Goal: Information Seeking & Learning: Learn about a topic

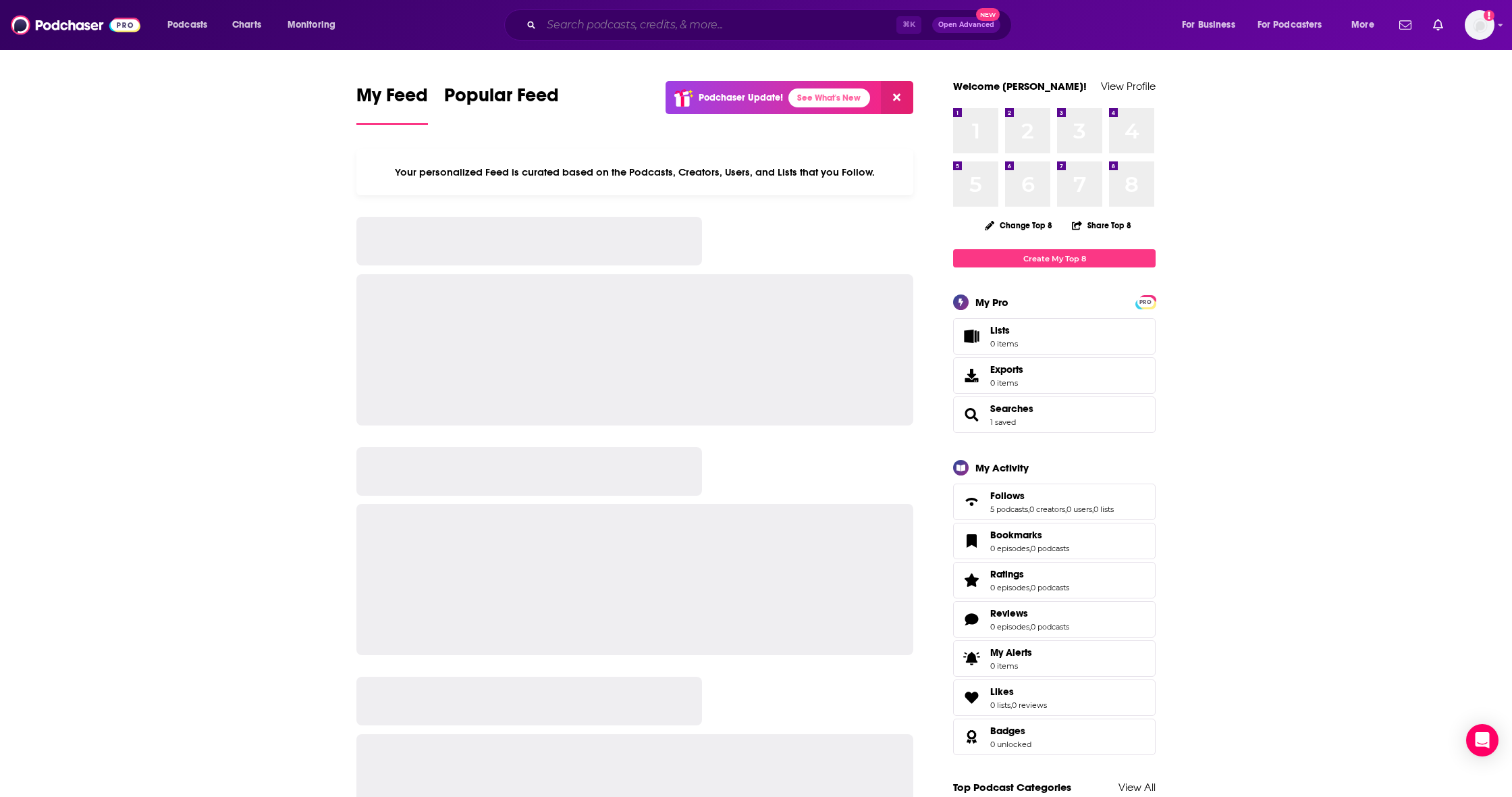
drag, startPoint x: 578, startPoint y: 27, endPoint x: 586, endPoint y: 28, distance: 8.1
click at [579, 27] on input "Search podcasts, credits, & more..." at bounding box center [719, 25] width 355 height 22
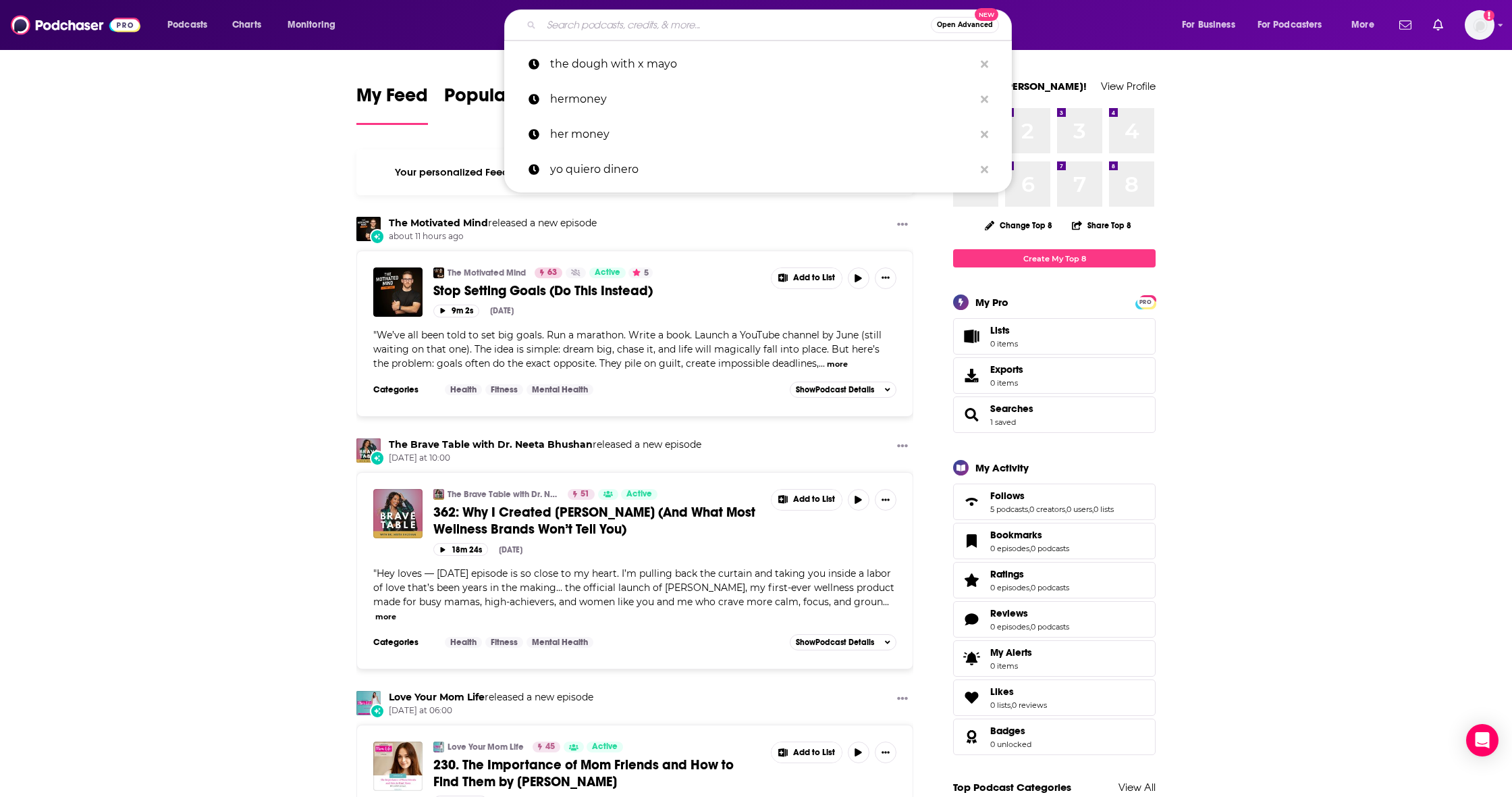
click at [428, 223] on link "The Motivated Mind" at bounding box center [438, 223] width 99 height 12
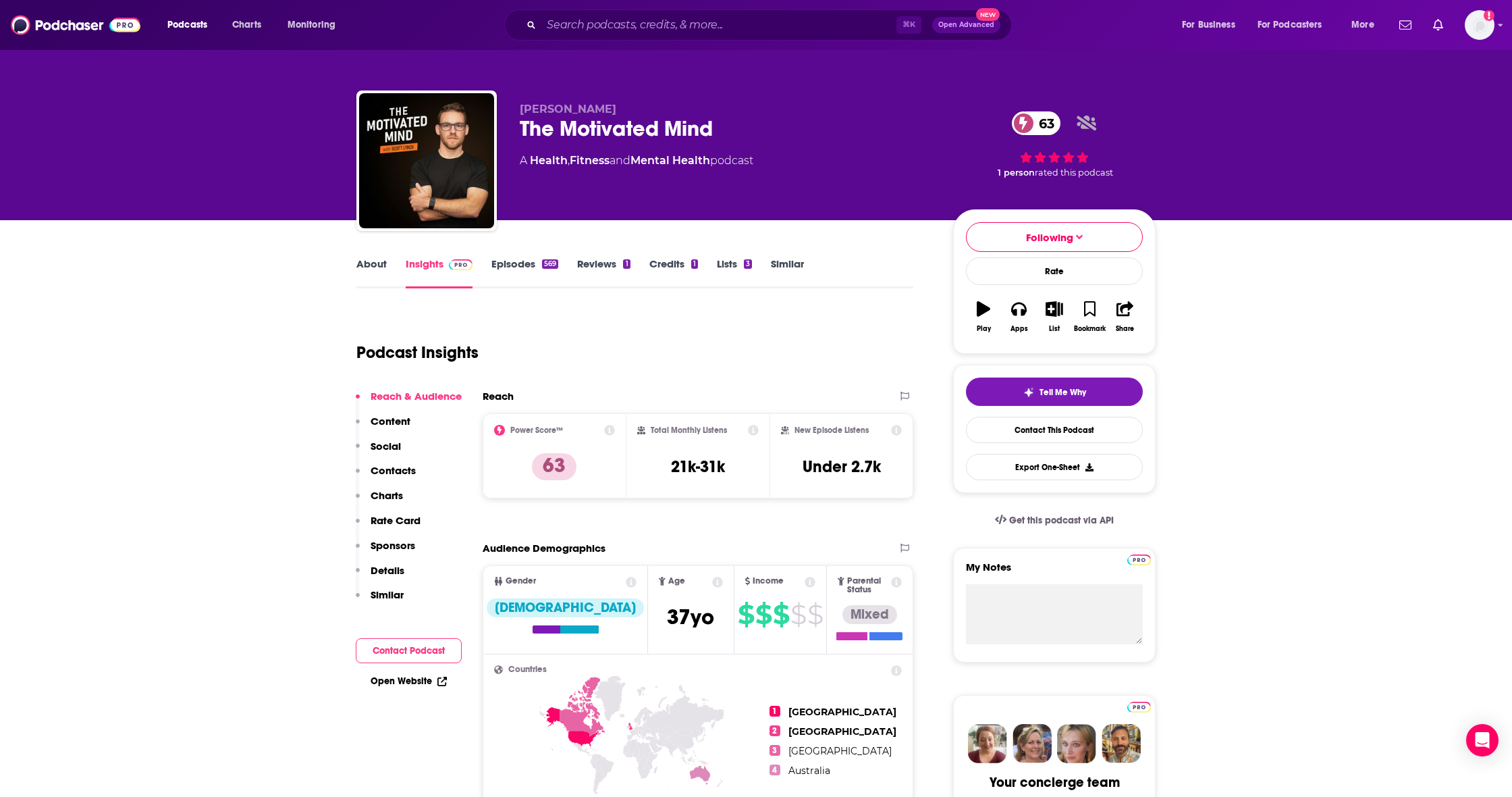
click at [399, 470] on p "Contacts" at bounding box center [394, 470] width 45 height 13
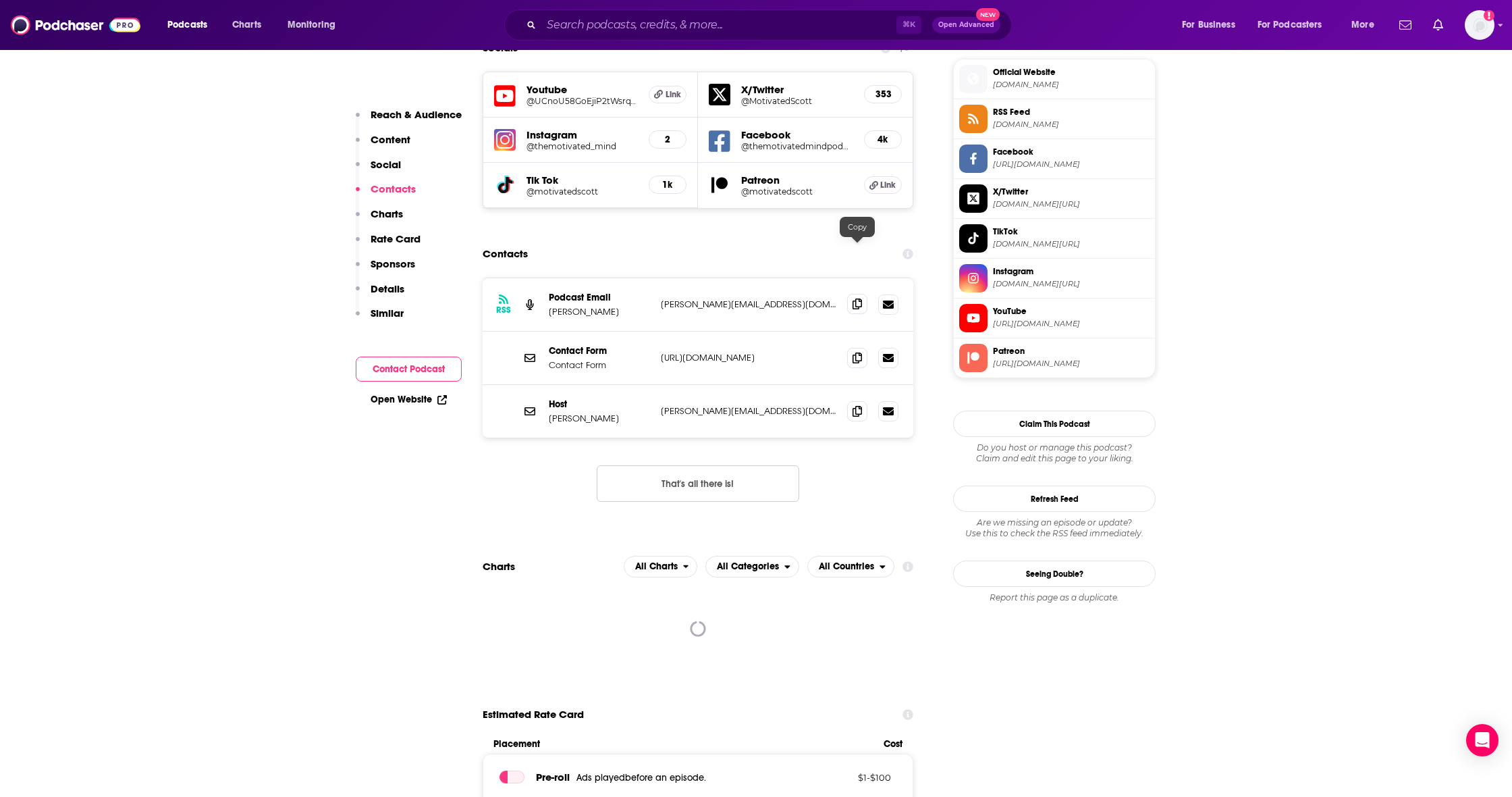
click at [859, 298] on icon at bounding box center [857, 303] width 10 height 10
click at [852, 400] on span at bounding box center [856, 410] width 20 height 20
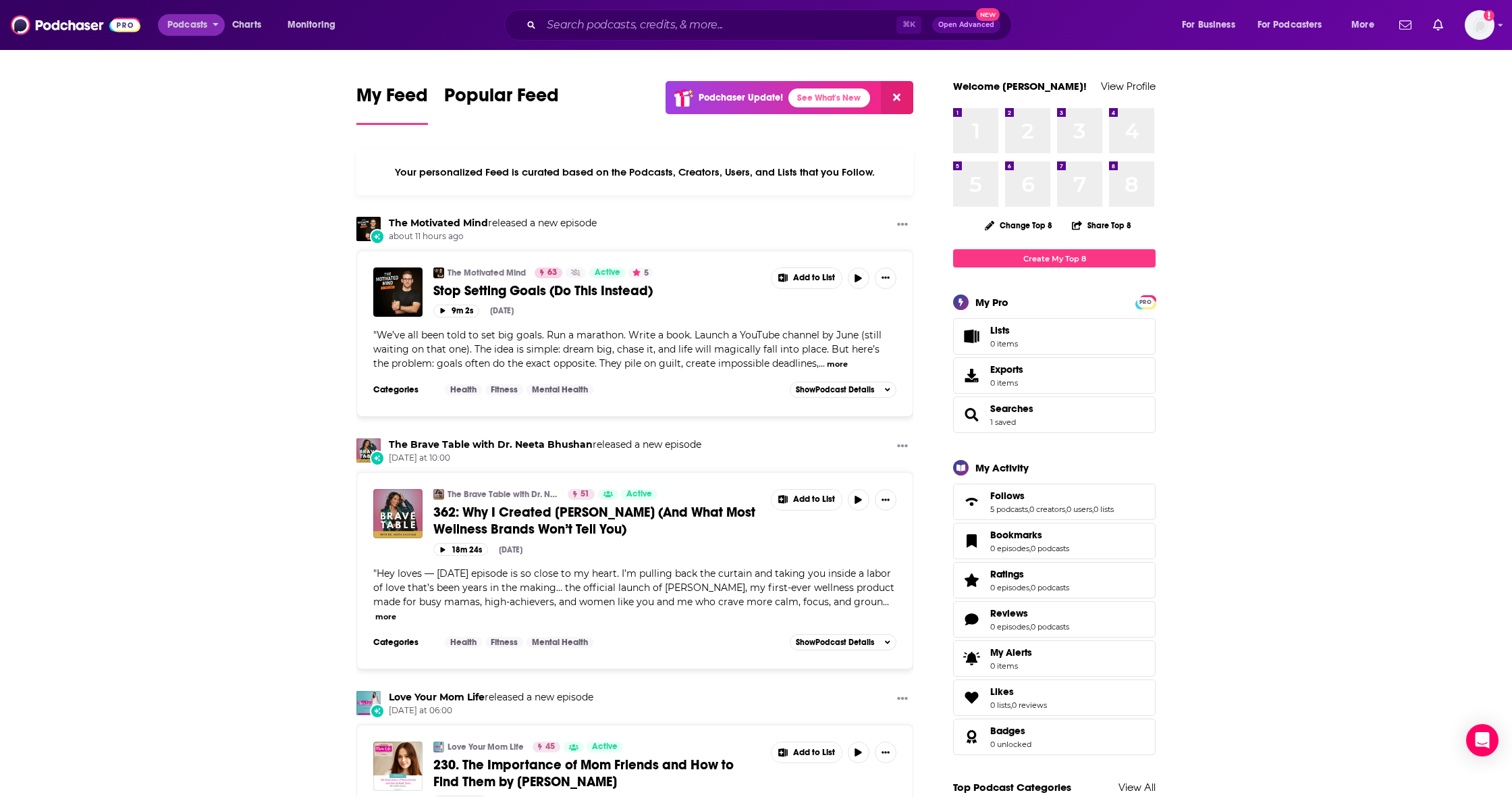
click at [218, 27] on icon "open menu" at bounding box center [216, 23] width 6 height 10
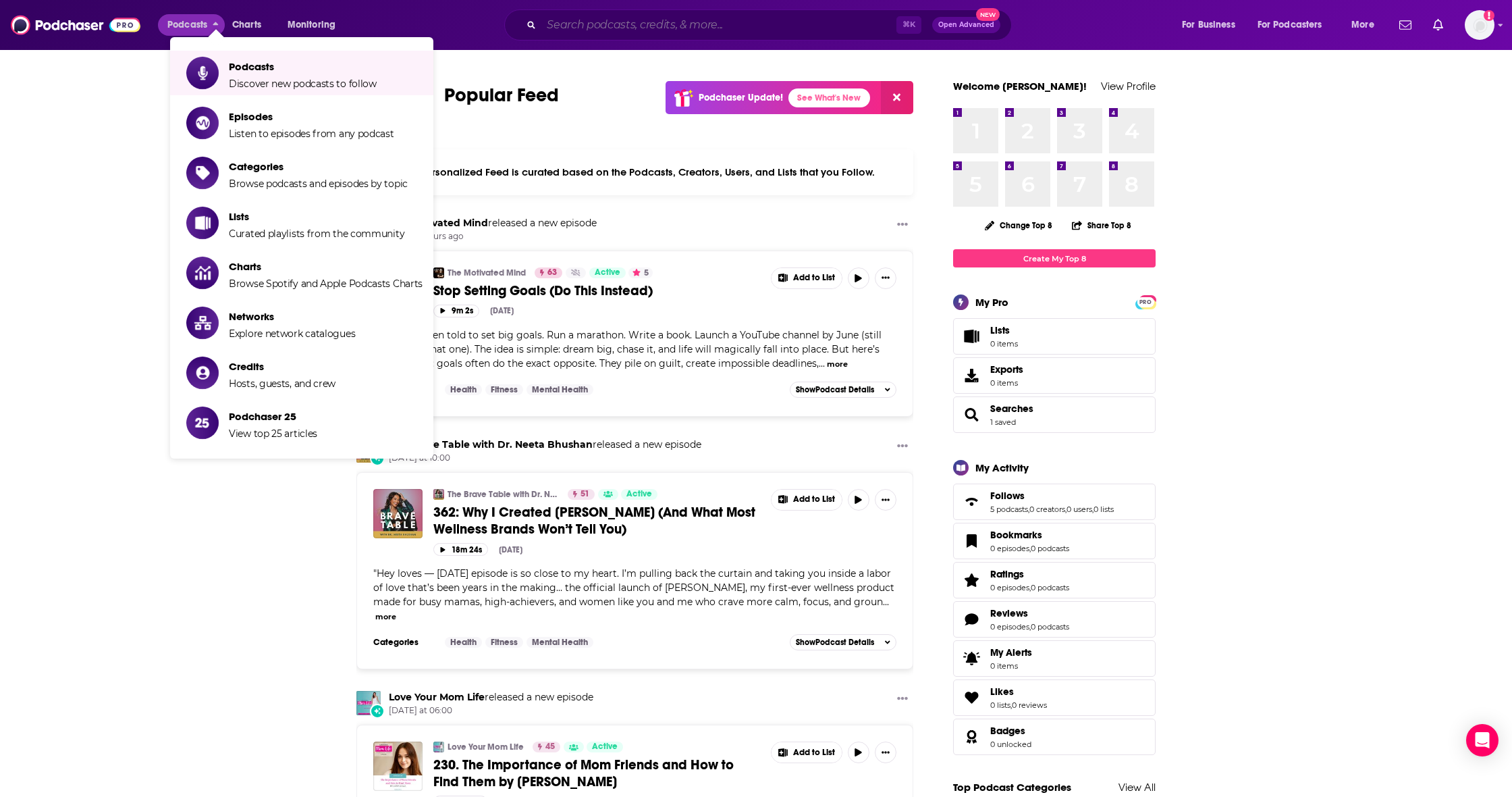
click at [655, 17] on input "Search podcasts, credits, & more..." at bounding box center [719, 25] width 355 height 22
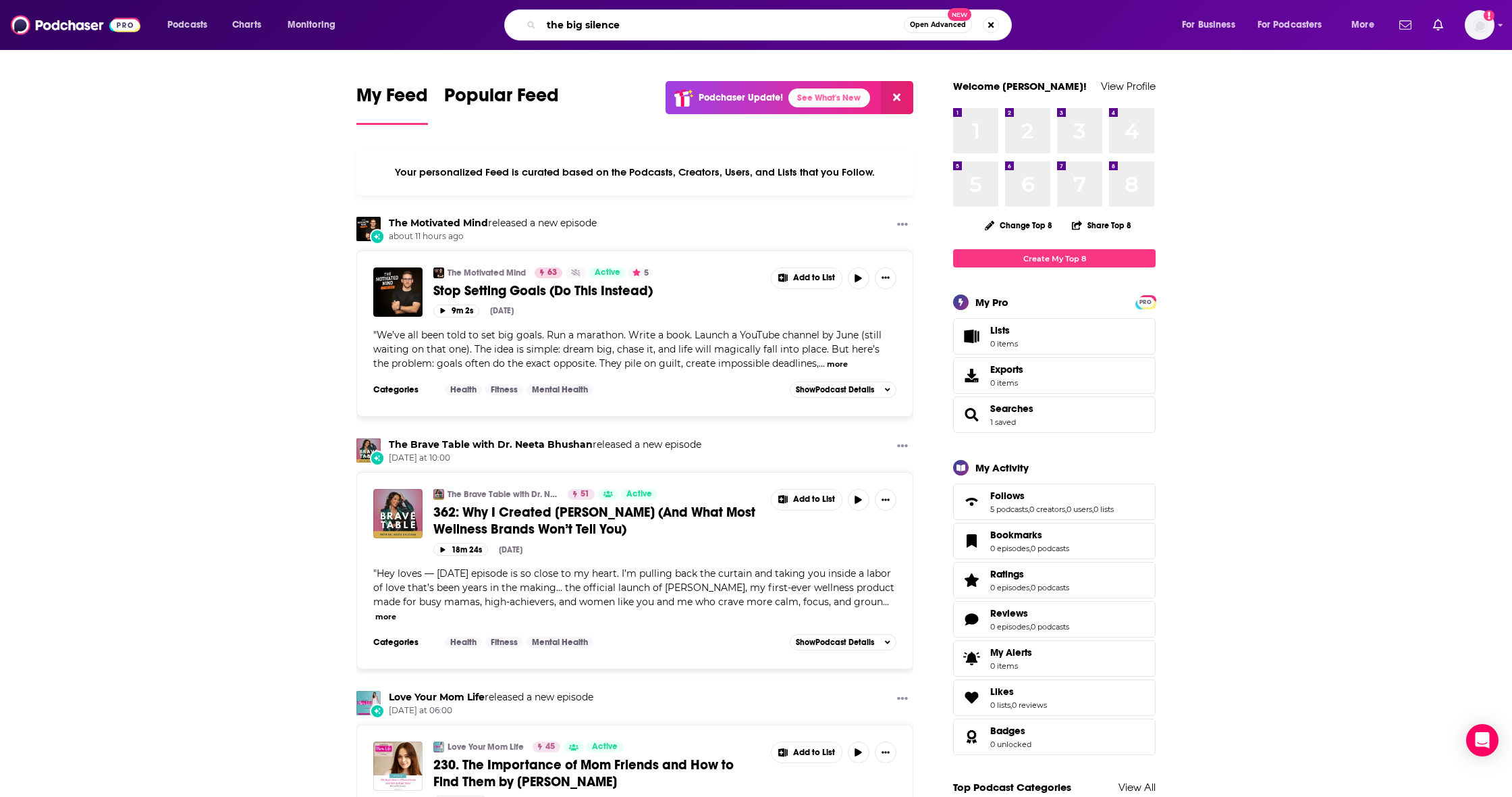
type input "the big silence"
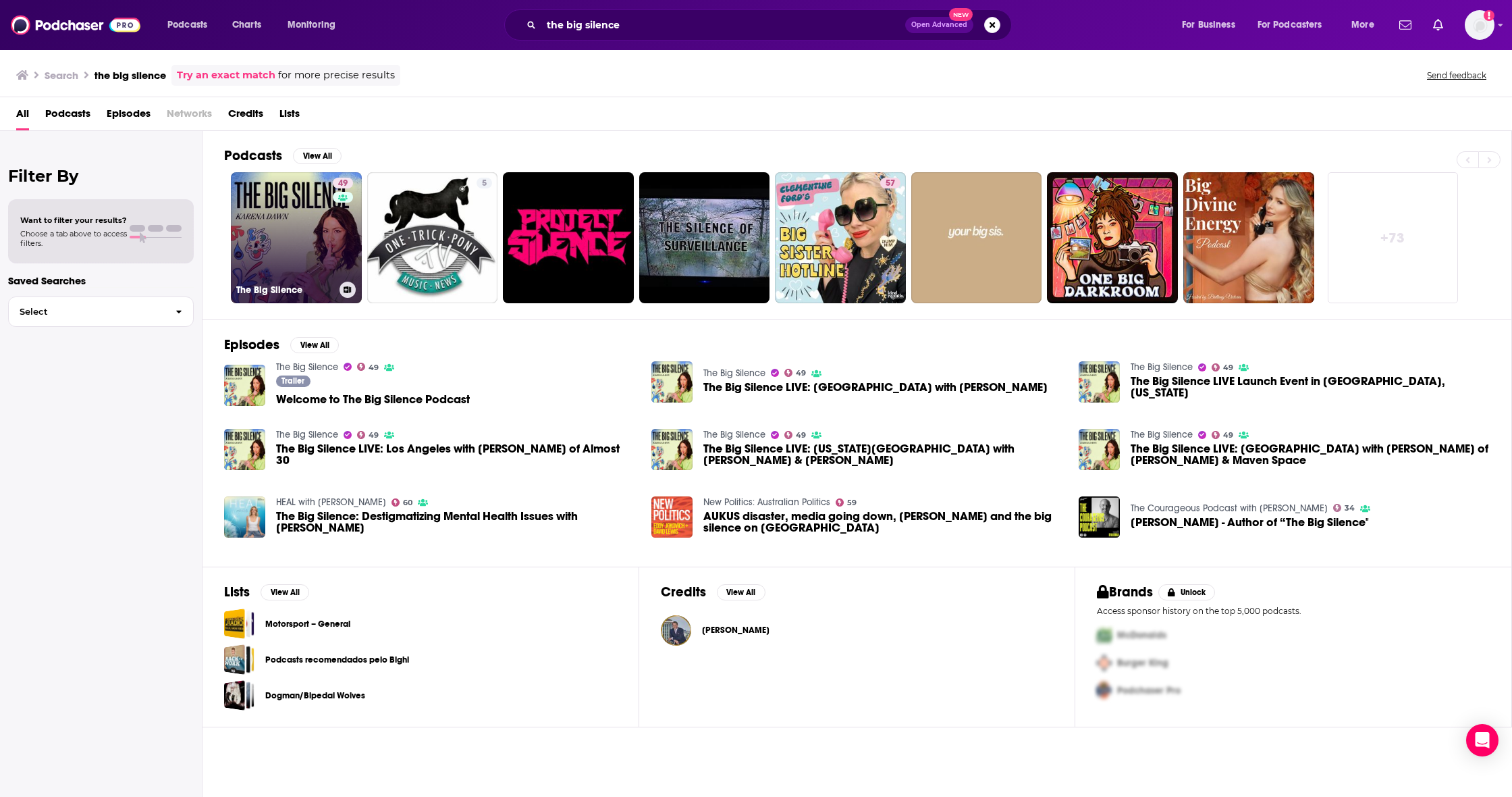
click at [263, 194] on link "49 The Big Silence" at bounding box center [296, 237] width 131 height 131
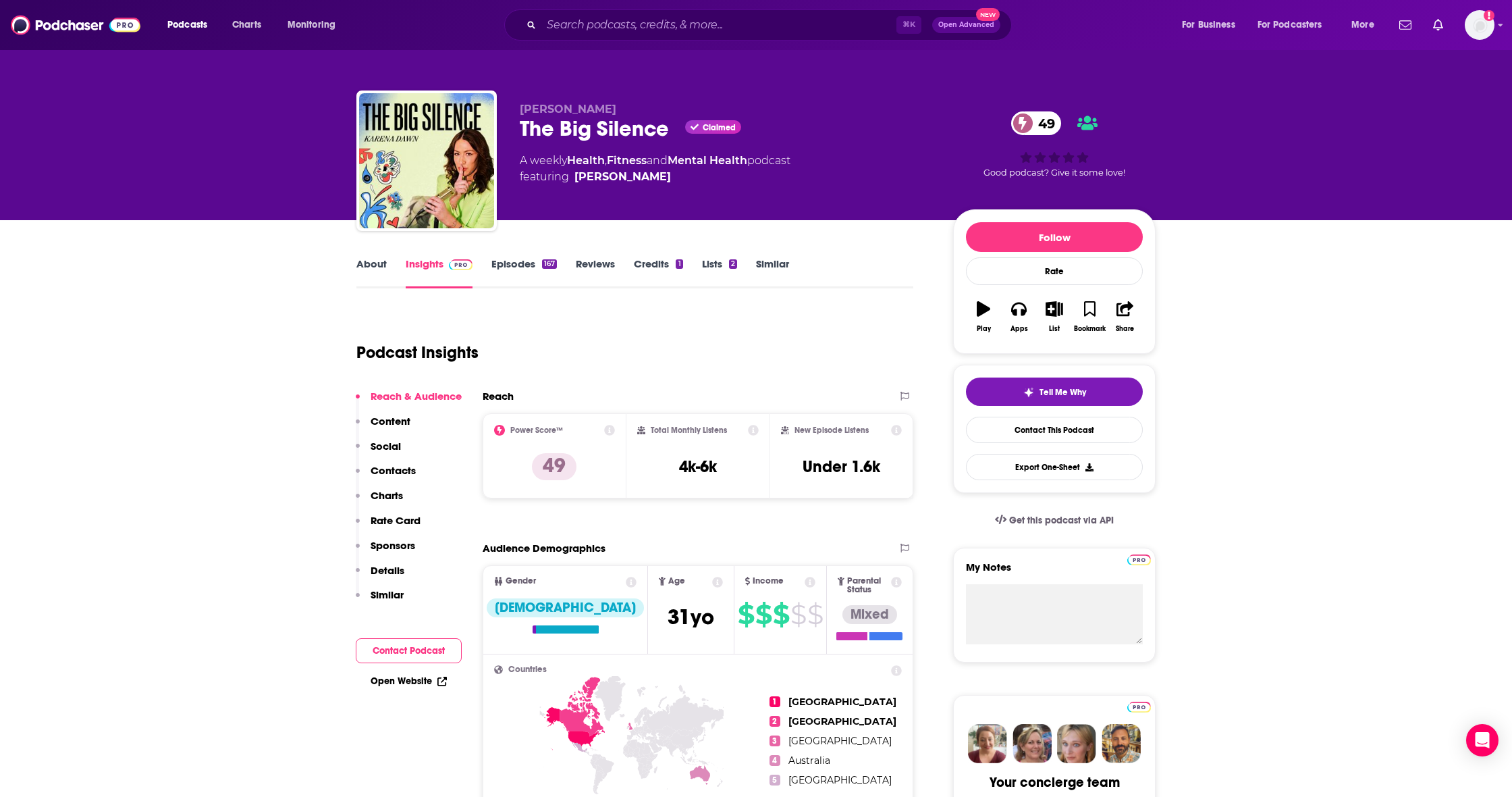
click at [393, 474] on p "Contacts" at bounding box center [394, 470] width 45 height 13
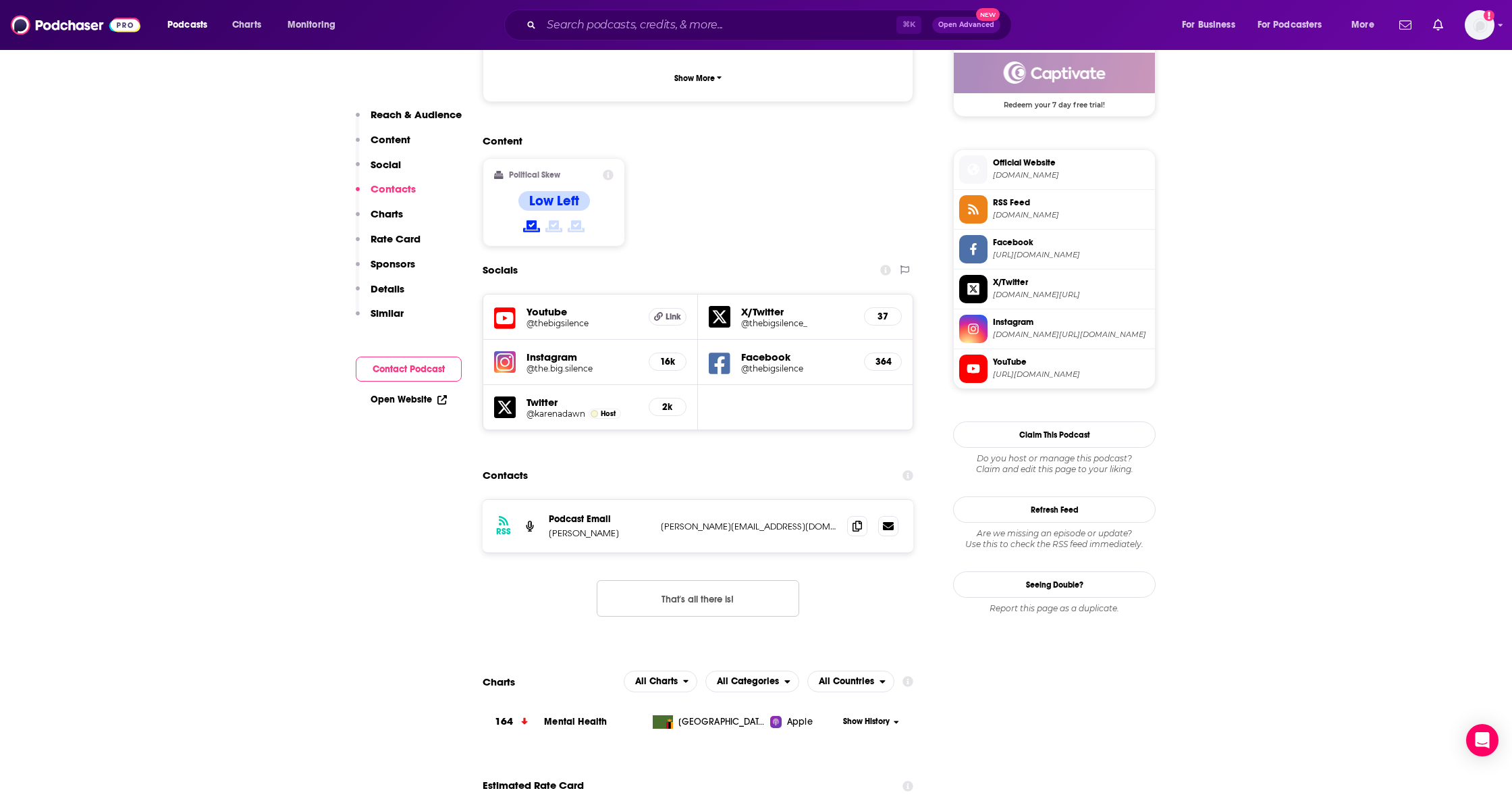
scroll to position [1204, 0]
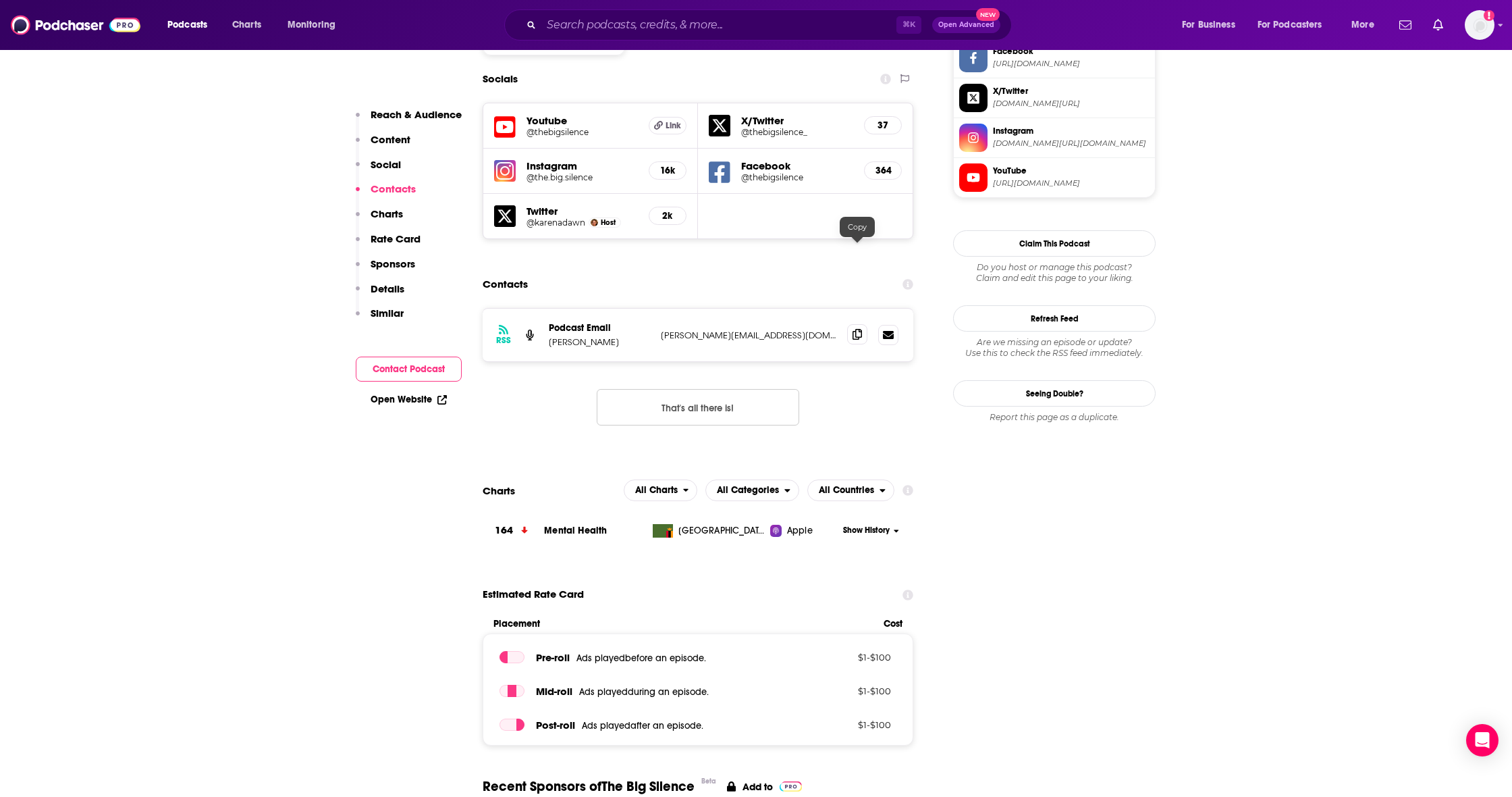
click at [855, 329] on icon at bounding box center [857, 334] width 10 height 10
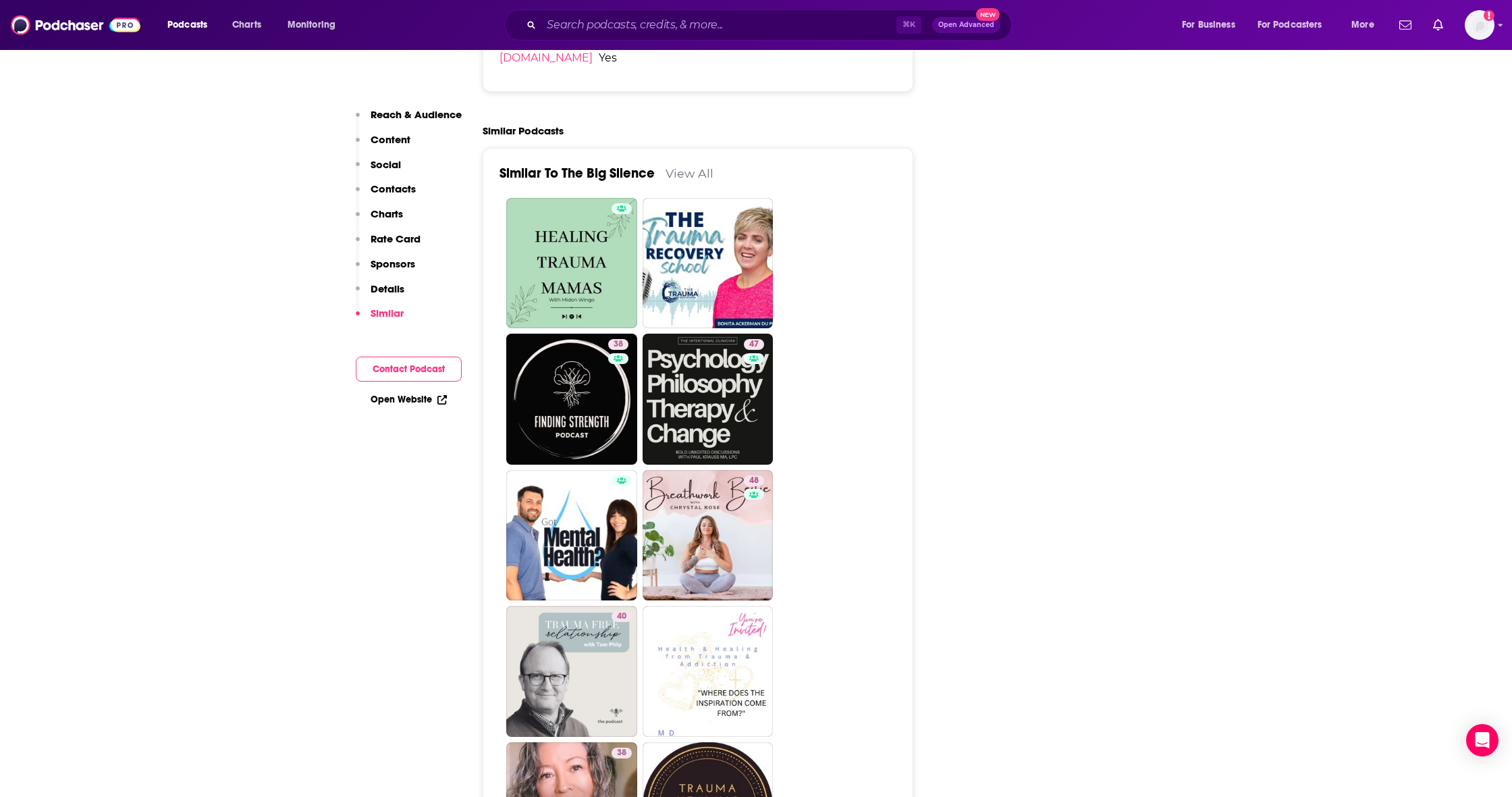
scroll to position [2314, 0]
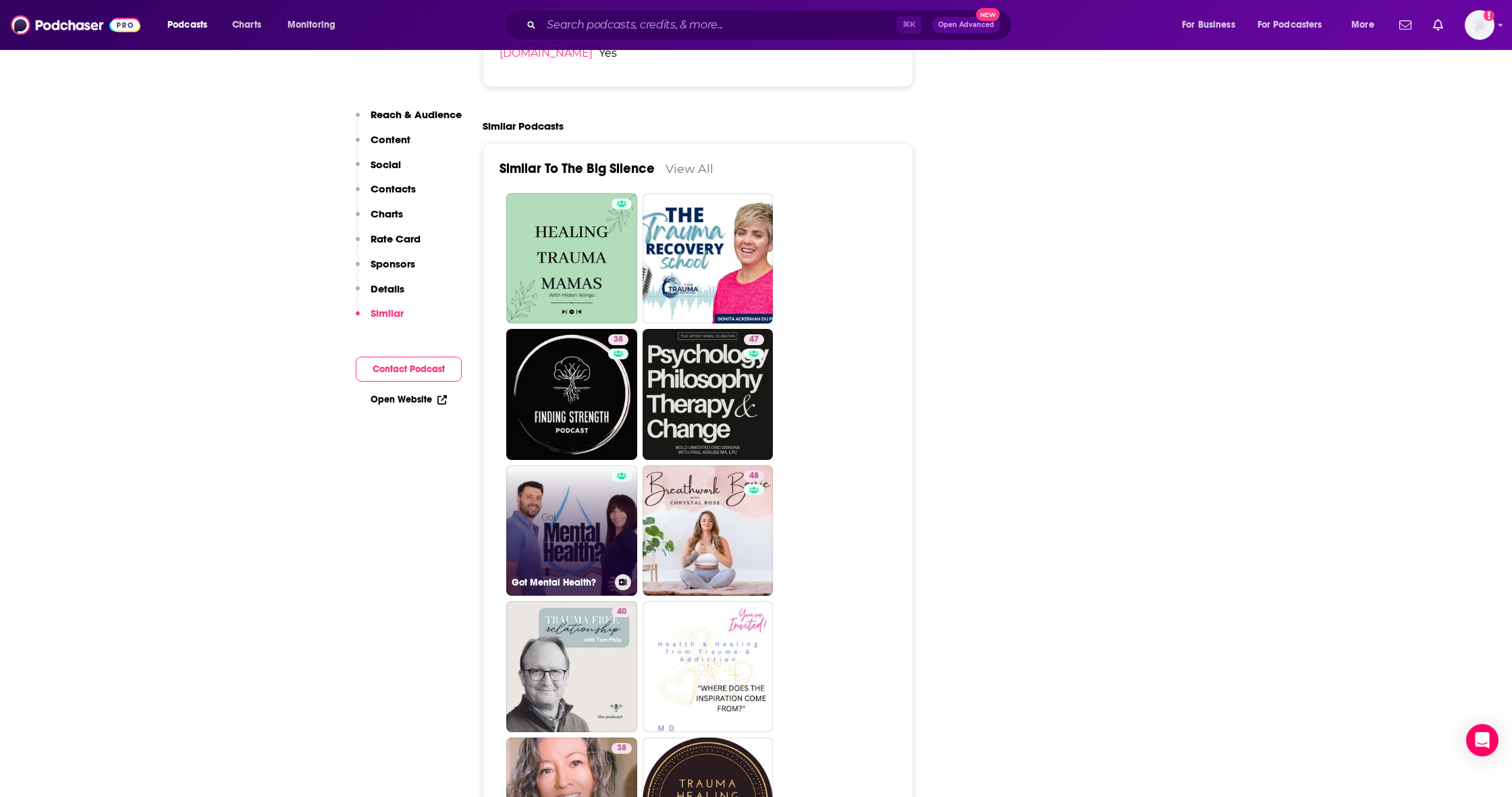
click at [570, 465] on link "Got Mental Health?" at bounding box center [572, 531] width 131 height 131
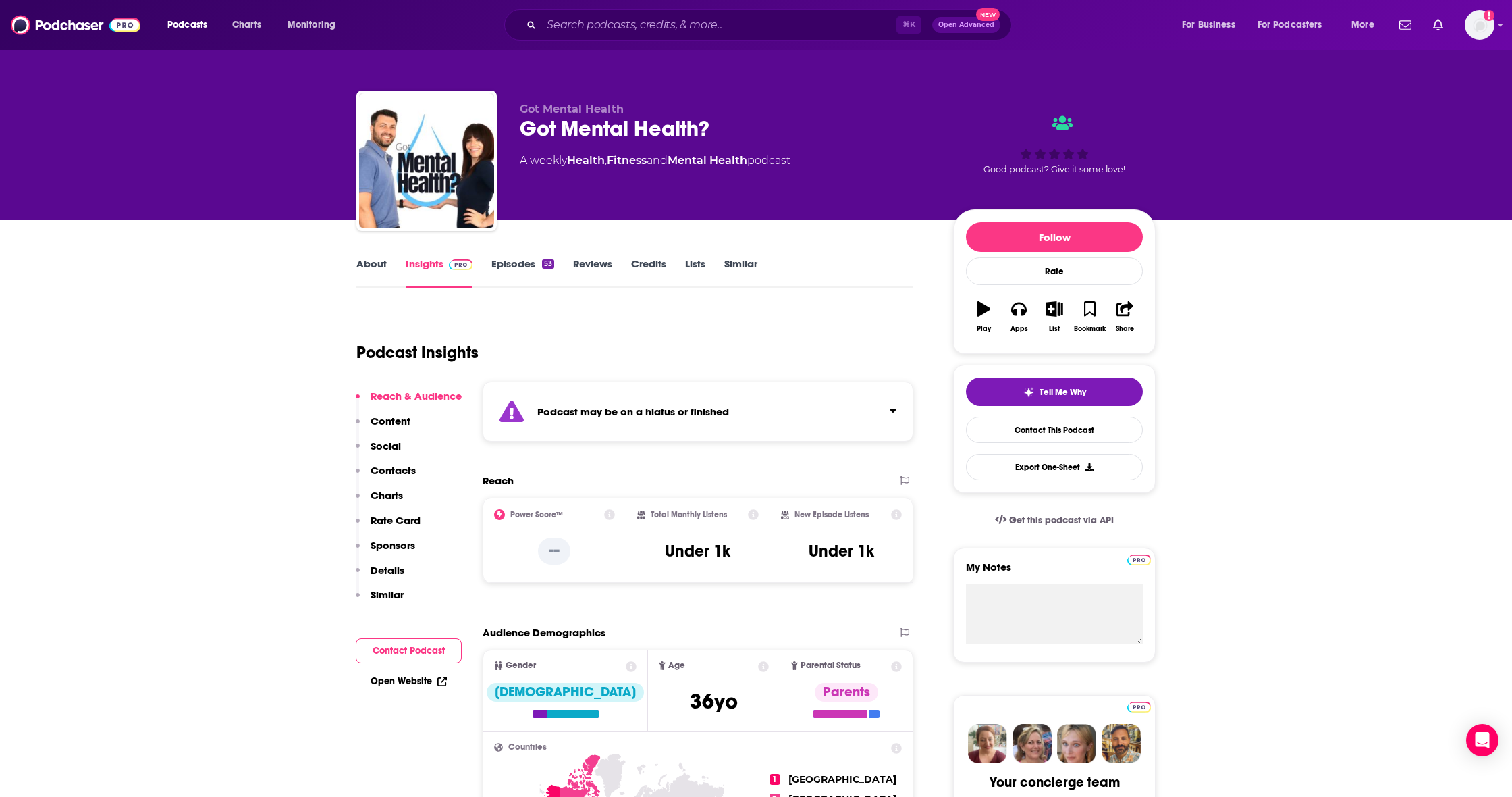
click at [408, 472] on p "Contacts" at bounding box center [394, 470] width 45 height 13
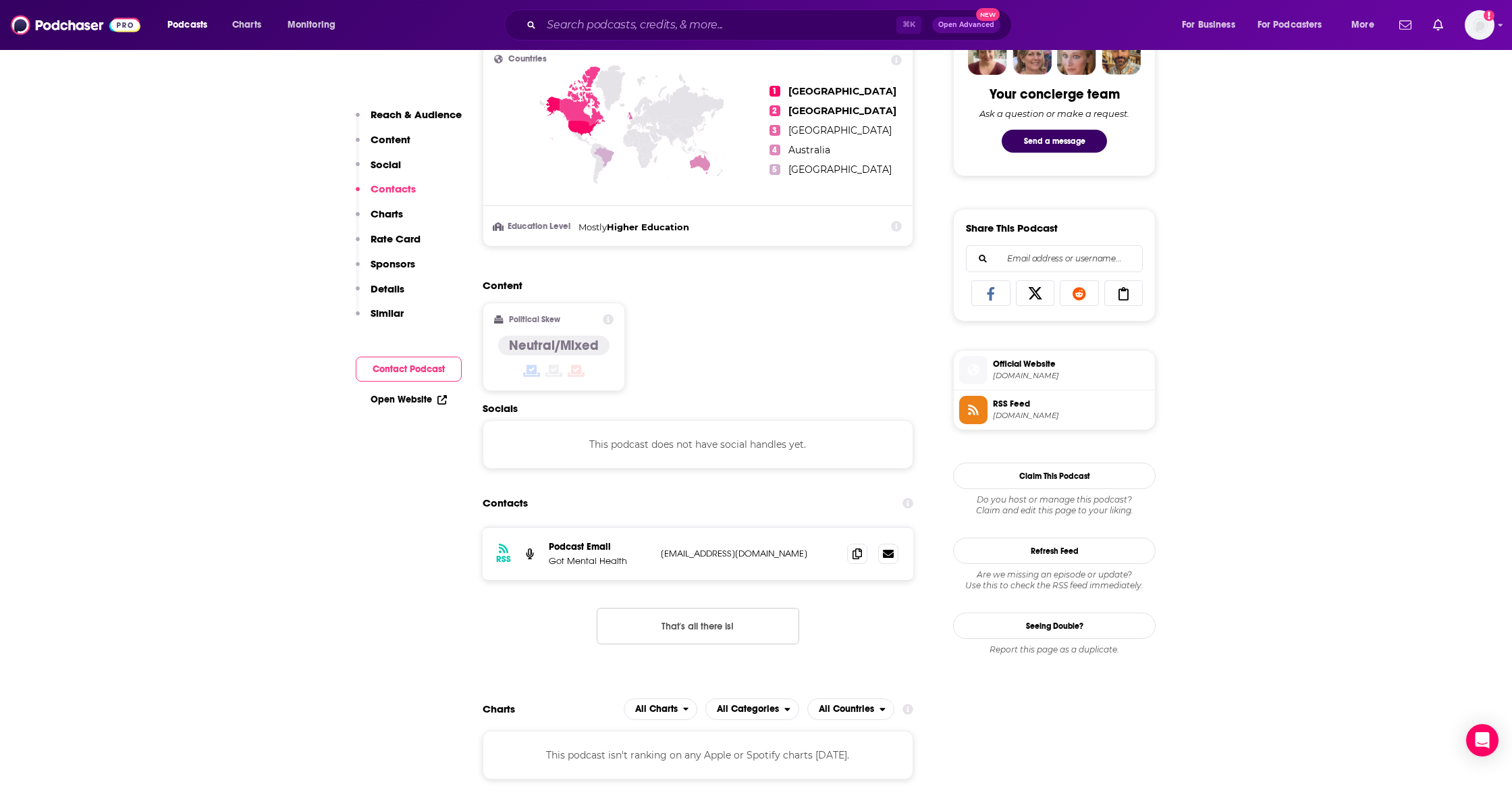
scroll to position [991, 0]
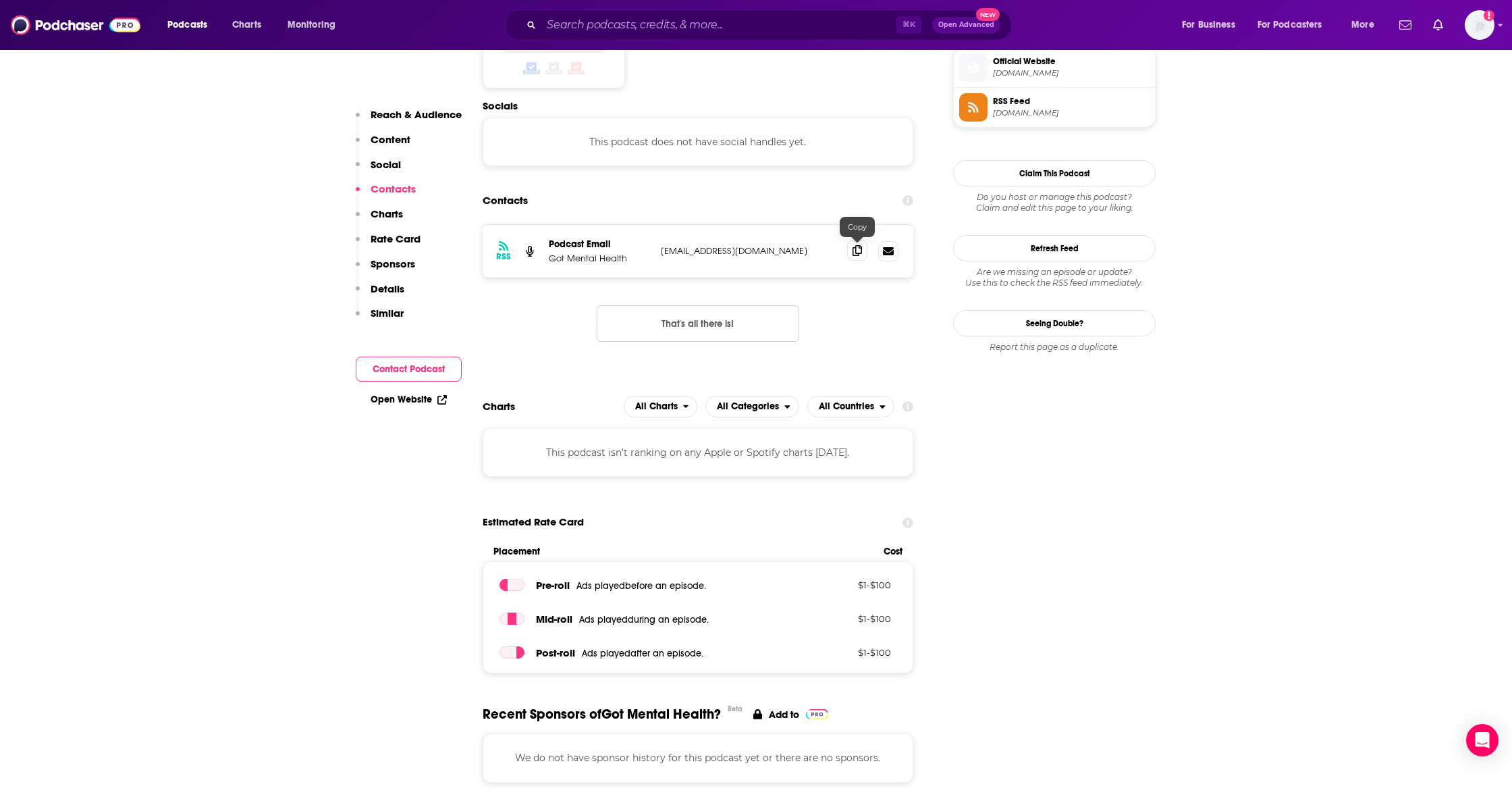
click at [850, 251] on span at bounding box center [856, 250] width 20 height 20
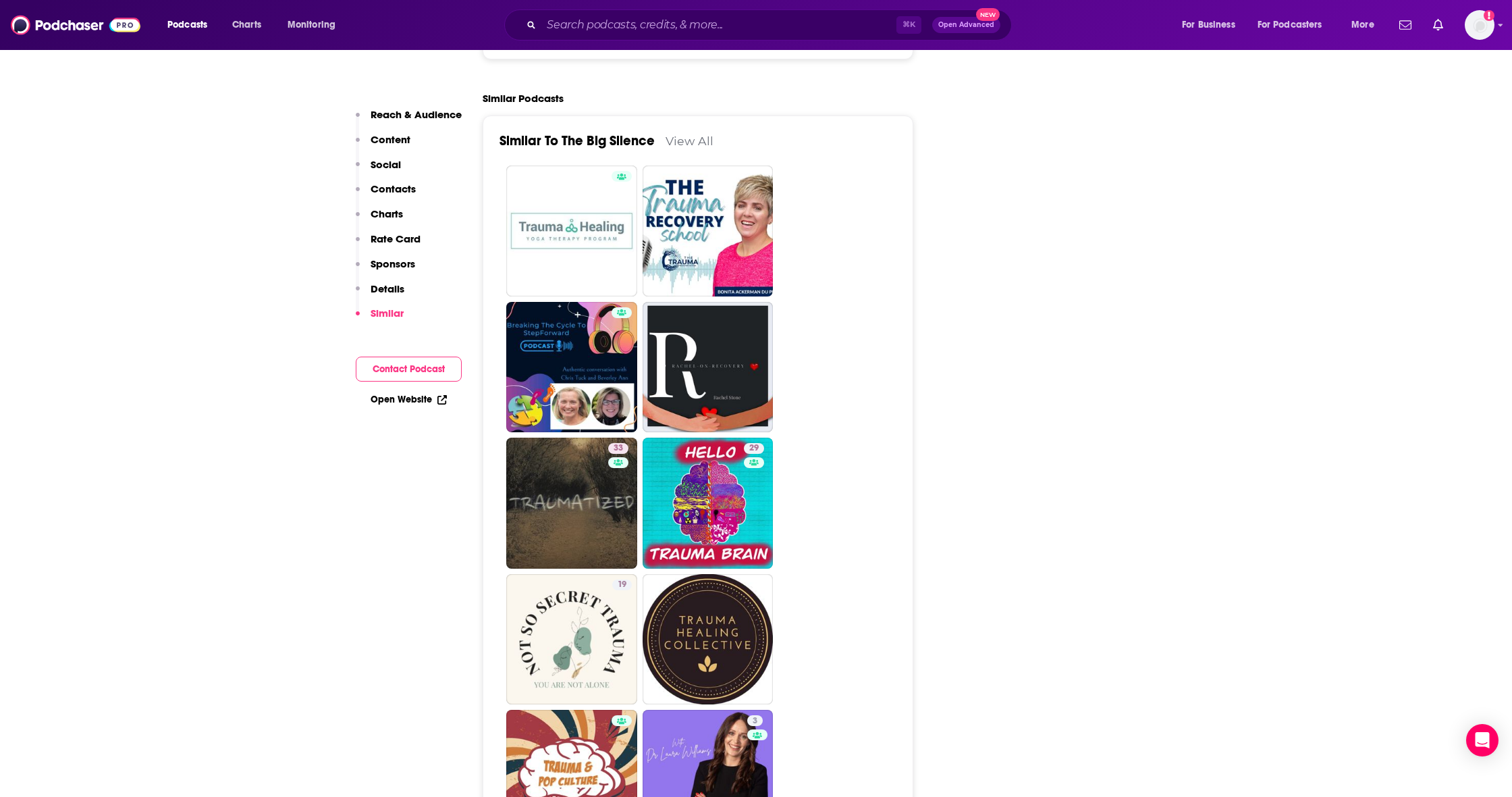
scroll to position [2355, 0]
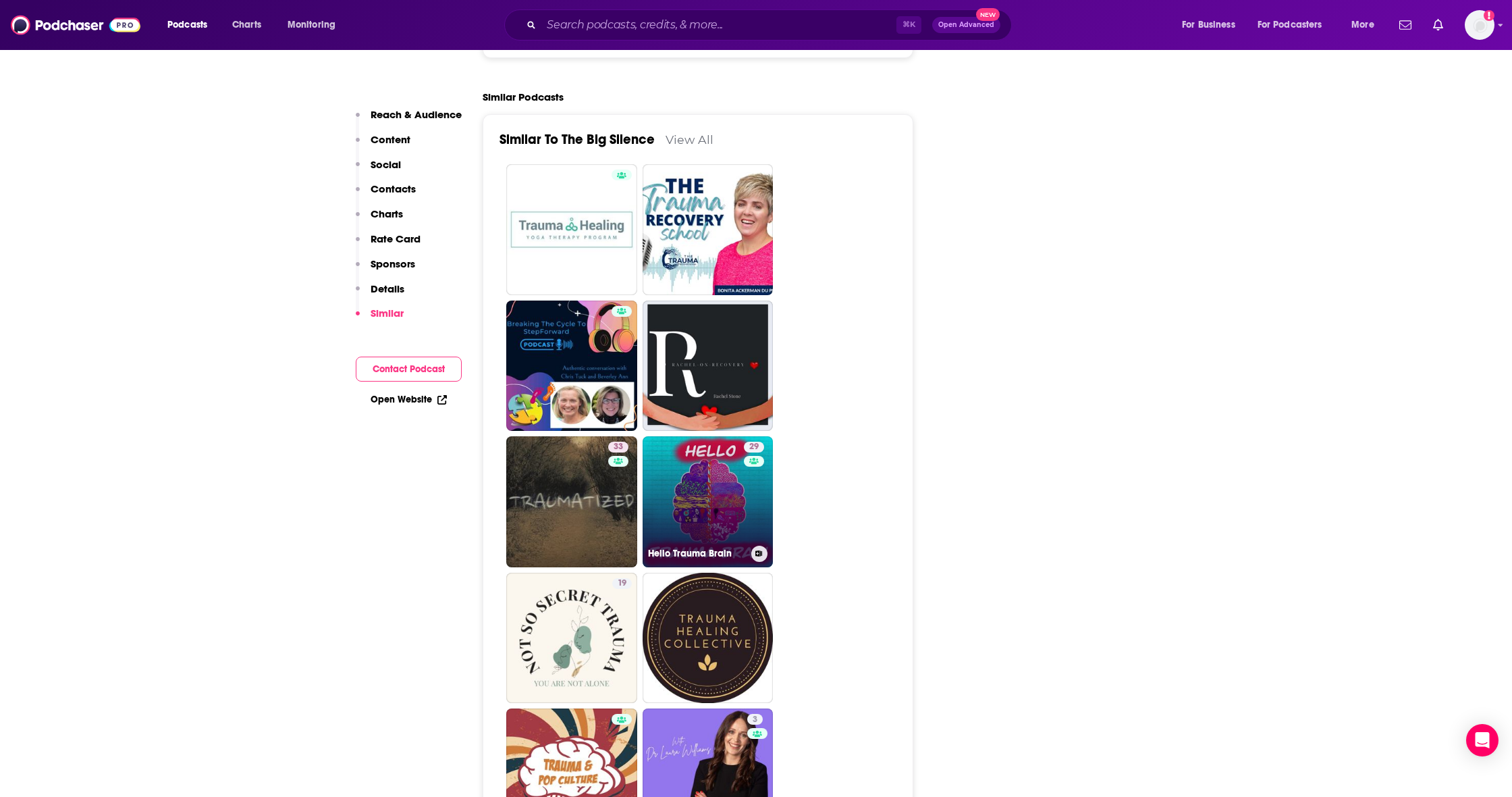
click at [698, 436] on link "29 Hello Trauma Brain" at bounding box center [708, 502] width 131 height 131
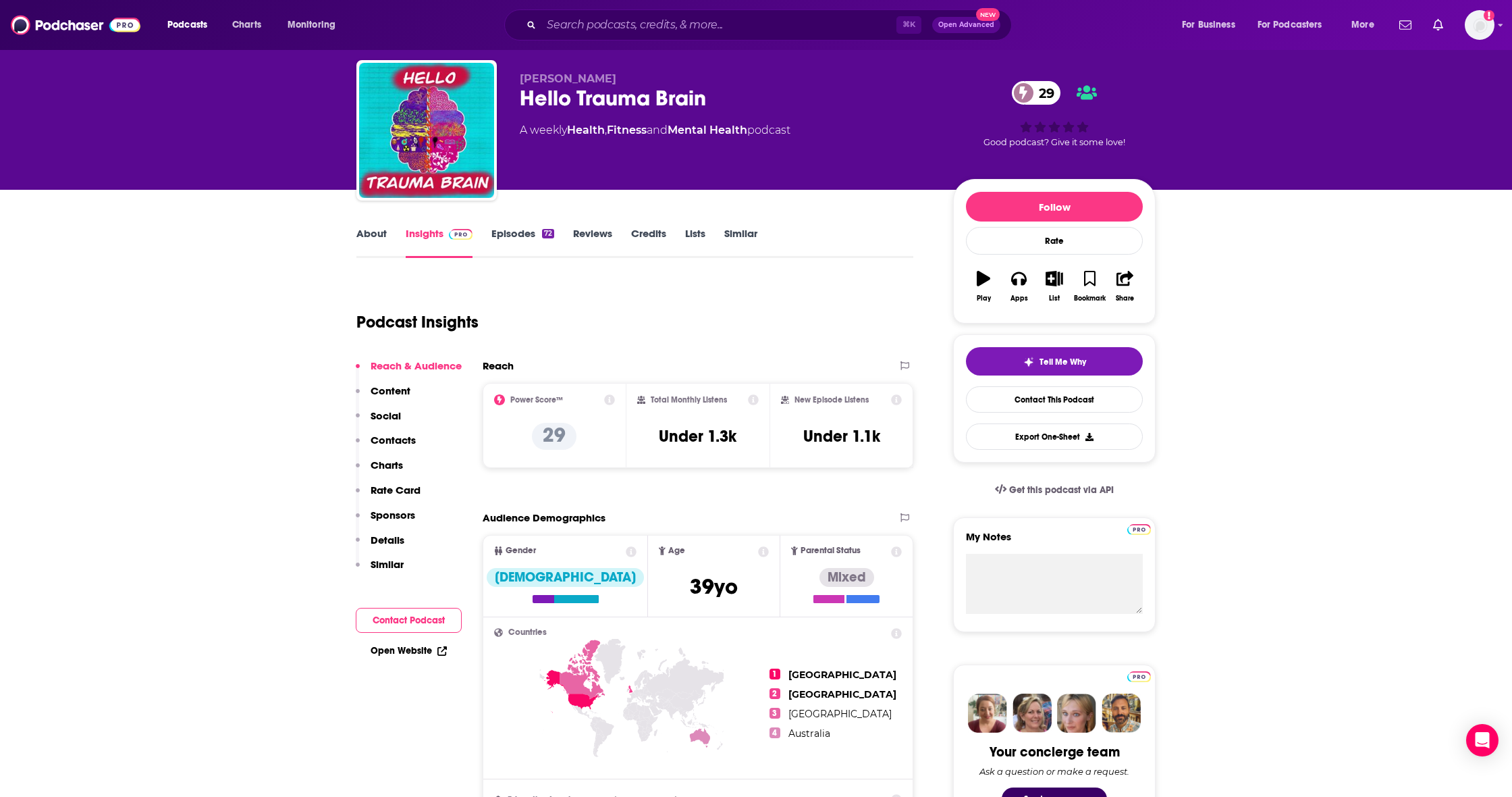
scroll to position [44, 0]
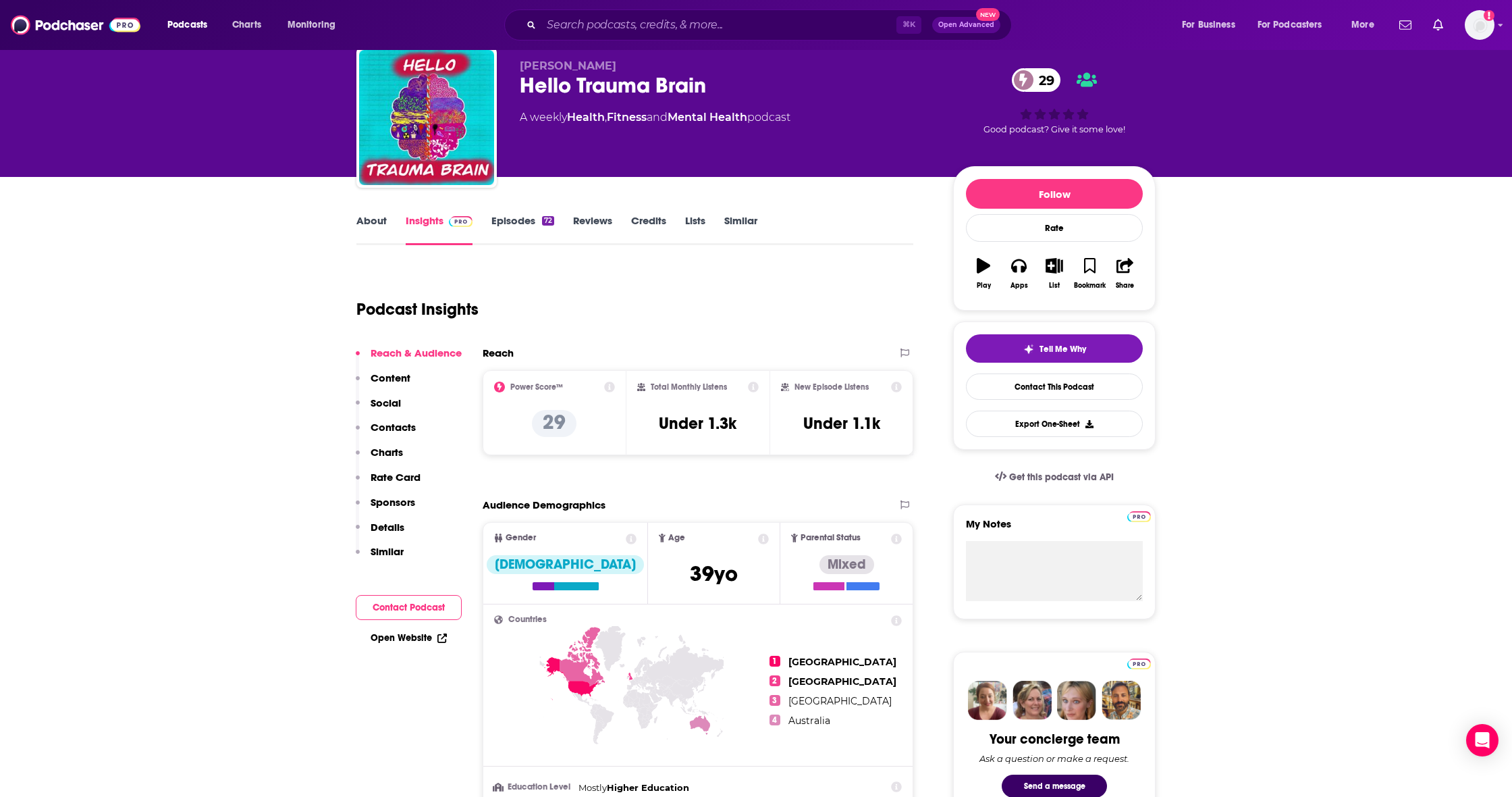
type input "[URL][DOMAIN_NAME]"
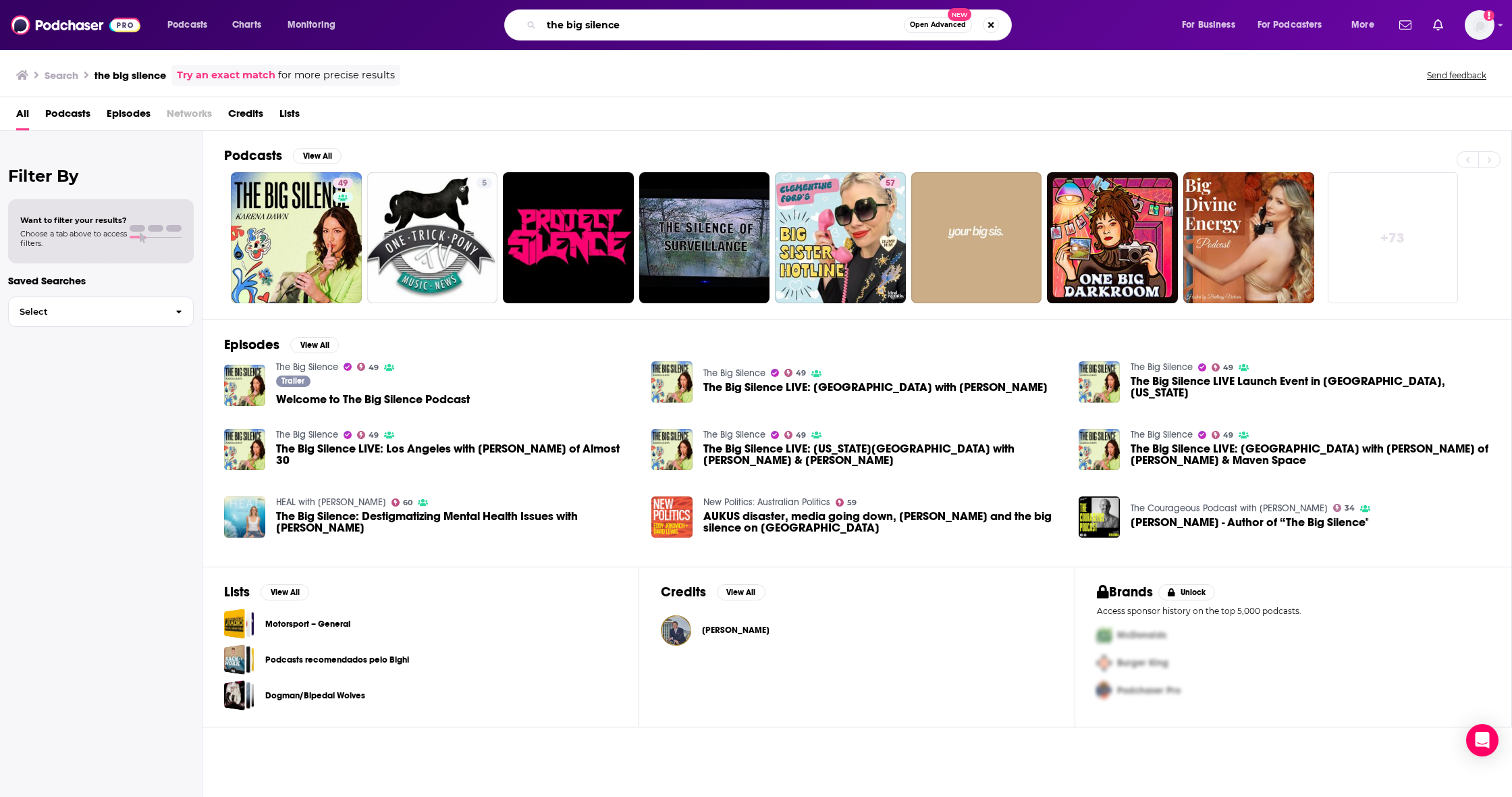
drag, startPoint x: 627, startPoint y: 25, endPoint x: 493, endPoint y: 19, distance: 134.1
click at [493, 19] on div "the big silence Open Advanced New" at bounding box center [771, 25] width 793 height 31
type input "therapy in a nutshell"
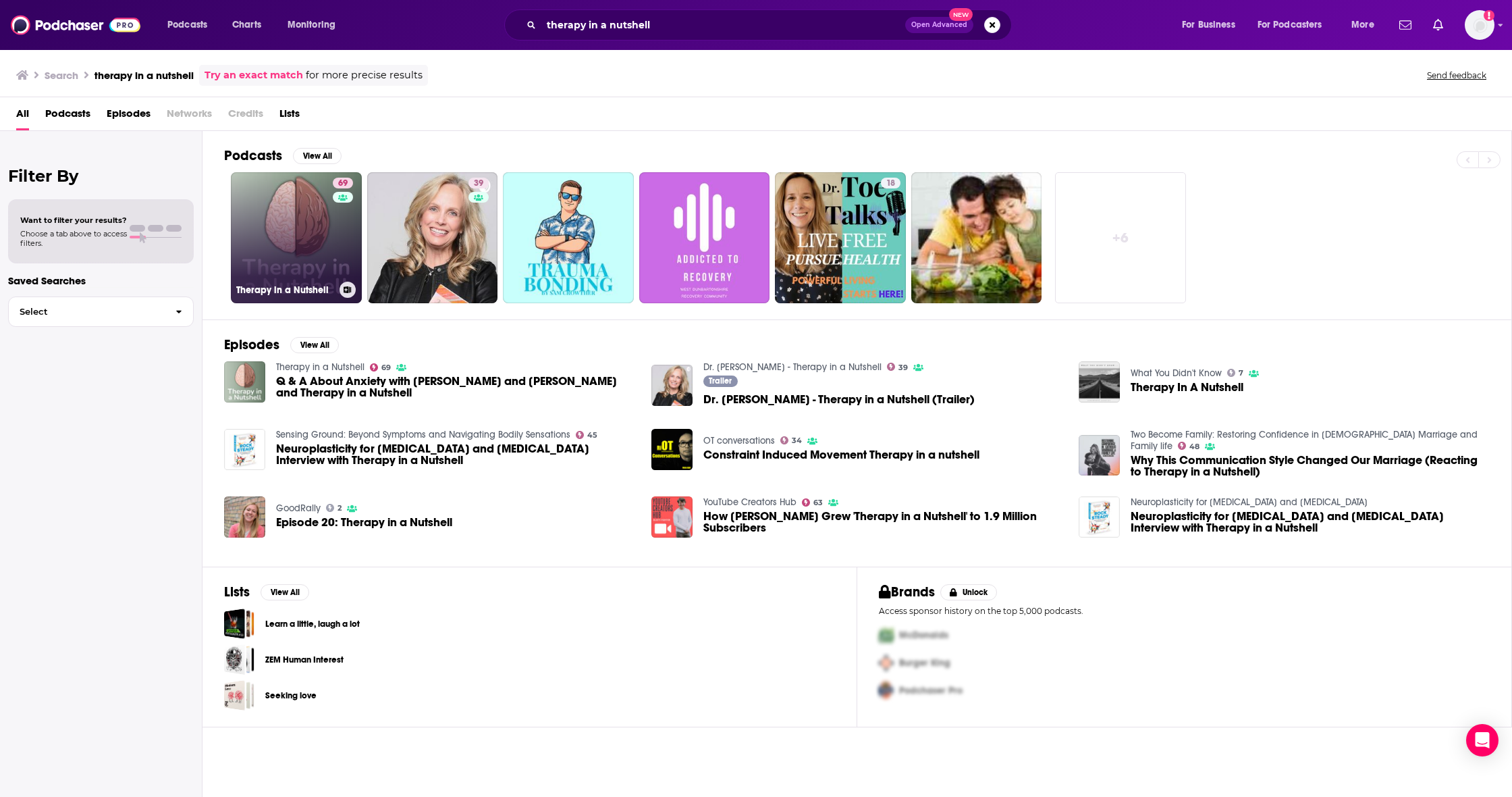
click at [293, 220] on link "69 Therapy in a Nutshell" at bounding box center [296, 237] width 131 height 131
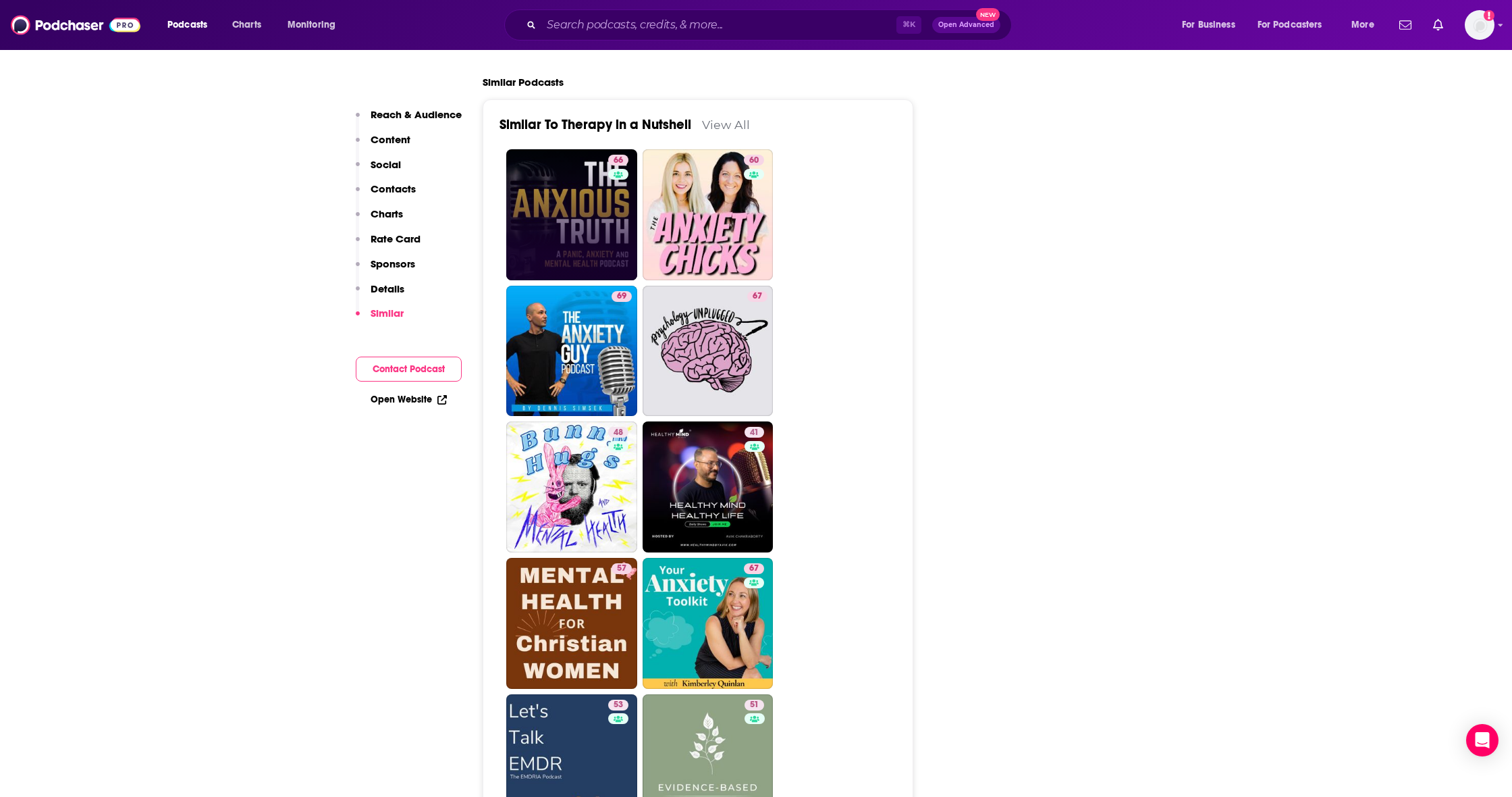
scroll to position [2678, 0]
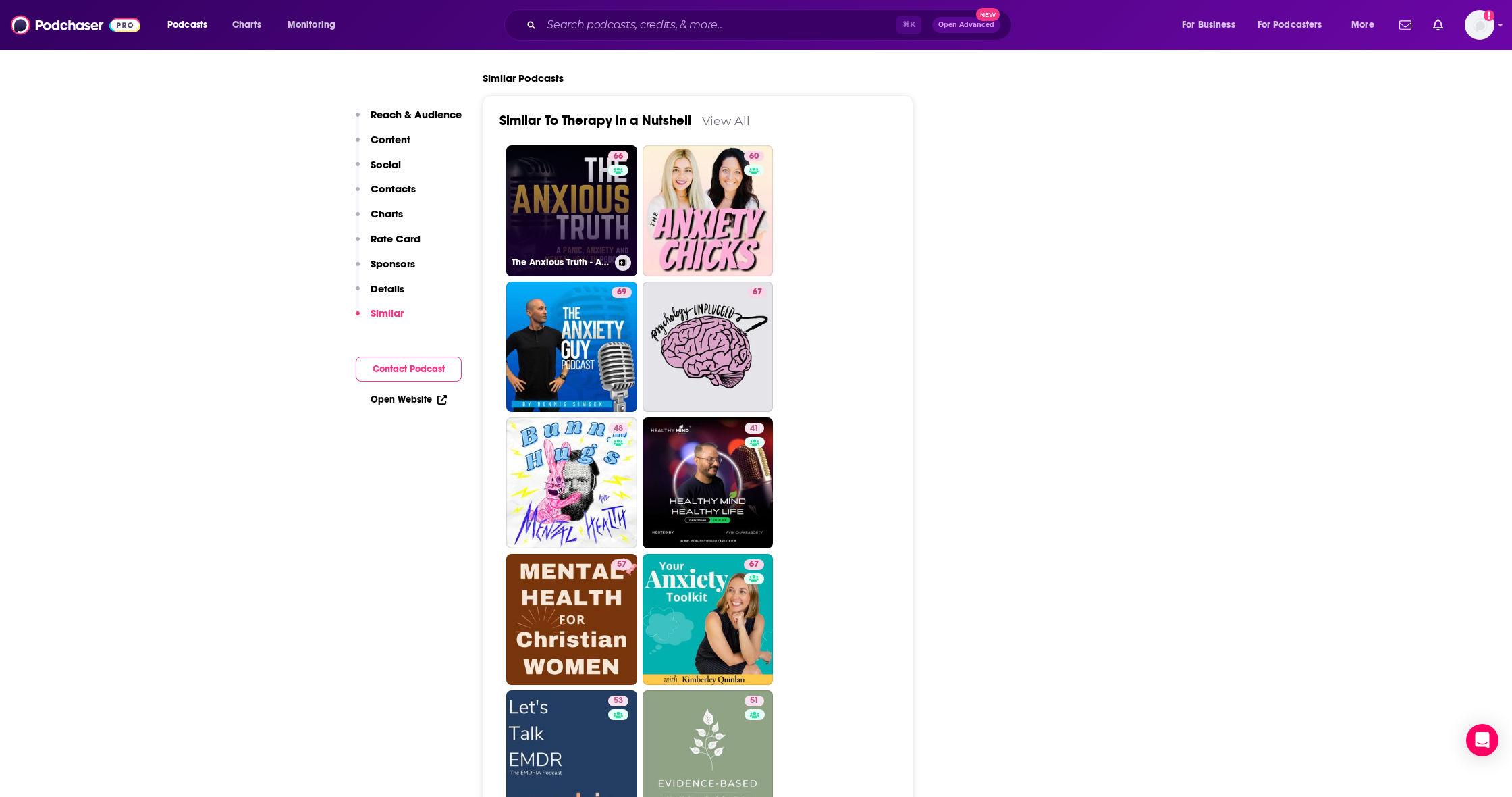
click at [544, 160] on link "66 The Anxious Truth - A Panic, Anxiety, and Mental Health Podcast" at bounding box center [572, 211] width 131 height 131
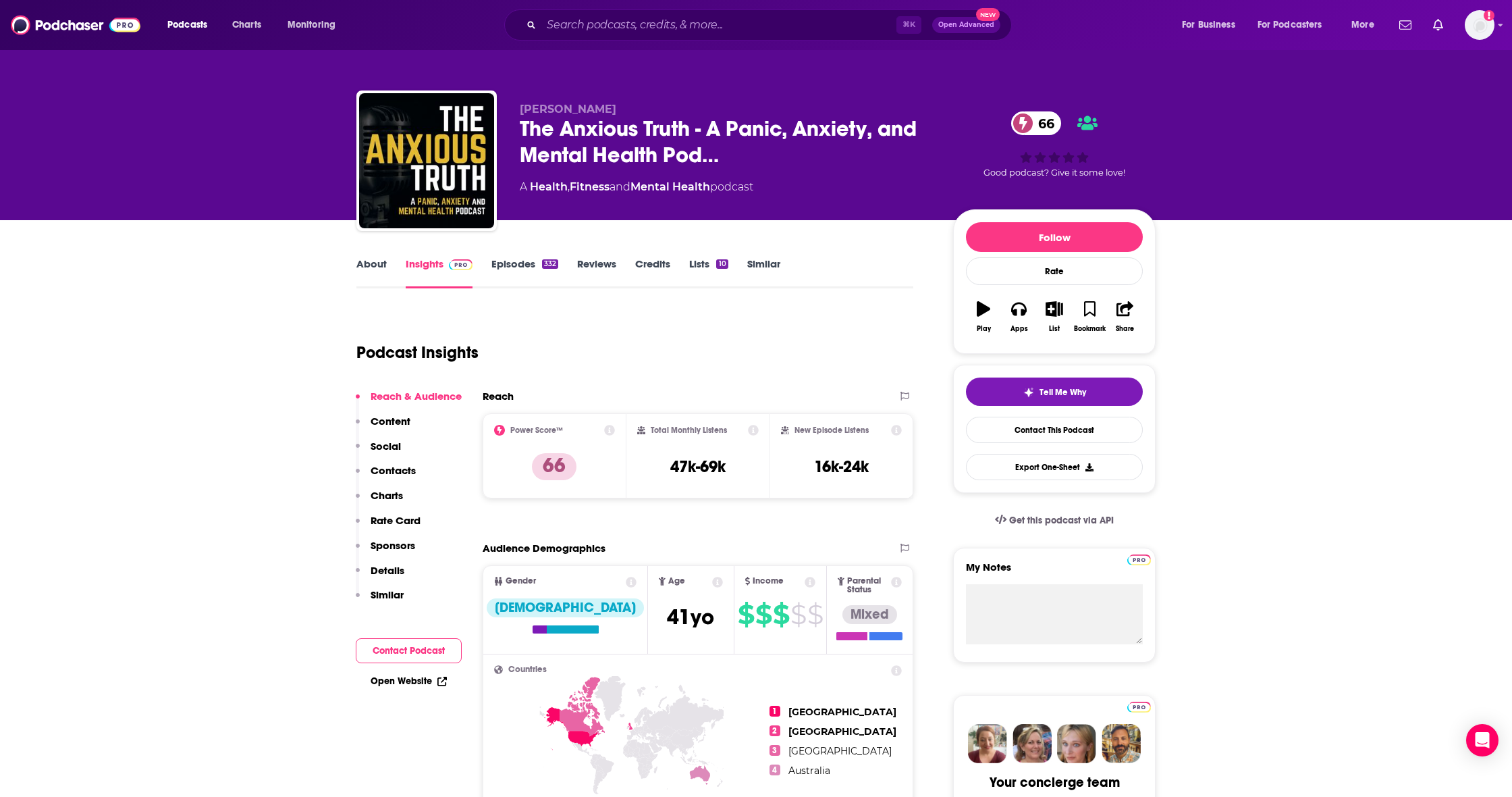
click at [404, 470] on p "Contacts" at bounding box center [394, 470] width 45 height 13
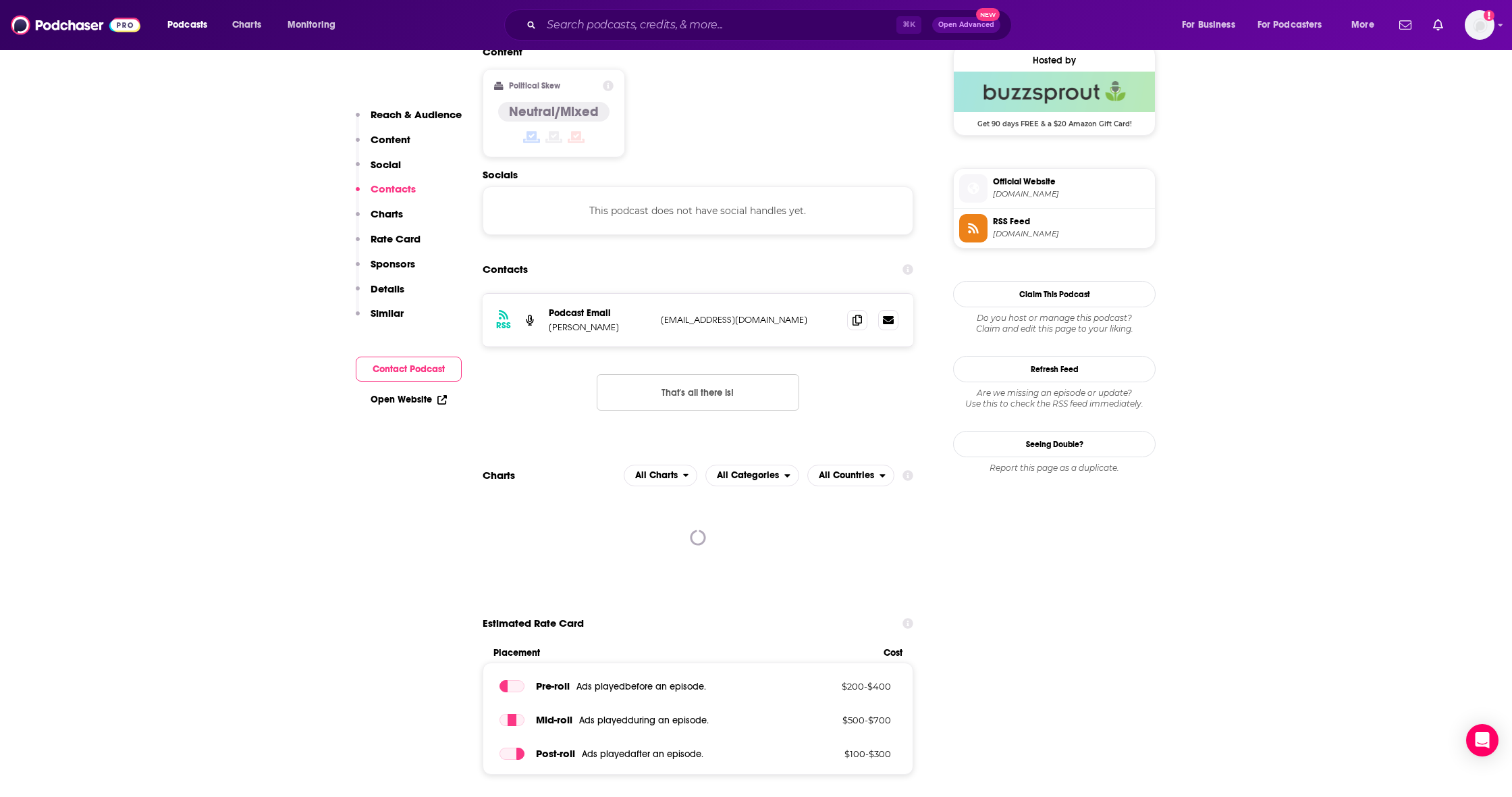
scroll to position [1100, 0]
click at [854, 316] on icon at bounding box center [857, 321] width 10 height 10
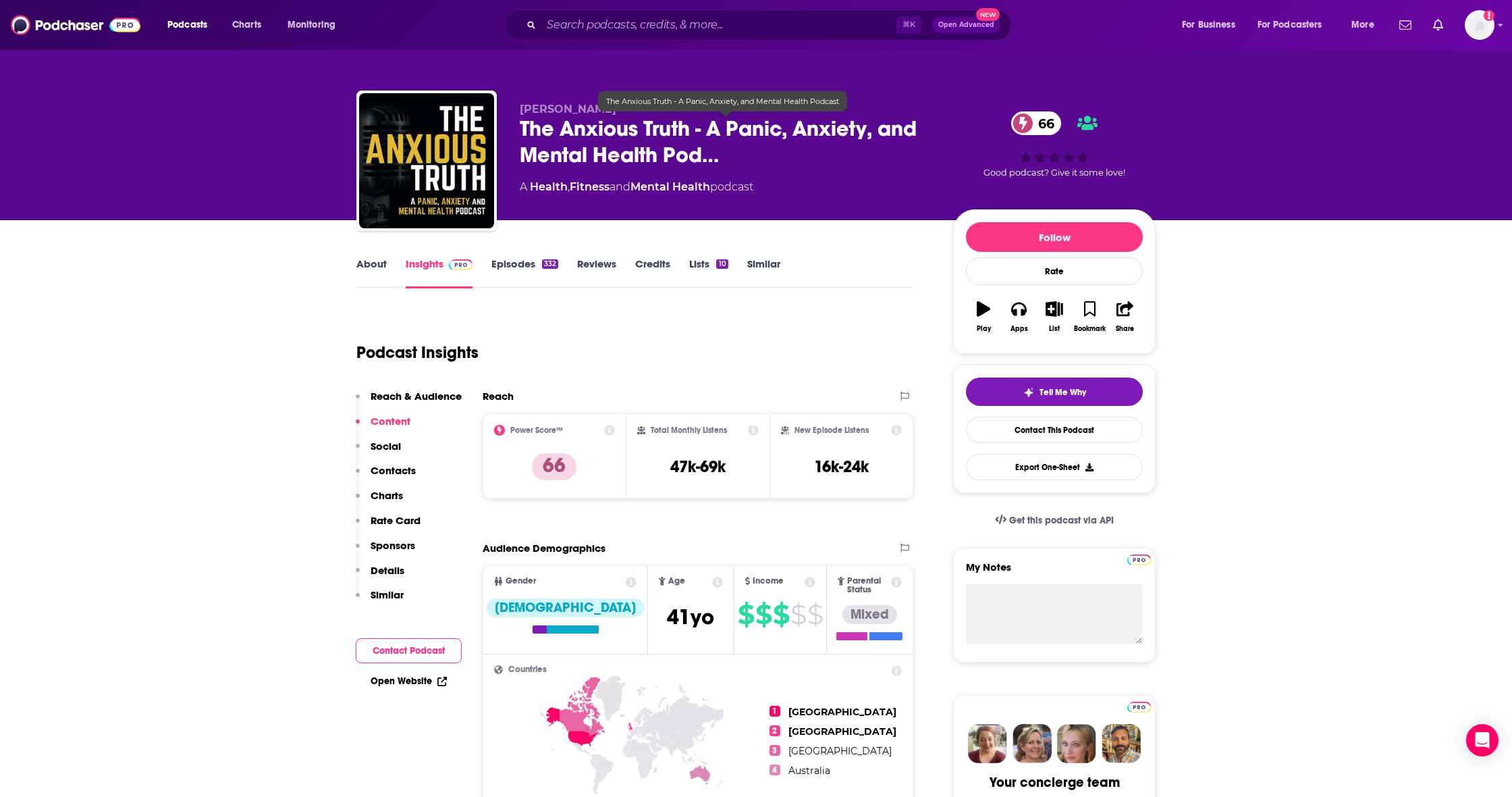
scroll to position [0, 0]
drag, startPoint x: 525, startPoint y: 134, endPoint x: 694, endPoint y: 139, distance: 169.1
click at [694, 139] on span "The Anxious Truth - A Panic, Anxiety, and Mental Health Pod…" at bounding box center [725, 141] width 412 height 52
copy h2 "The Anxious Truth"
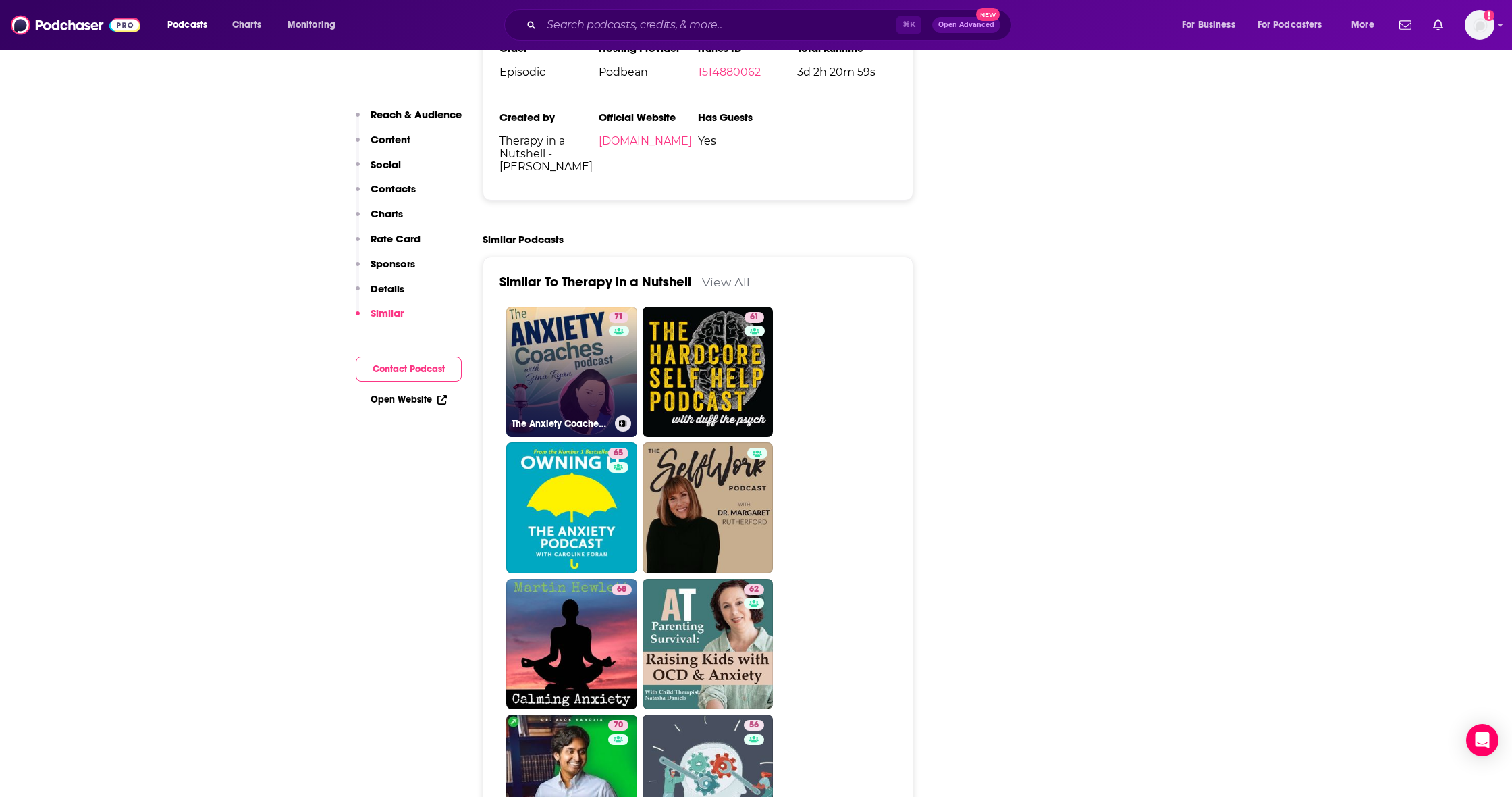
scroll to position [2703, 0]
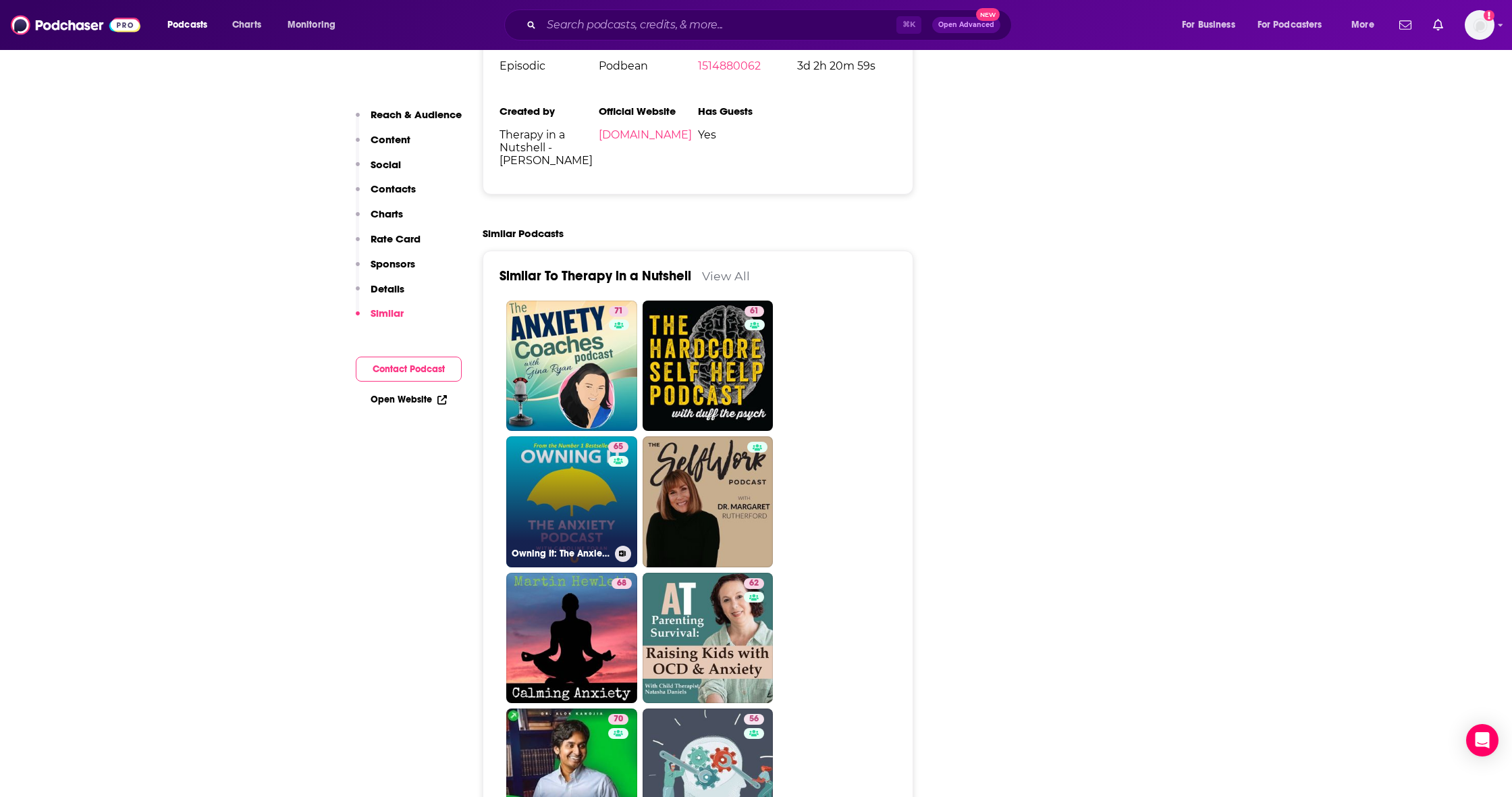
click at [571, 463] on link "65 Owning It: The Anxiety Podcast" at bounding box center [572, 502] width 131 height 131
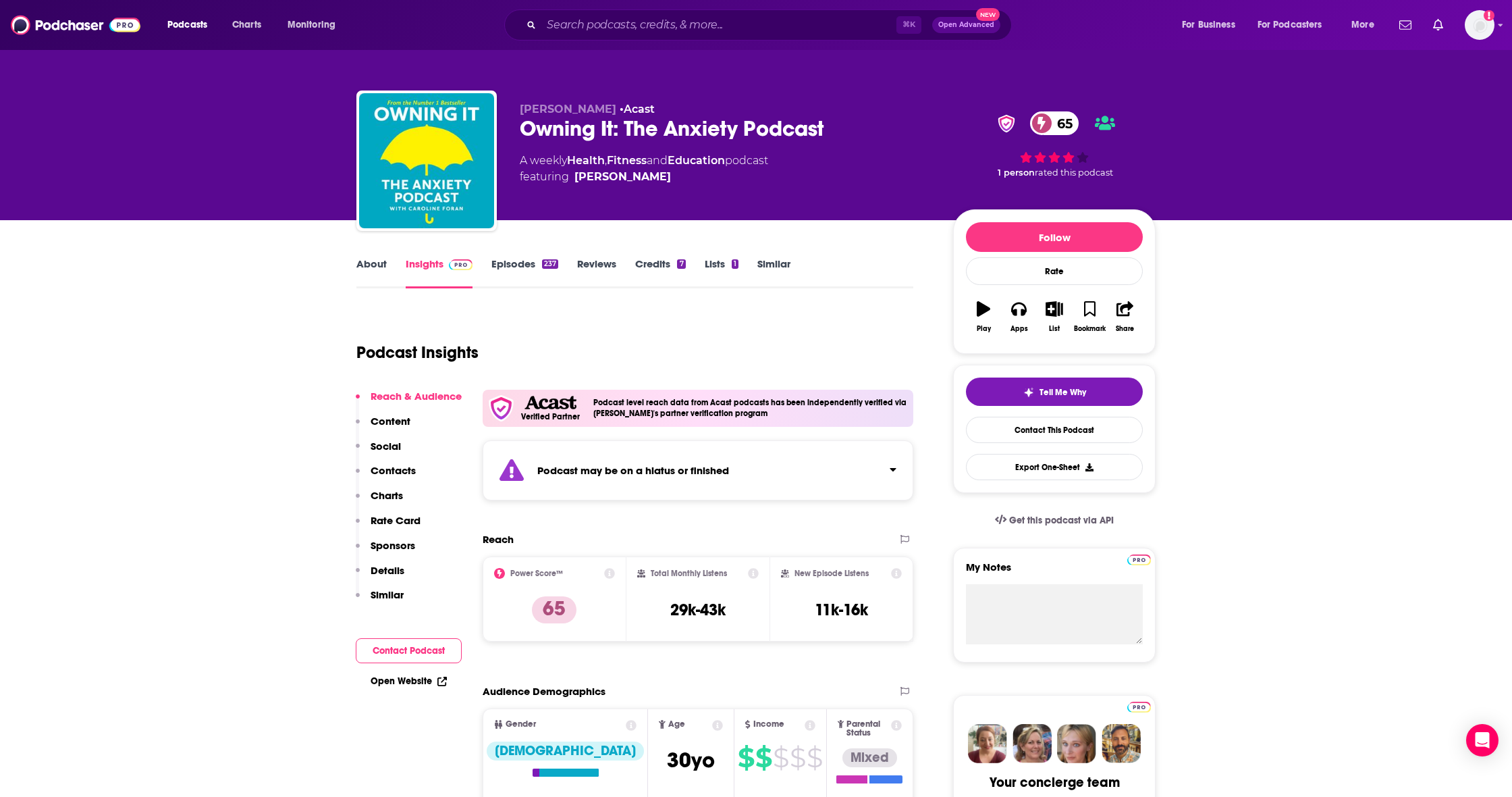
click at [389, 466] on p "Contacts" at bounding box center [394, 470] width 45 height 13
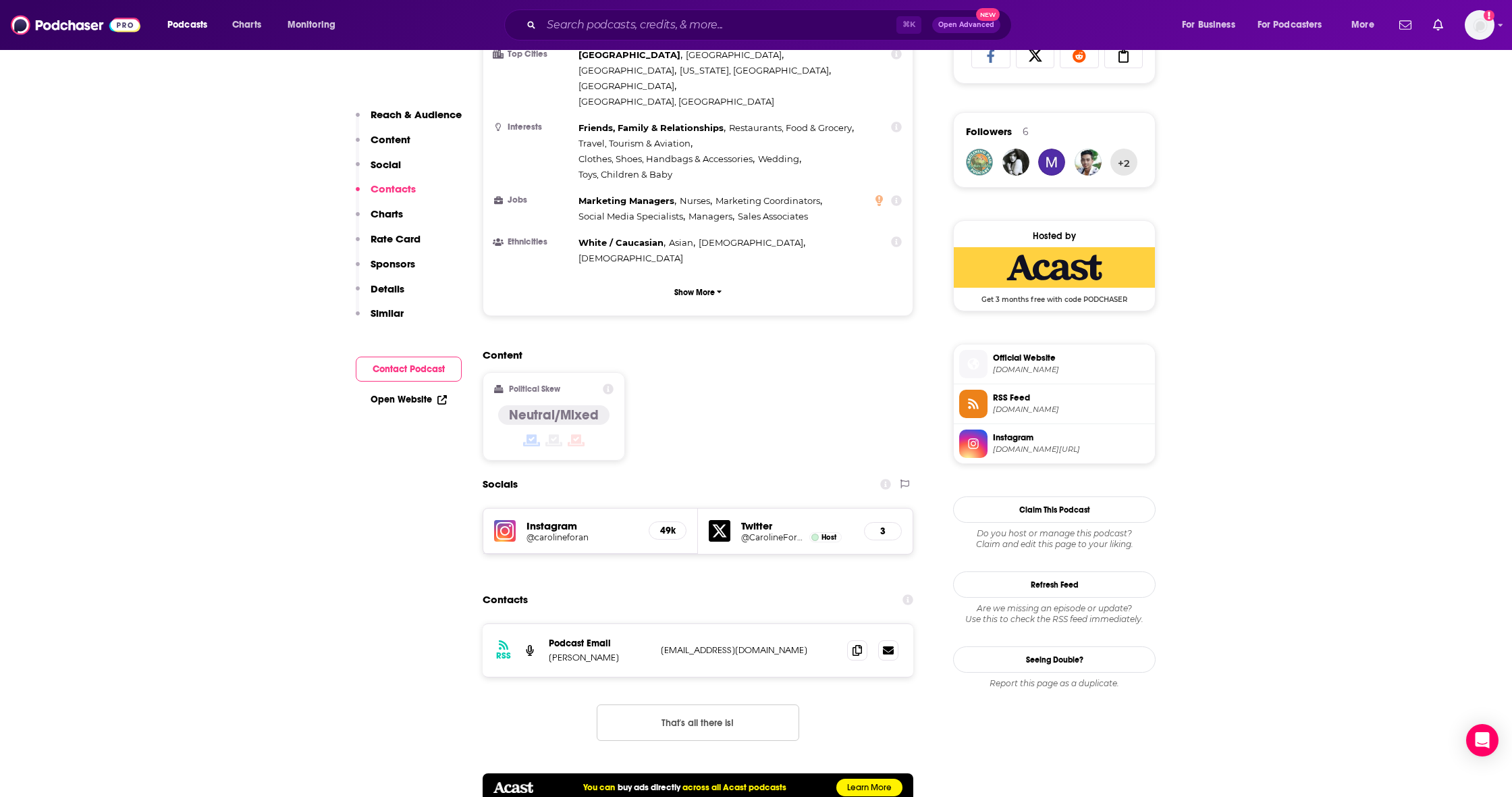
scroll to position [1256, 0]
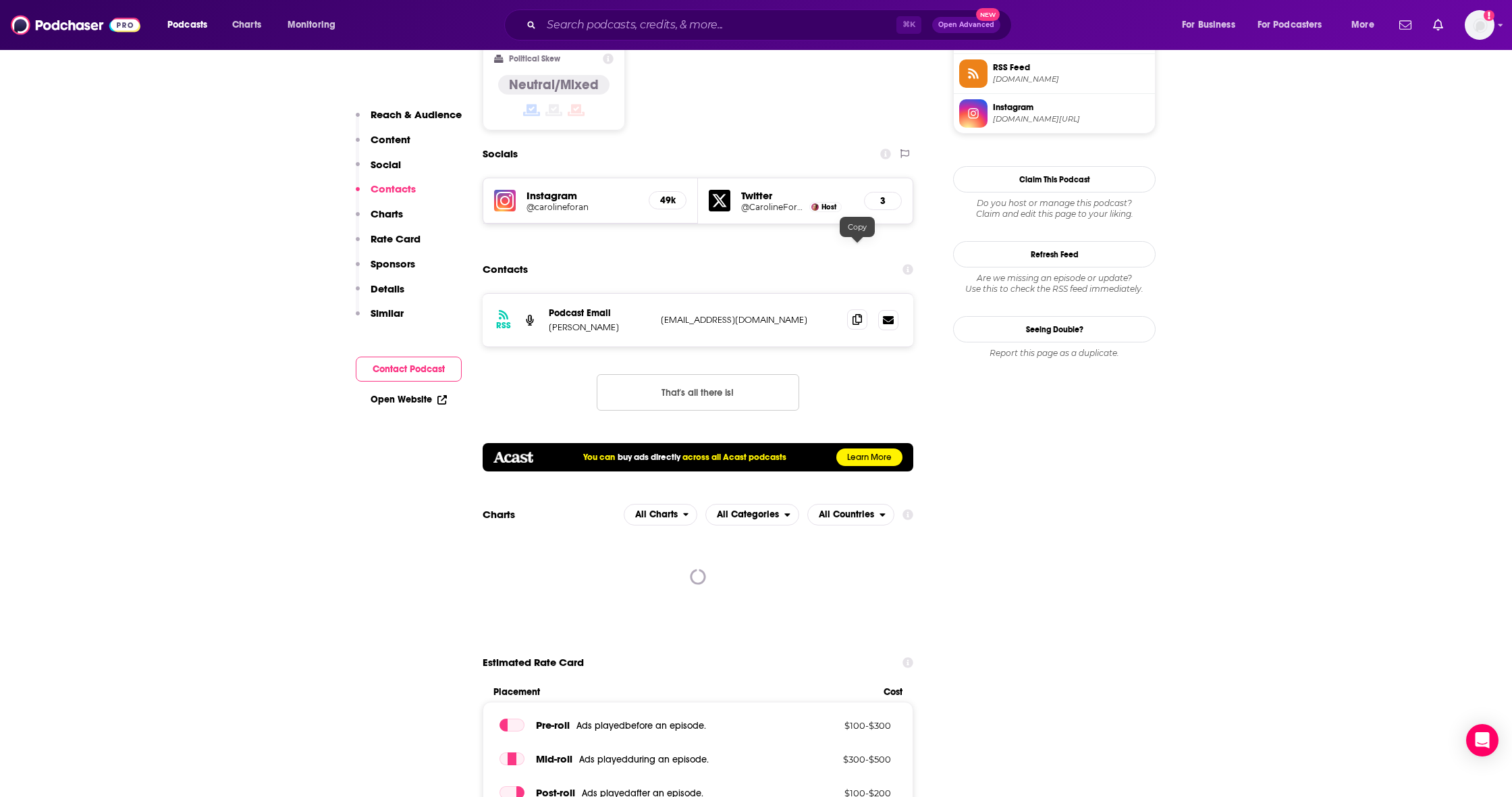
click at [864, 309] on span at bounding box center [856, 319] width 20 height 20
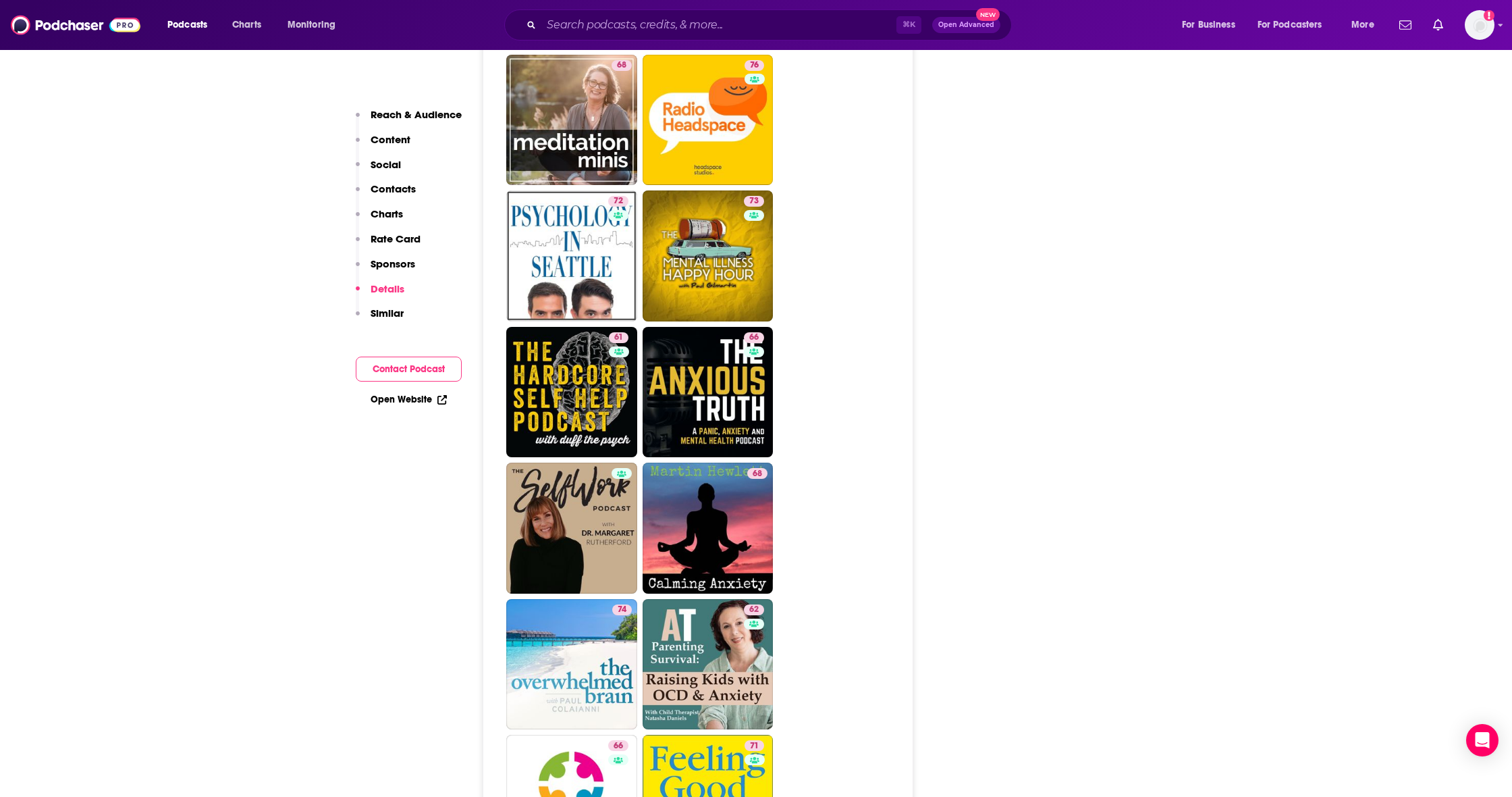
scroll to position [3175, 0]
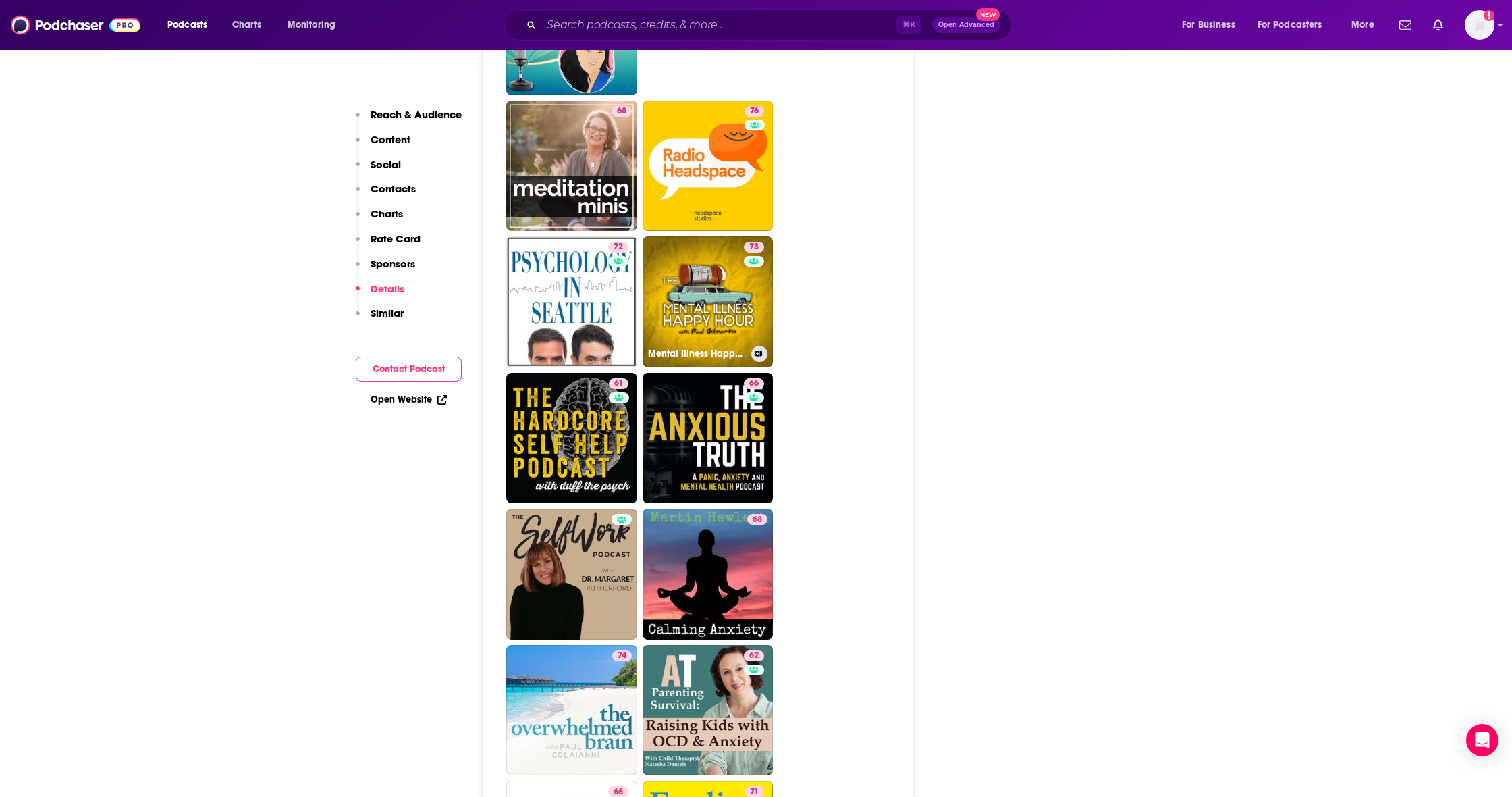
click at [721, 253] on link "73 Mental Illness Happy Hour" at bounding box center [708, 302] width 131 height 131
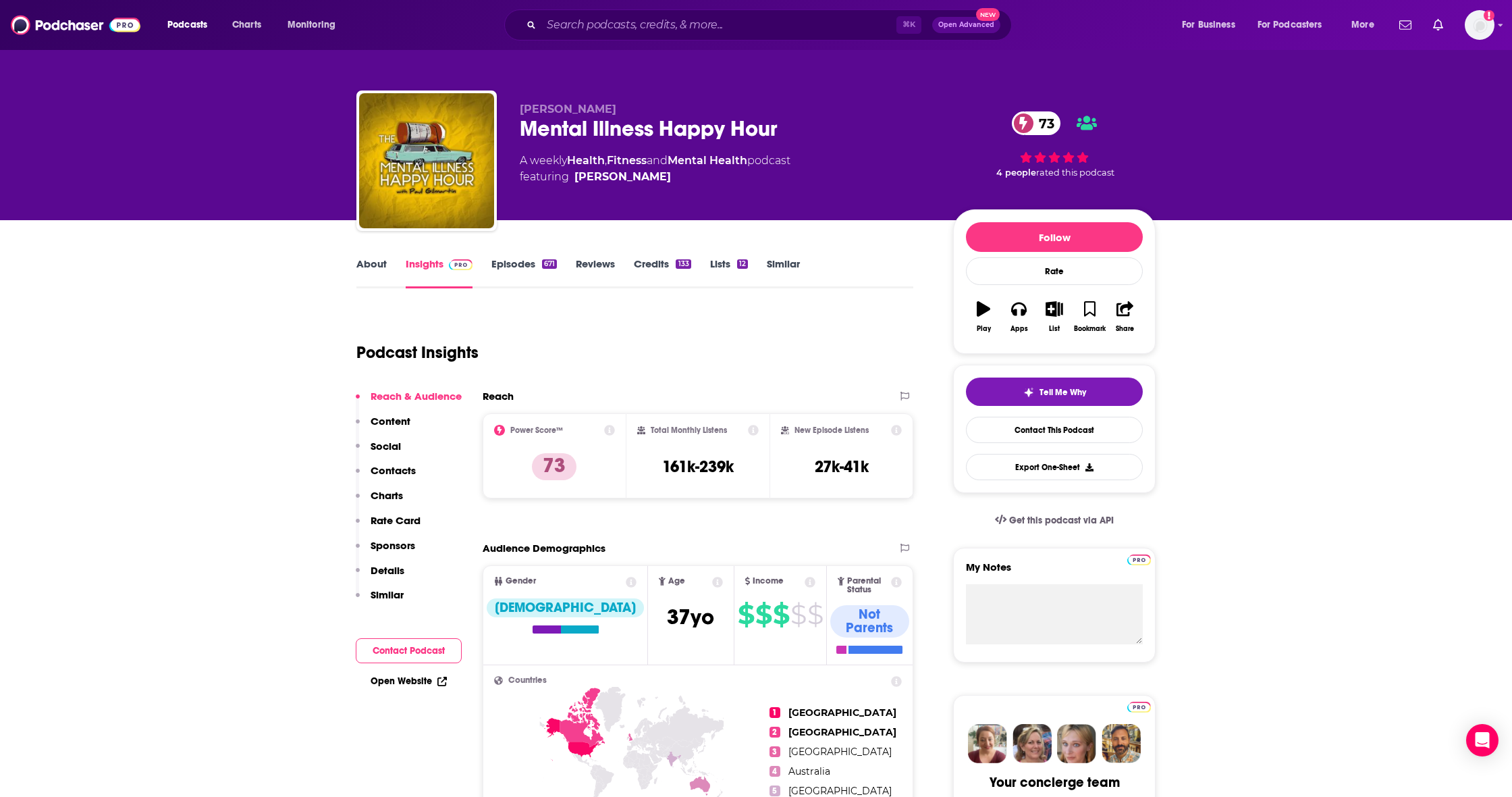
click at [386, 469] on p "Contacts" at bounding box center [394, 470] width 45 height 13
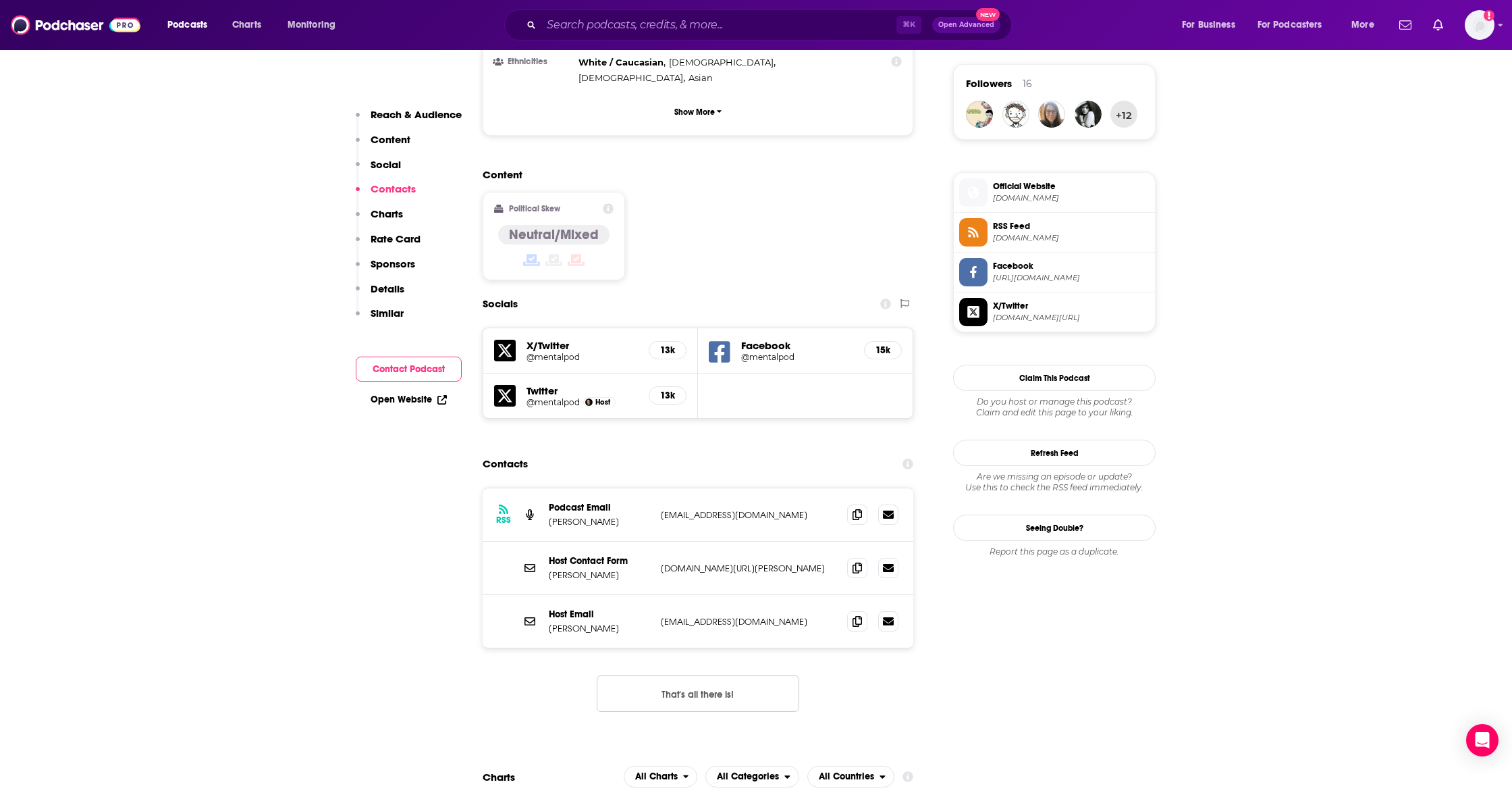
scroll to position [1142, 0]
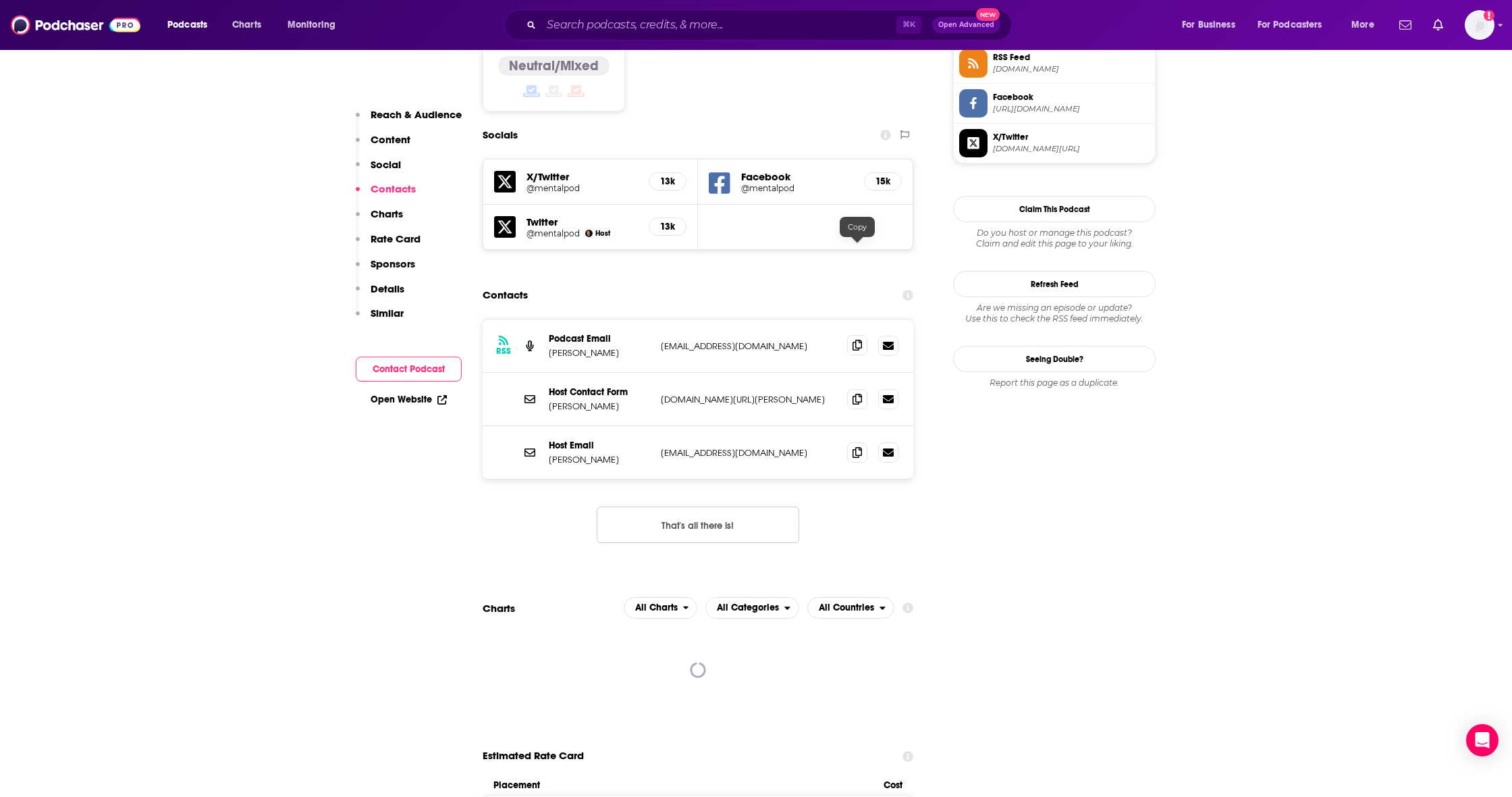
click at [852, 335] on span at bounding box center [856, 344] width 20 height 20
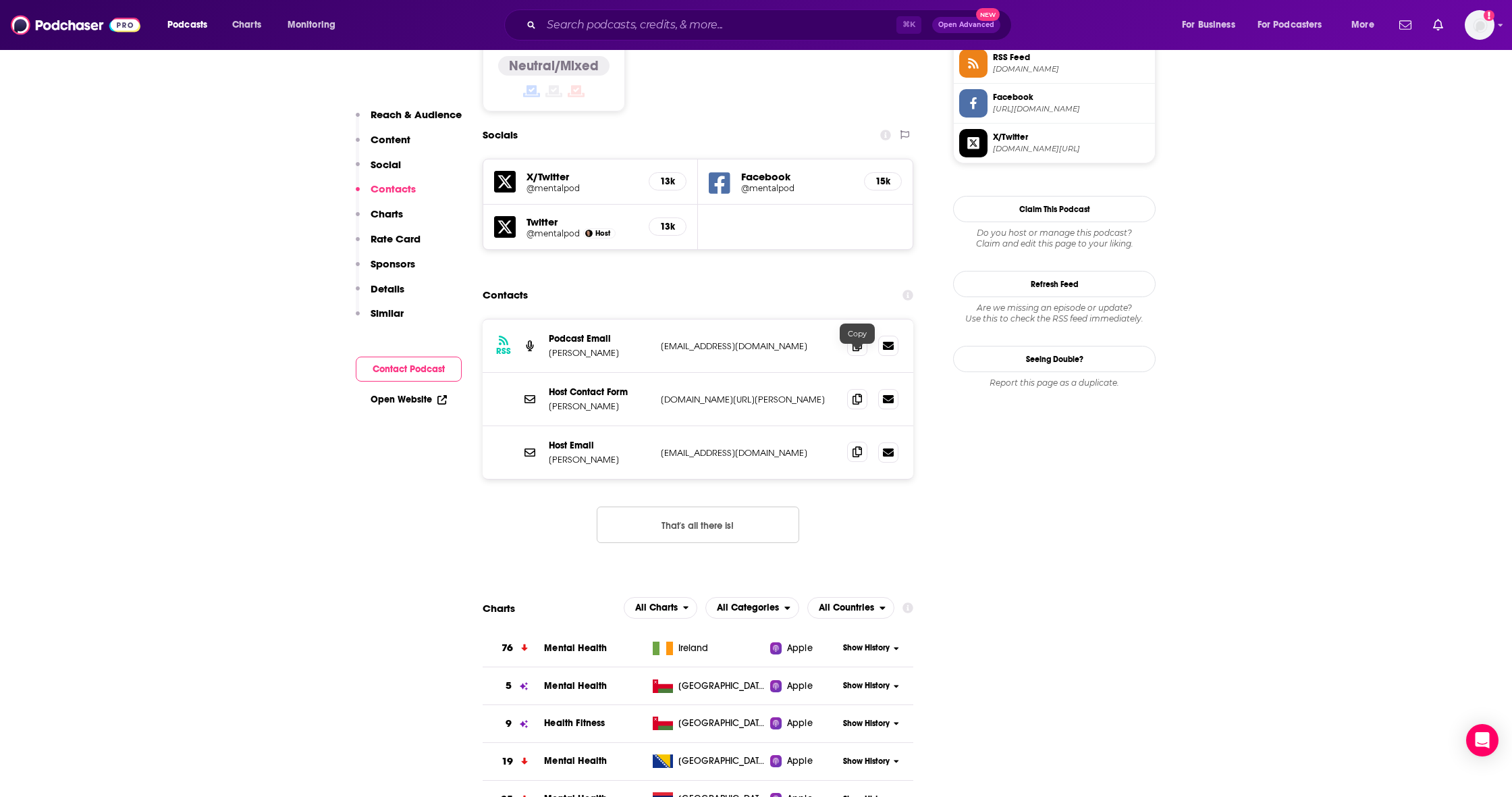
click at [858, 446] on icon at bounding box center [857, 451] width 10 height 10
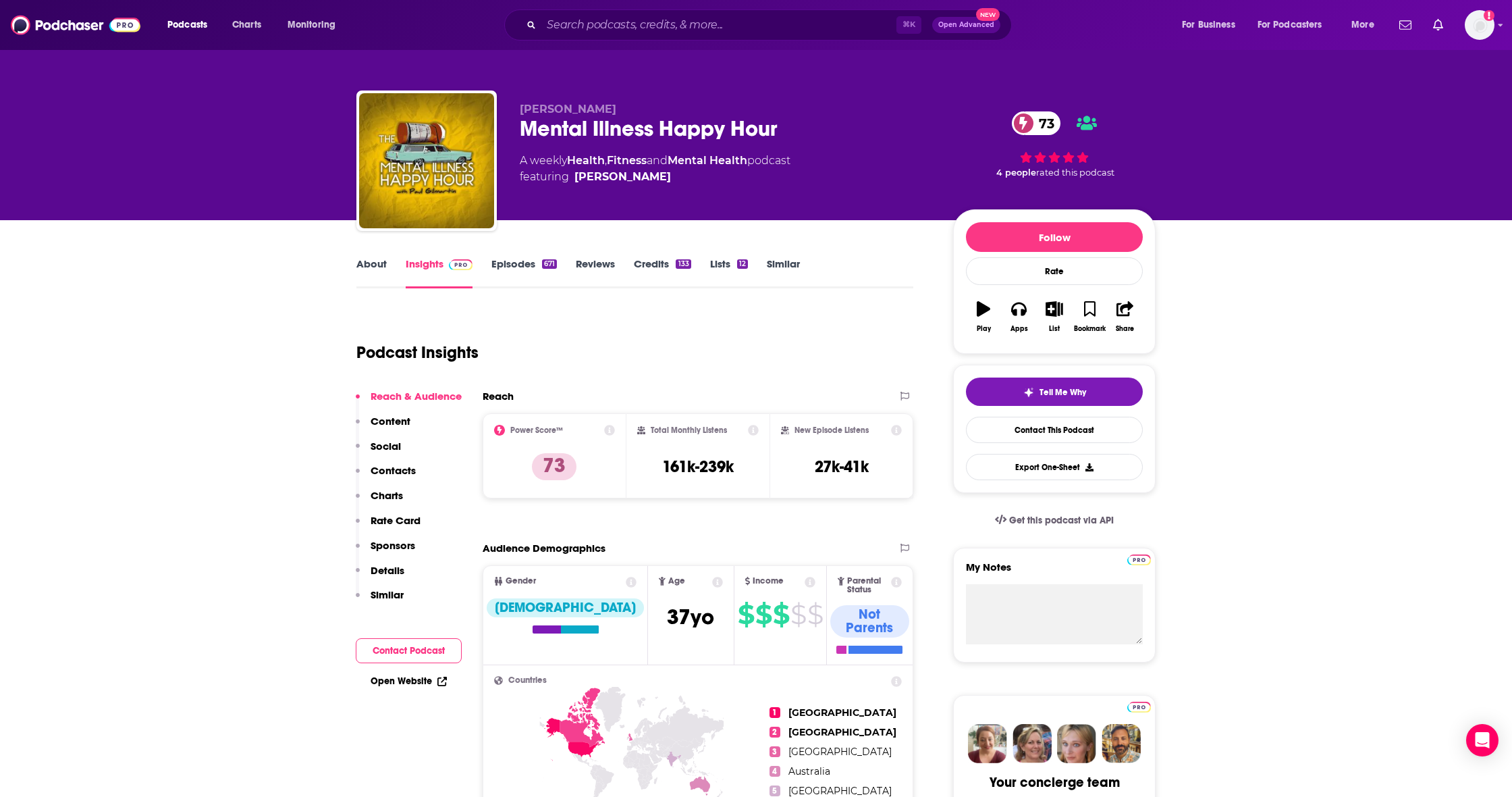
scroll to position [0, 0]
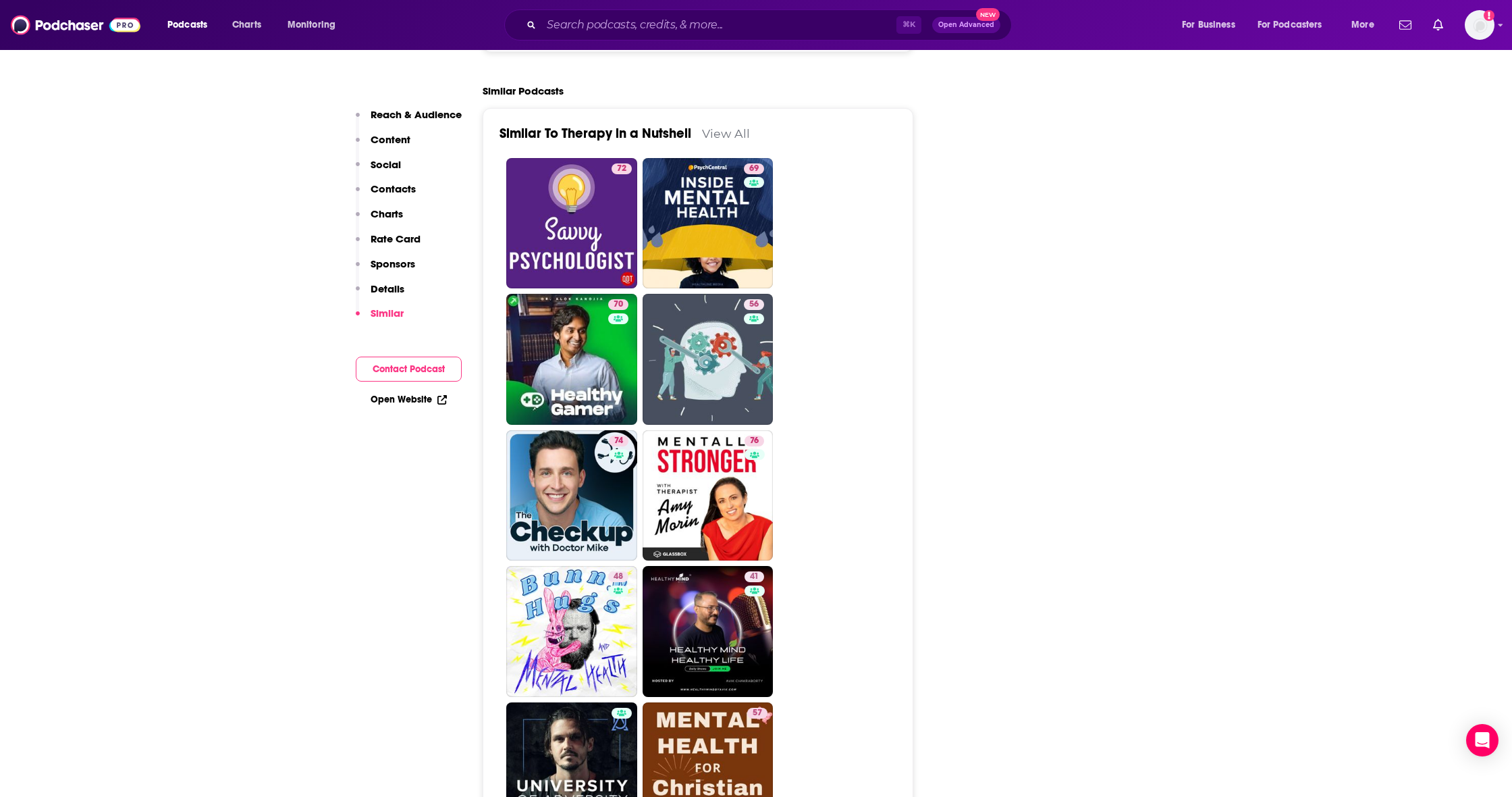
scroll to position [2928, 0]
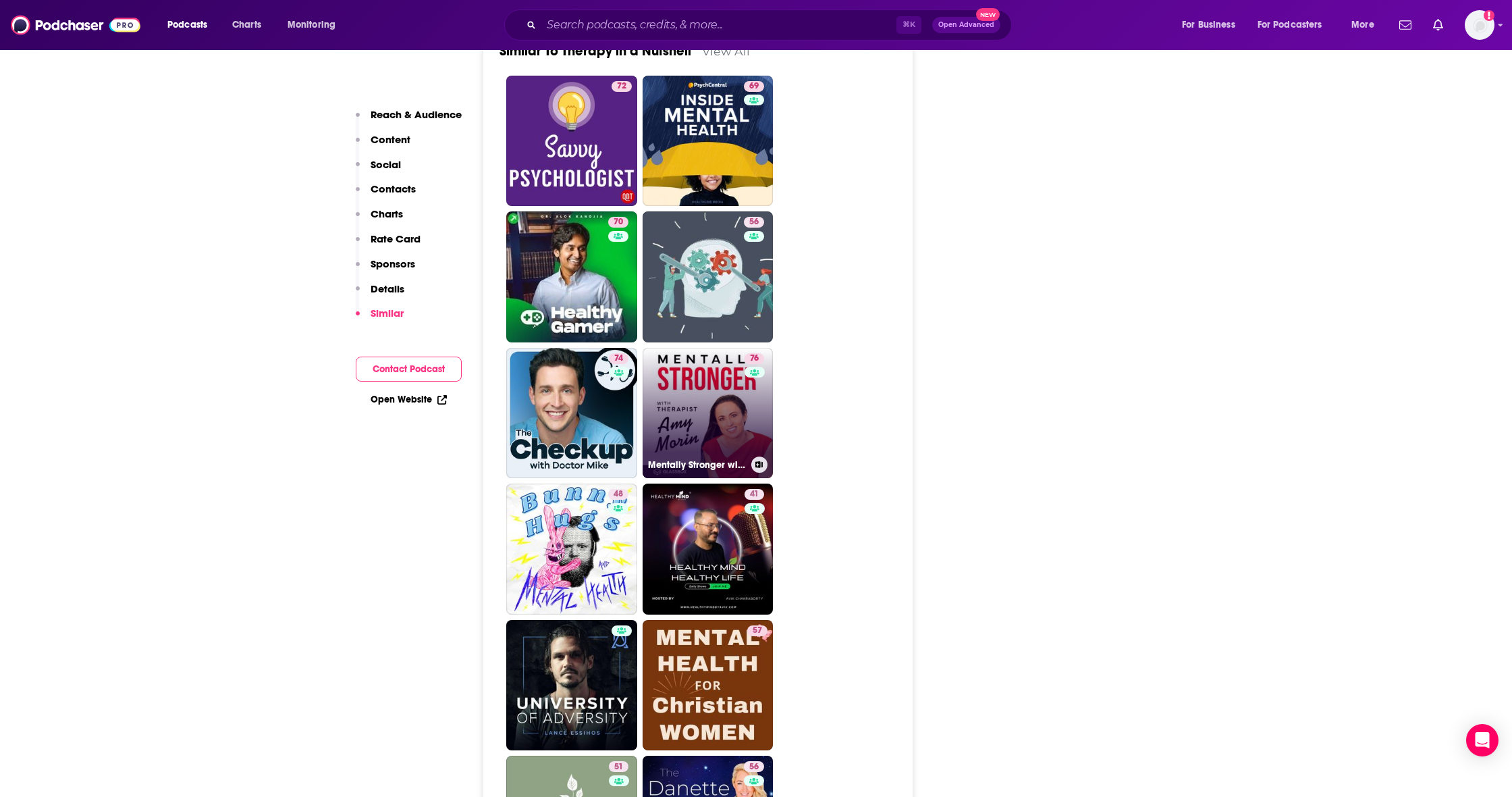
click at [702, 348] on link "76 Mentally Stronger with Therapist [PERSON_NAME]" at bounding box center [708, 413] width 131 height 131
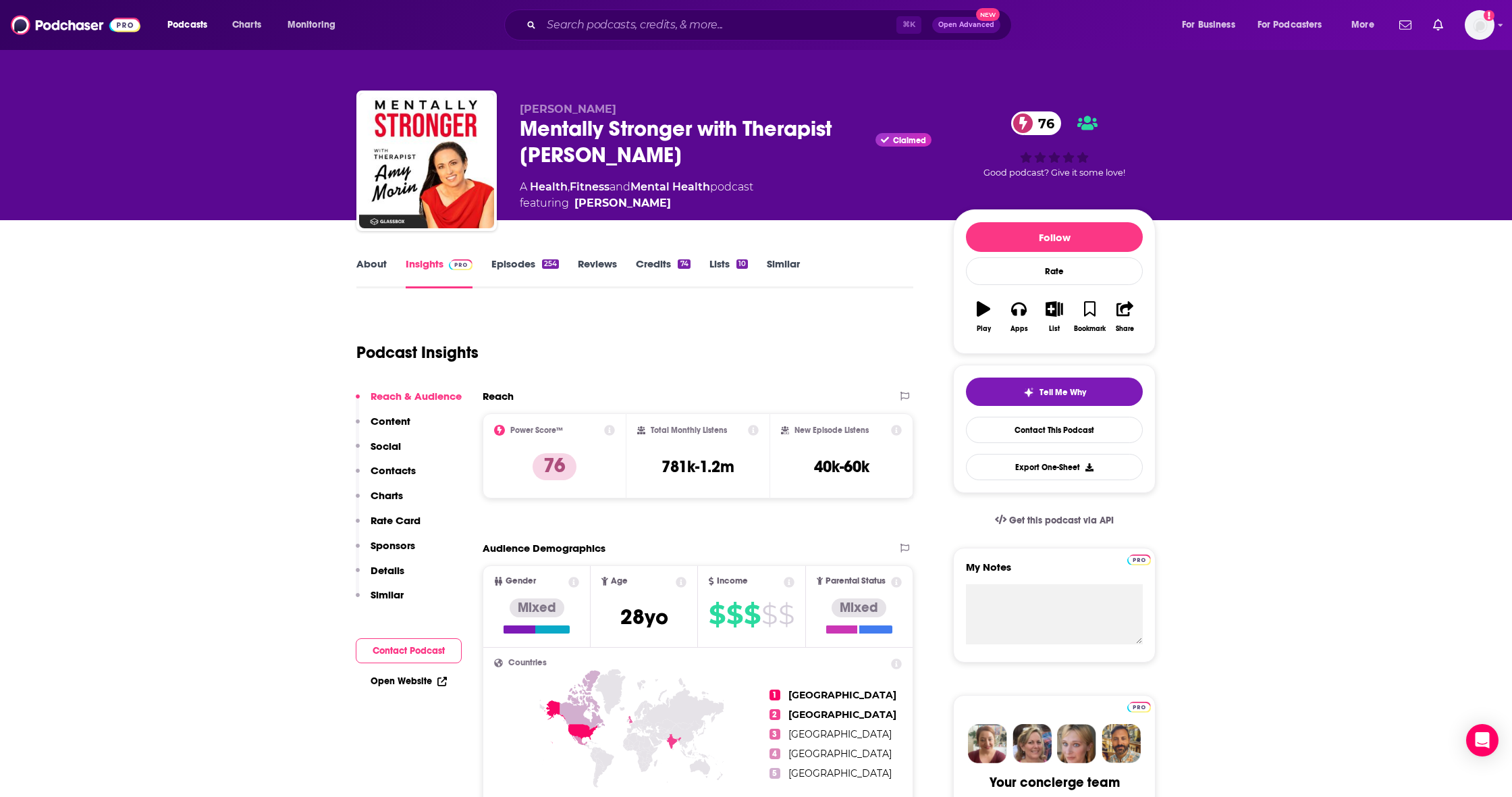
click at [388, 469] on p "Contacts" at bounding box center [394, 470] width 45 height 13
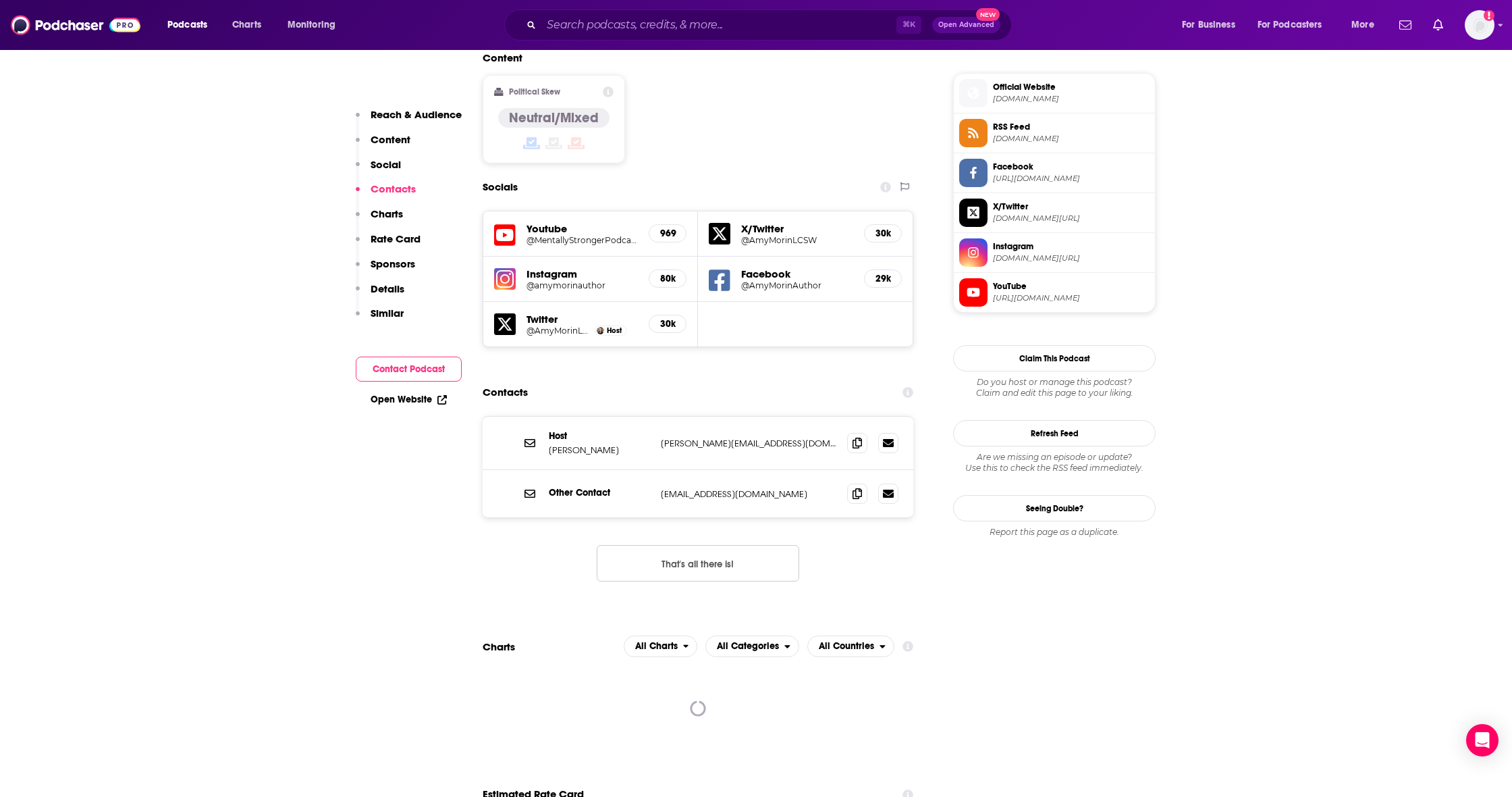
scroll to position [1204, 0]
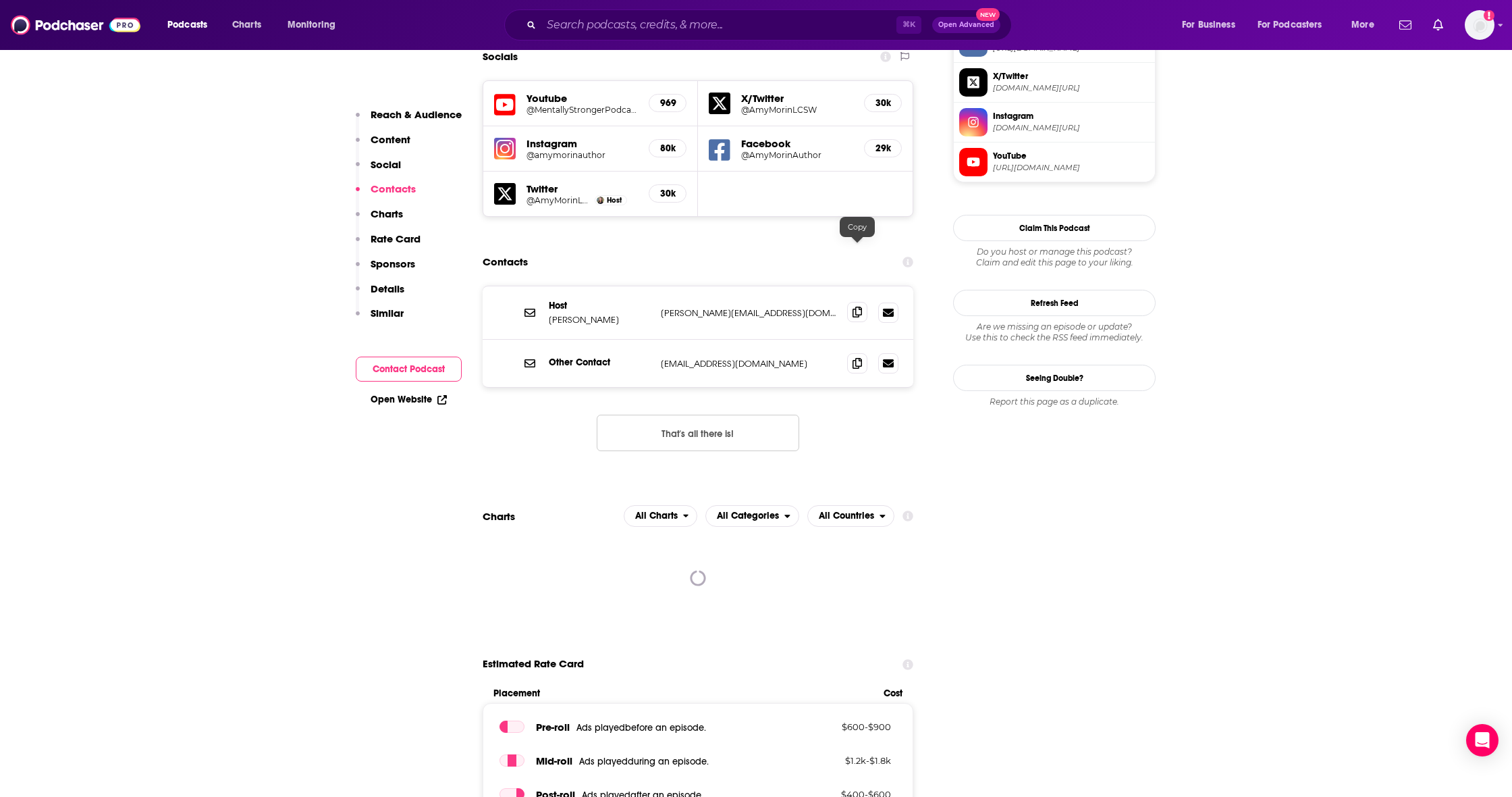
click at [850, 302] on span at bounding box center [856, 311] width 20 height 20
click at [855, 357] on icon at bounding box center [857, 362] width 10 height 10
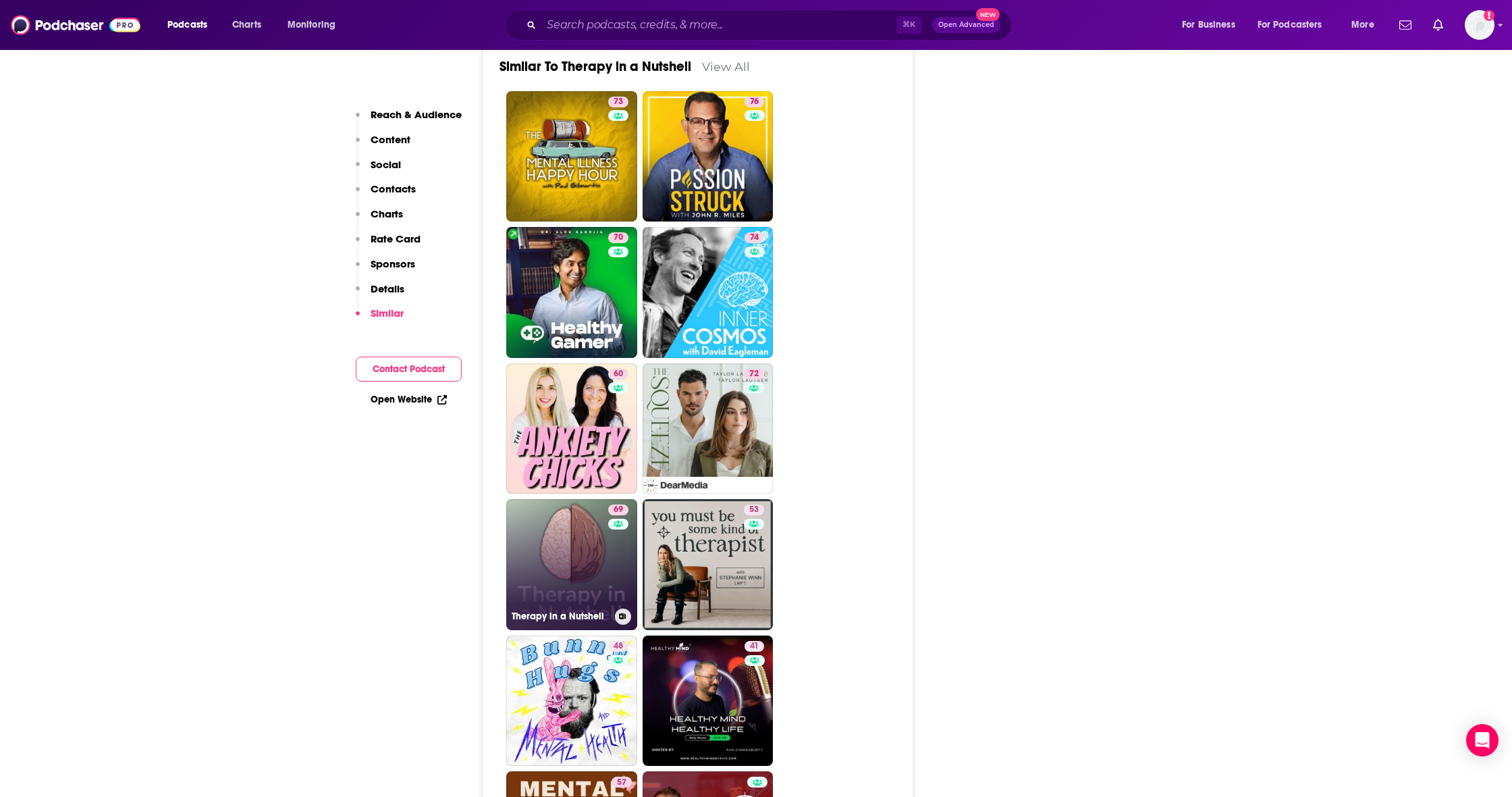
scroll to position [2915, 0]
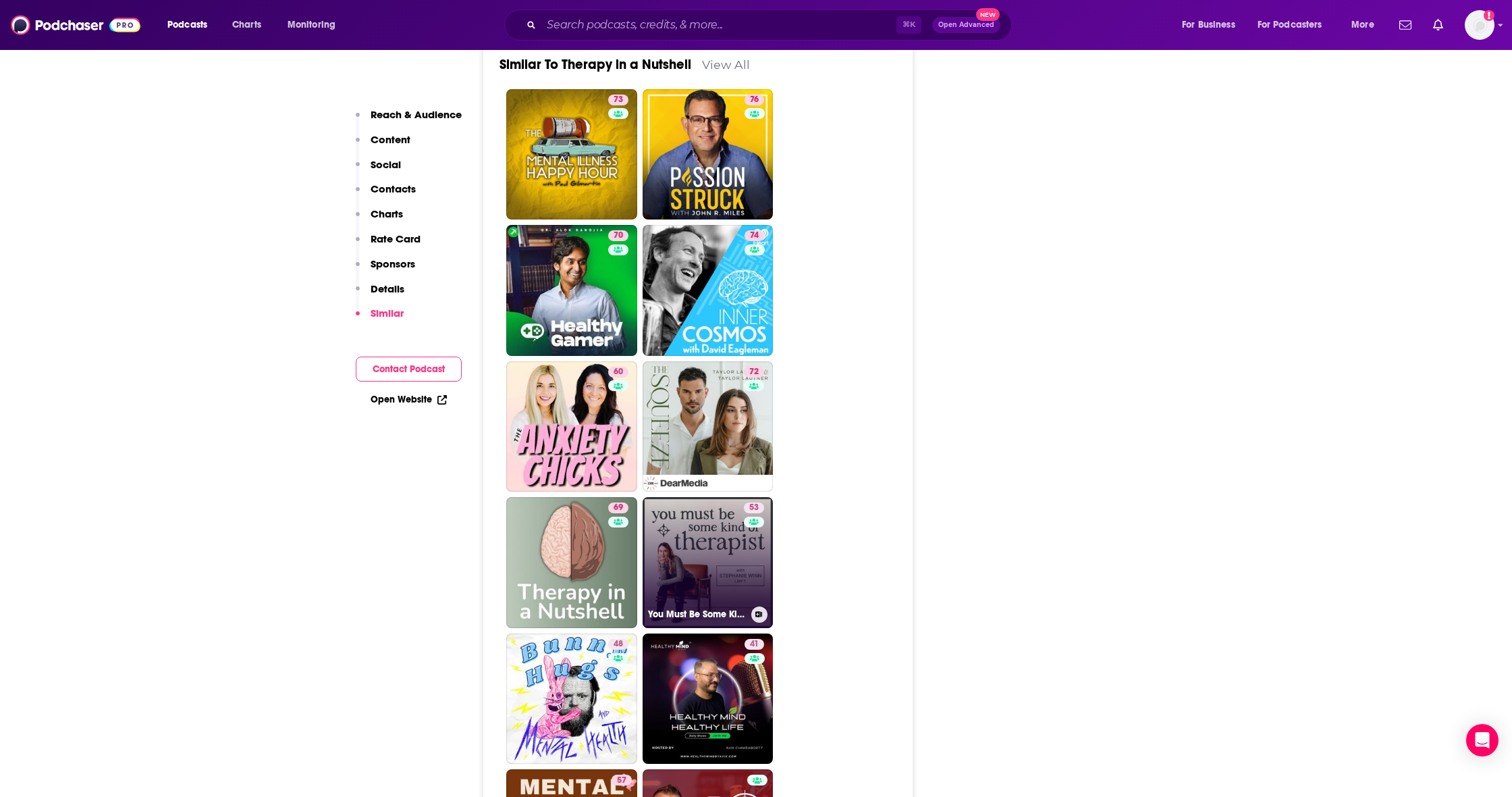
click at [724, 498] on link "53 You Must Be Some Kind of Therapist" at bounding box center [708, 562] width 131 height 131
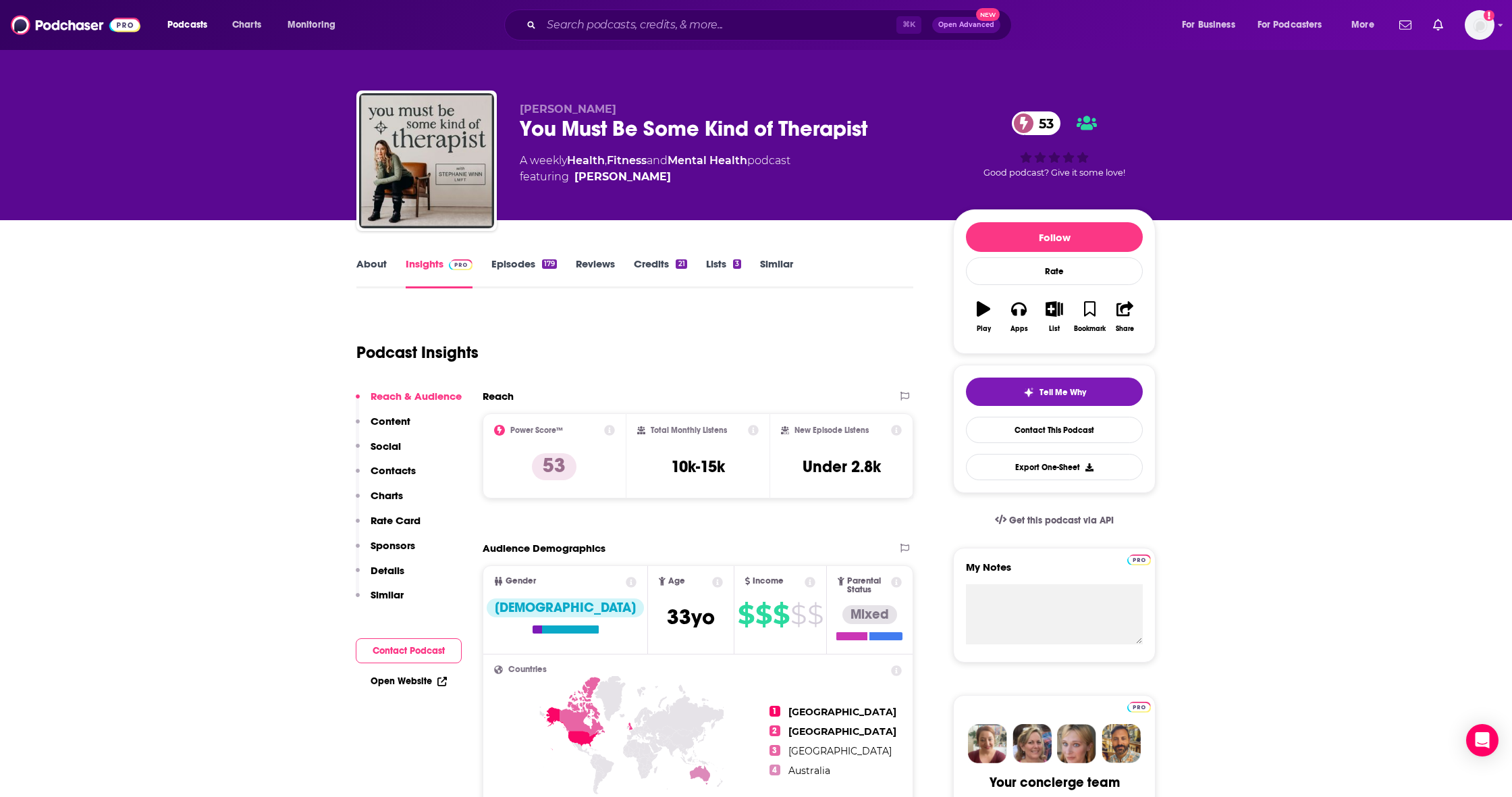
click at [394, 465] on p "Contacts" at bounding box center [394, 470] width 45 height 13
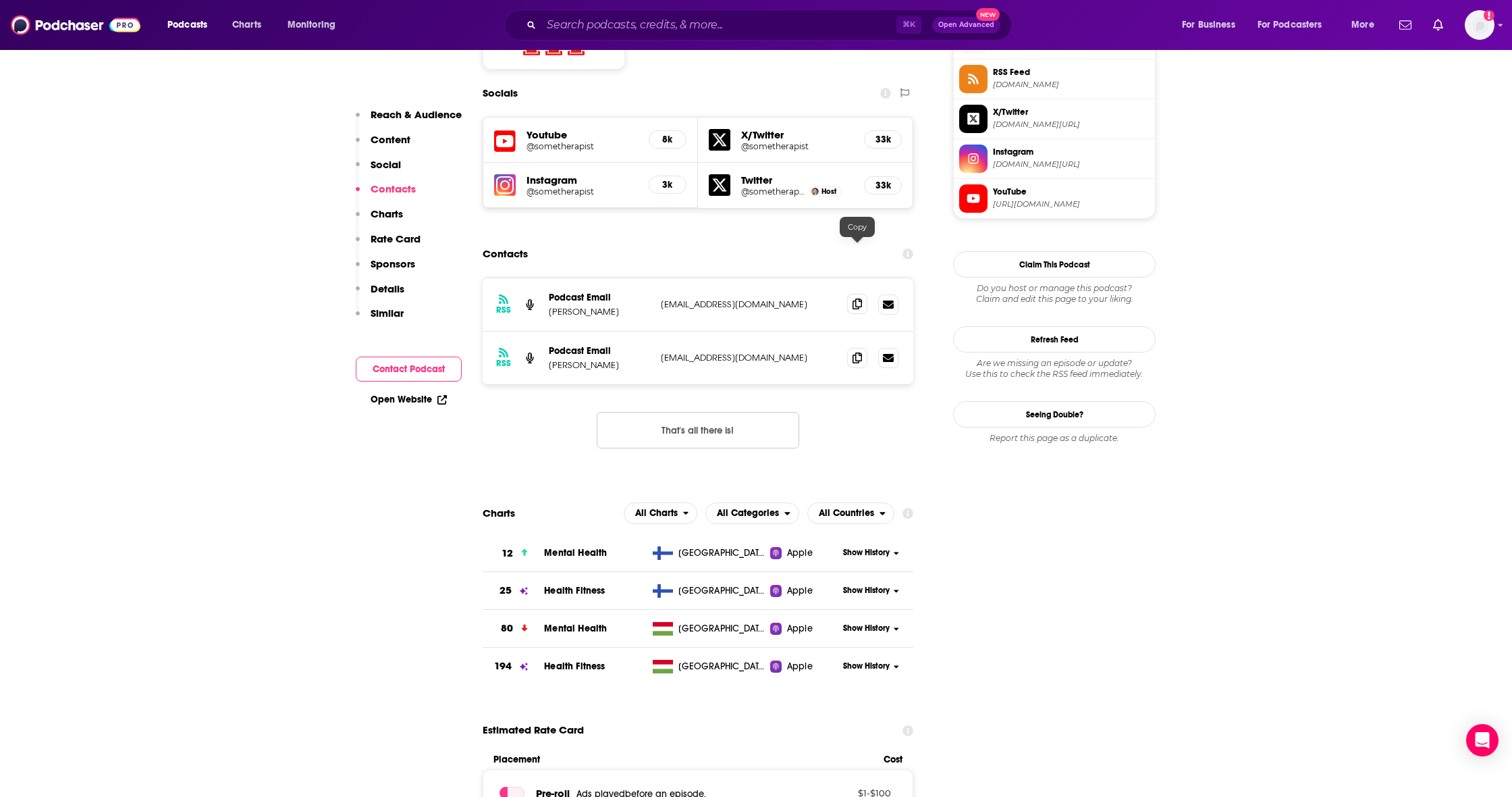
click at [856, 298] on icon at bounding box center [857, 303] width 10 height 10
click at [864, 347] on span at bounding box center [856, 357] width 20 height 20
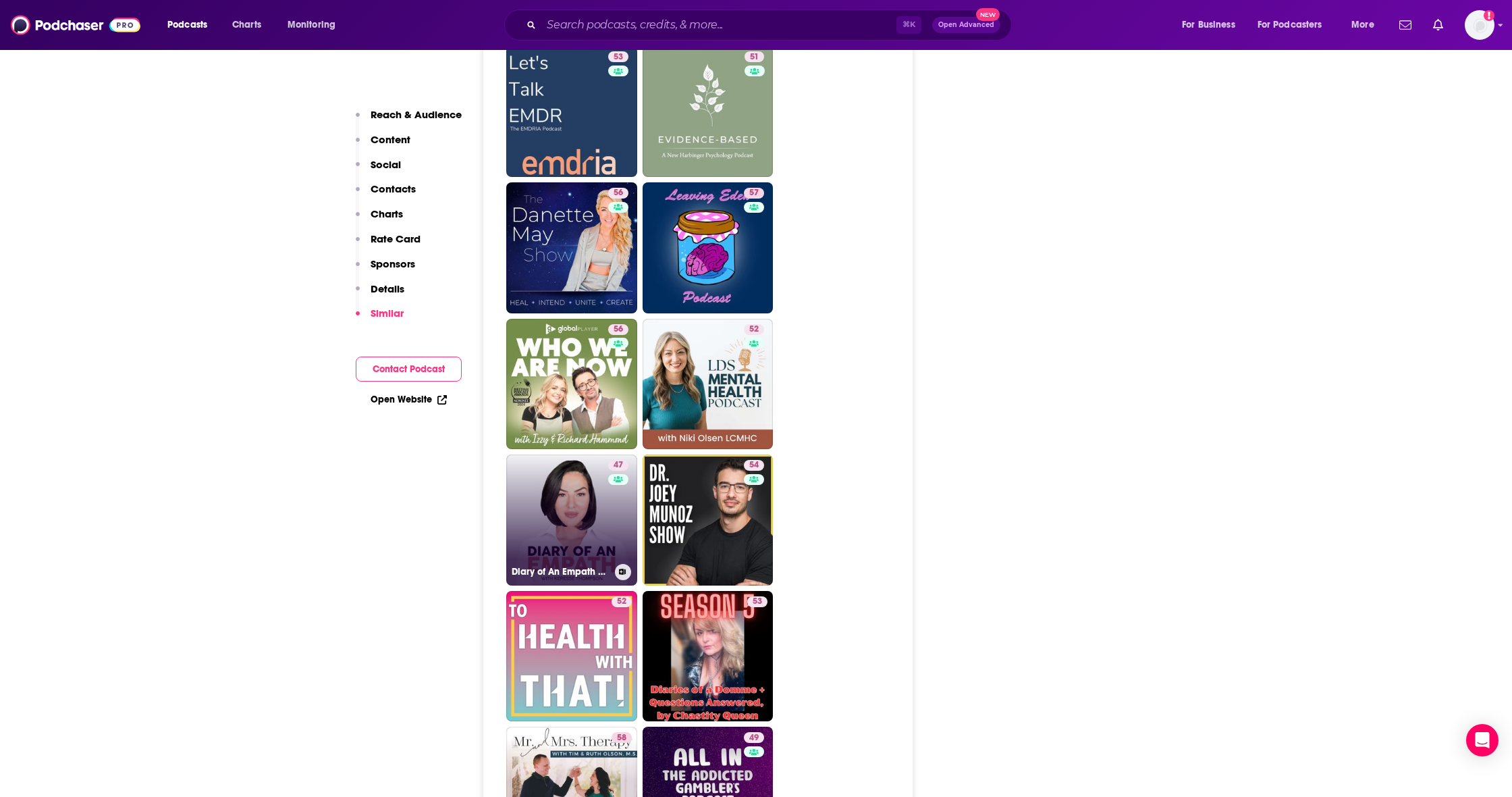
scroll to position [3256, 0]
click at [577, 453] on link "47 Diary of An Empath by [PERSON_NAME], LCSW" at bounding box center [572, 519] width 131 height 131
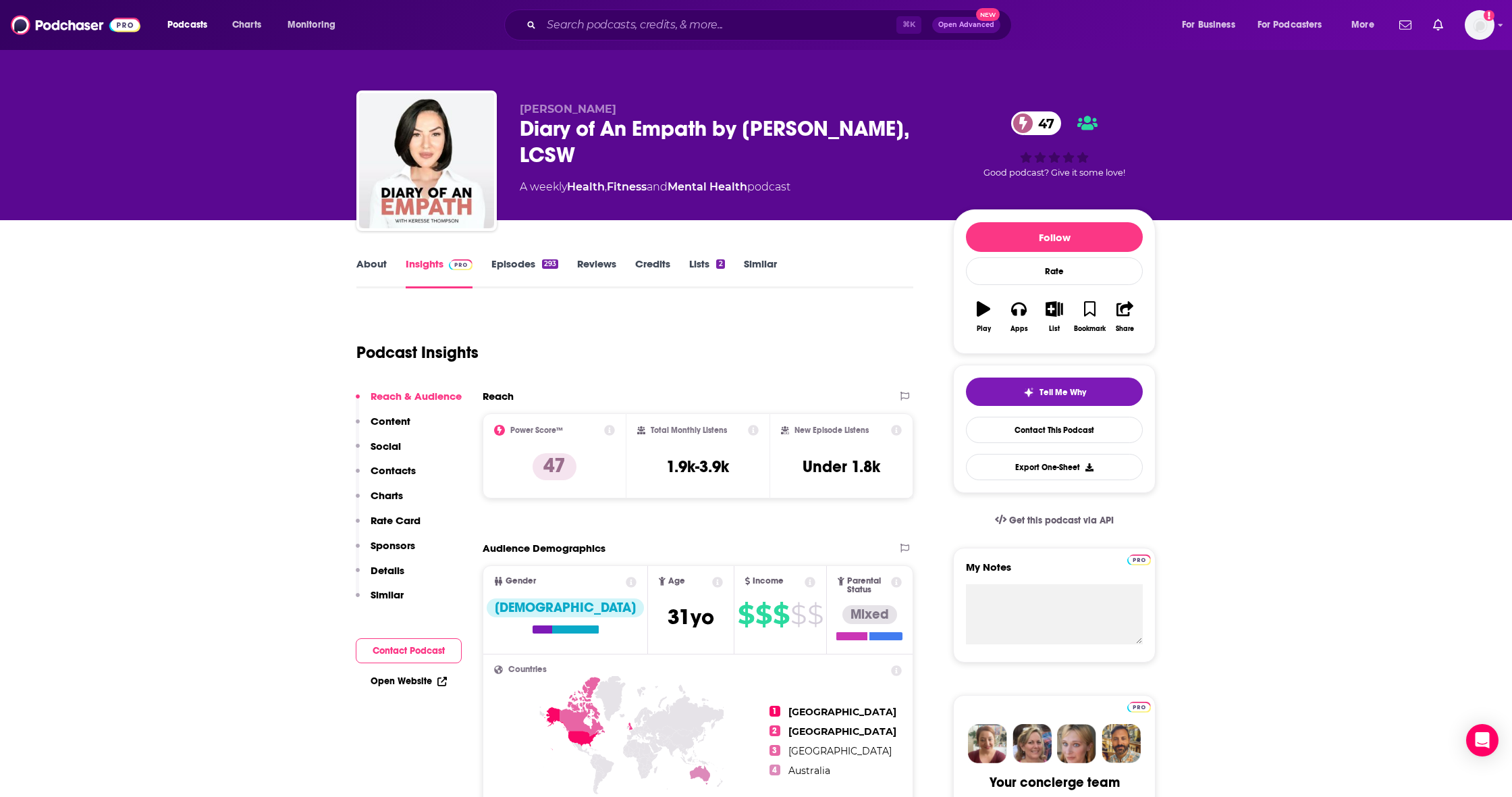
click at [390, 471] on p "Contacts" at bounding box center [394, 470] width 45 height 13
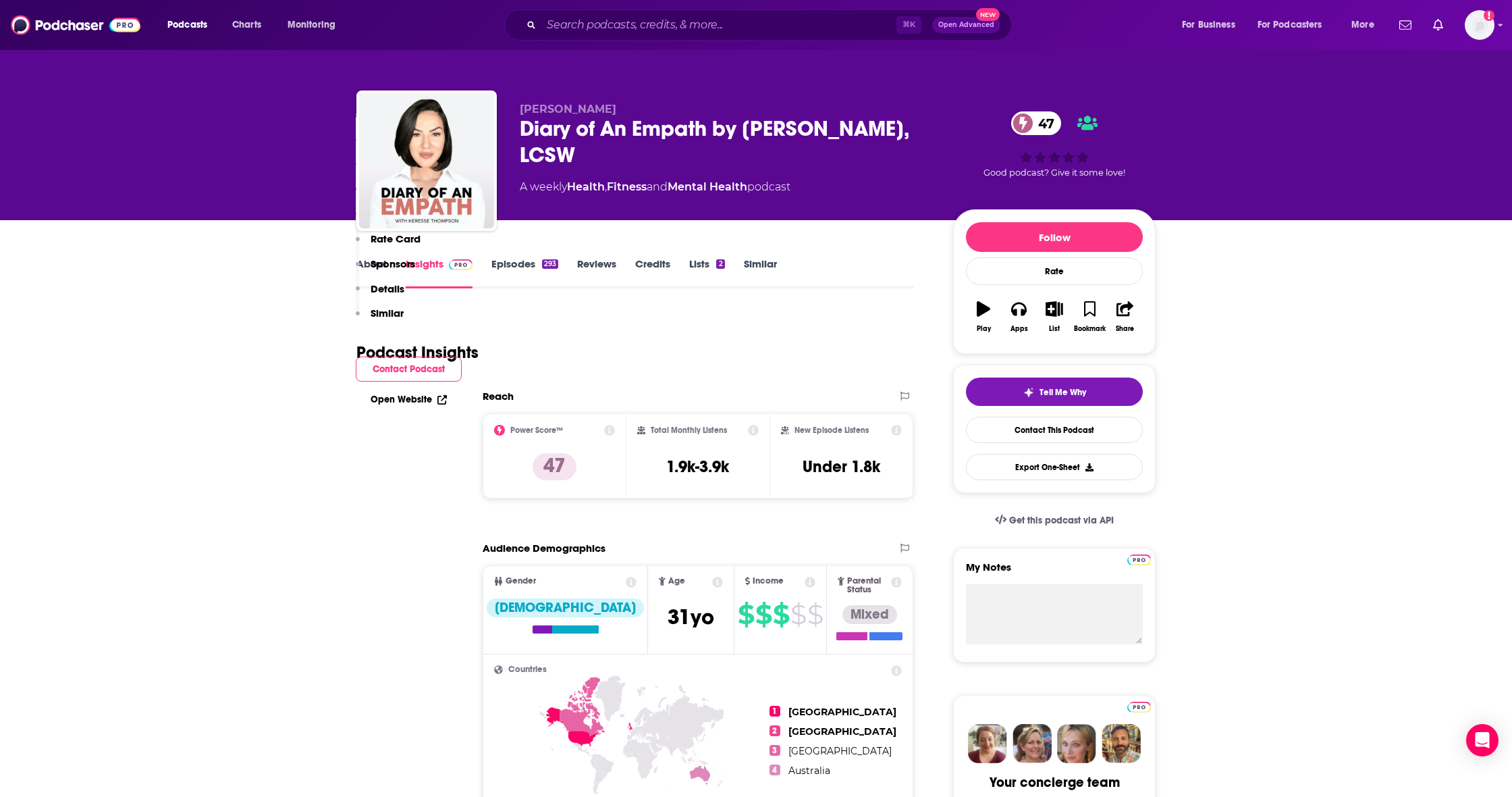
scroll to position [1096, 0]
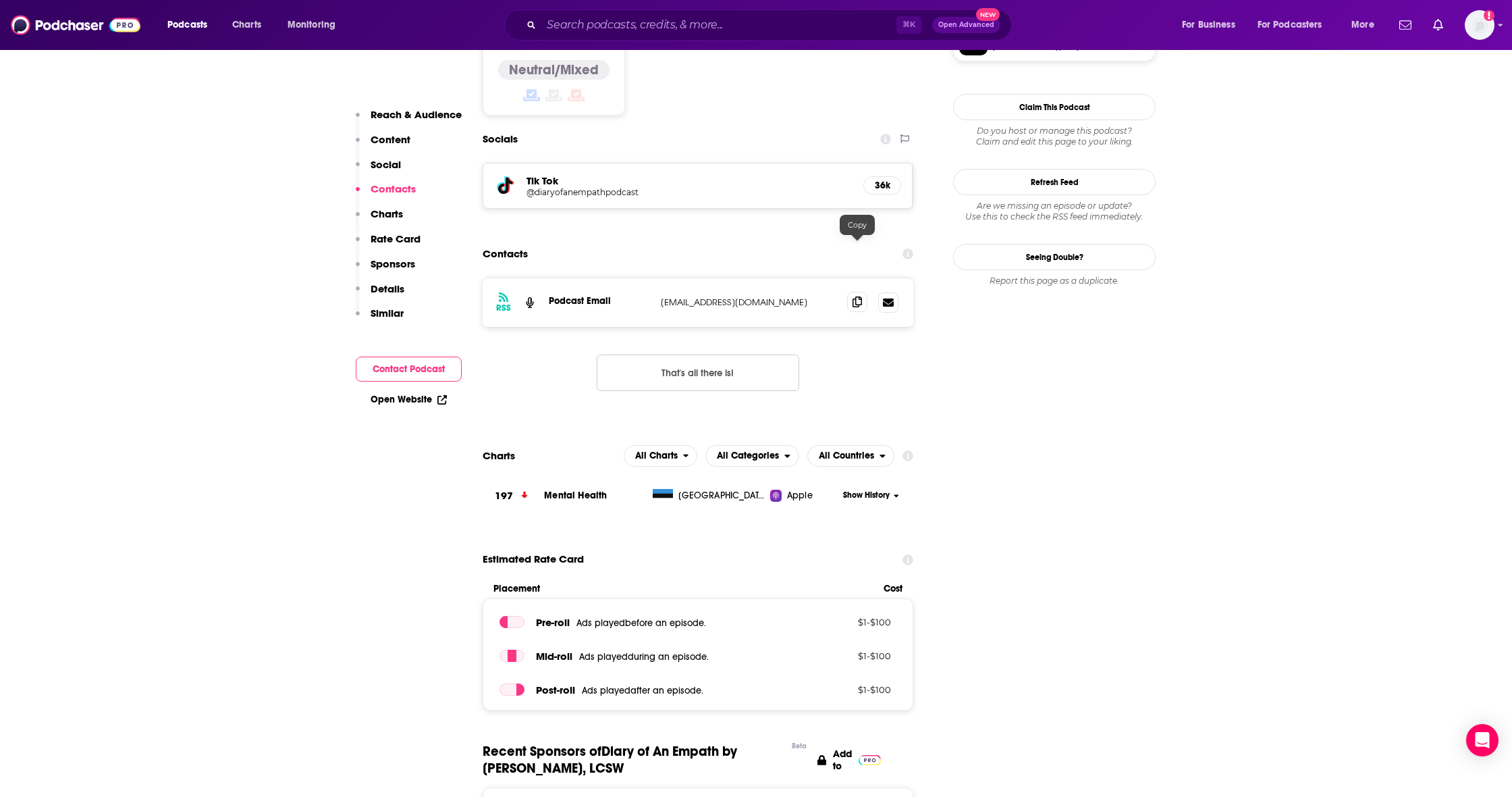
click at [855, 296] on icon at bounding box center [857, 301] width 10 height 10
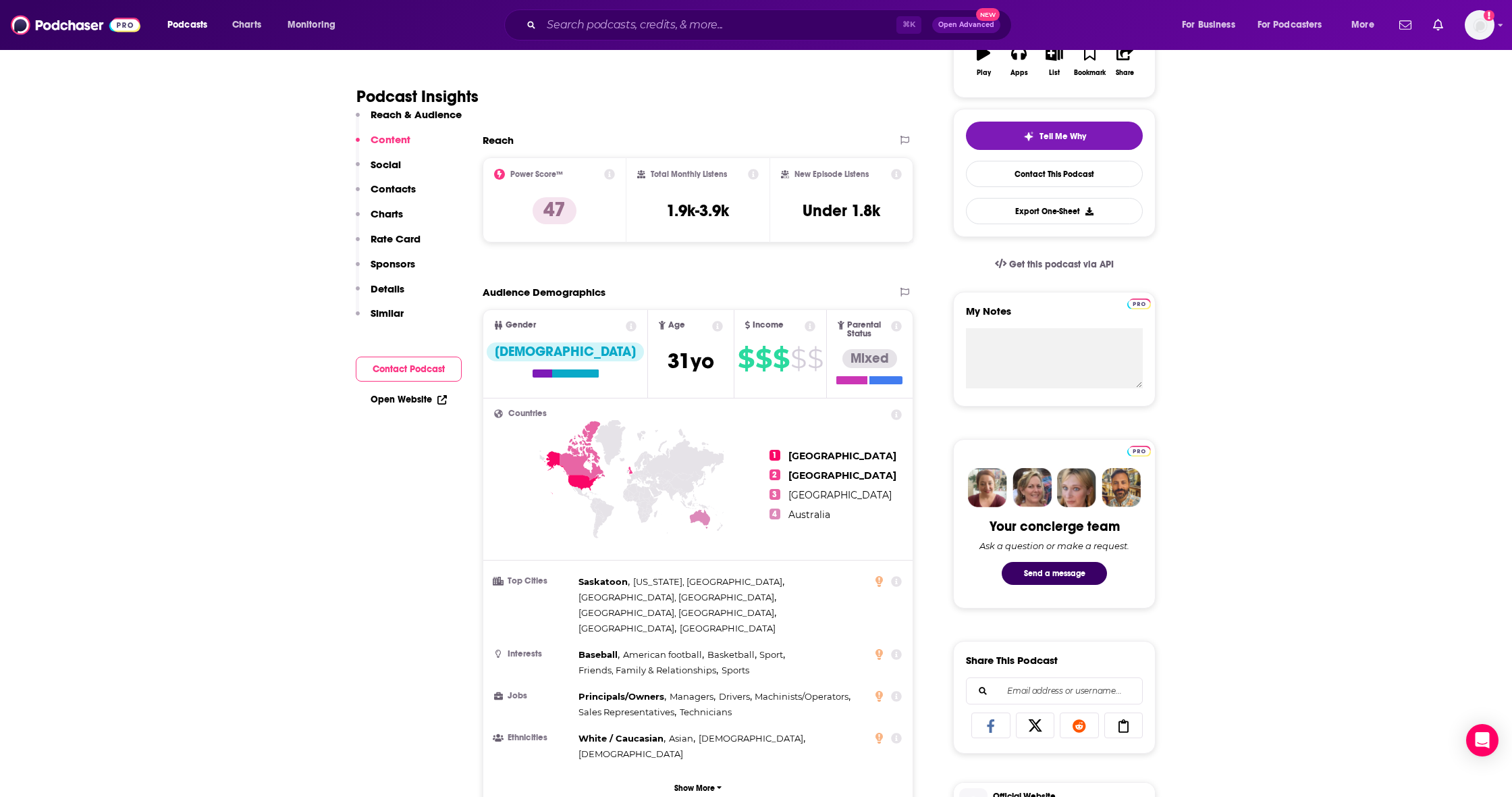
scroll to position [259, 0]
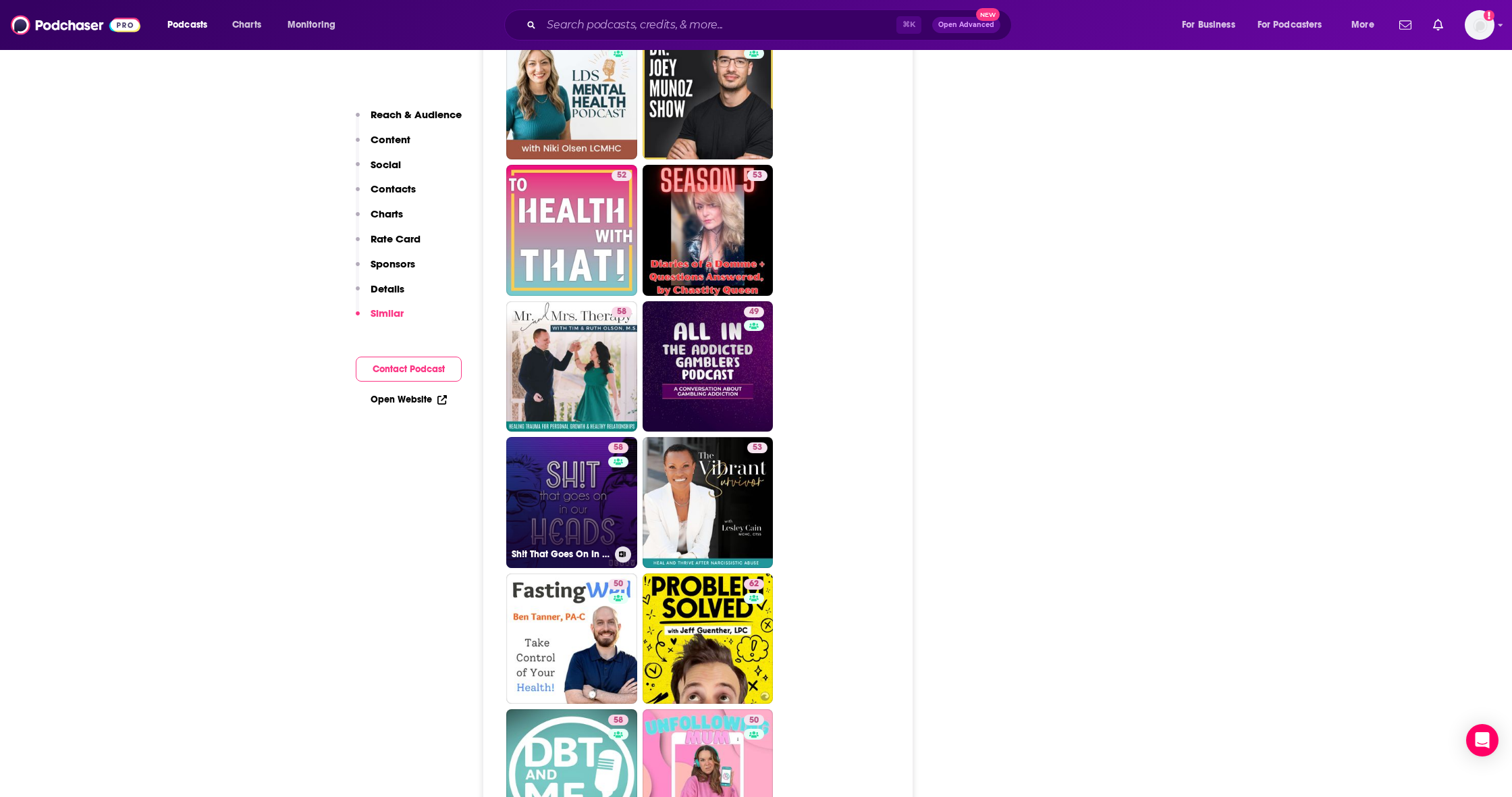
scroll to position [3564, 0]
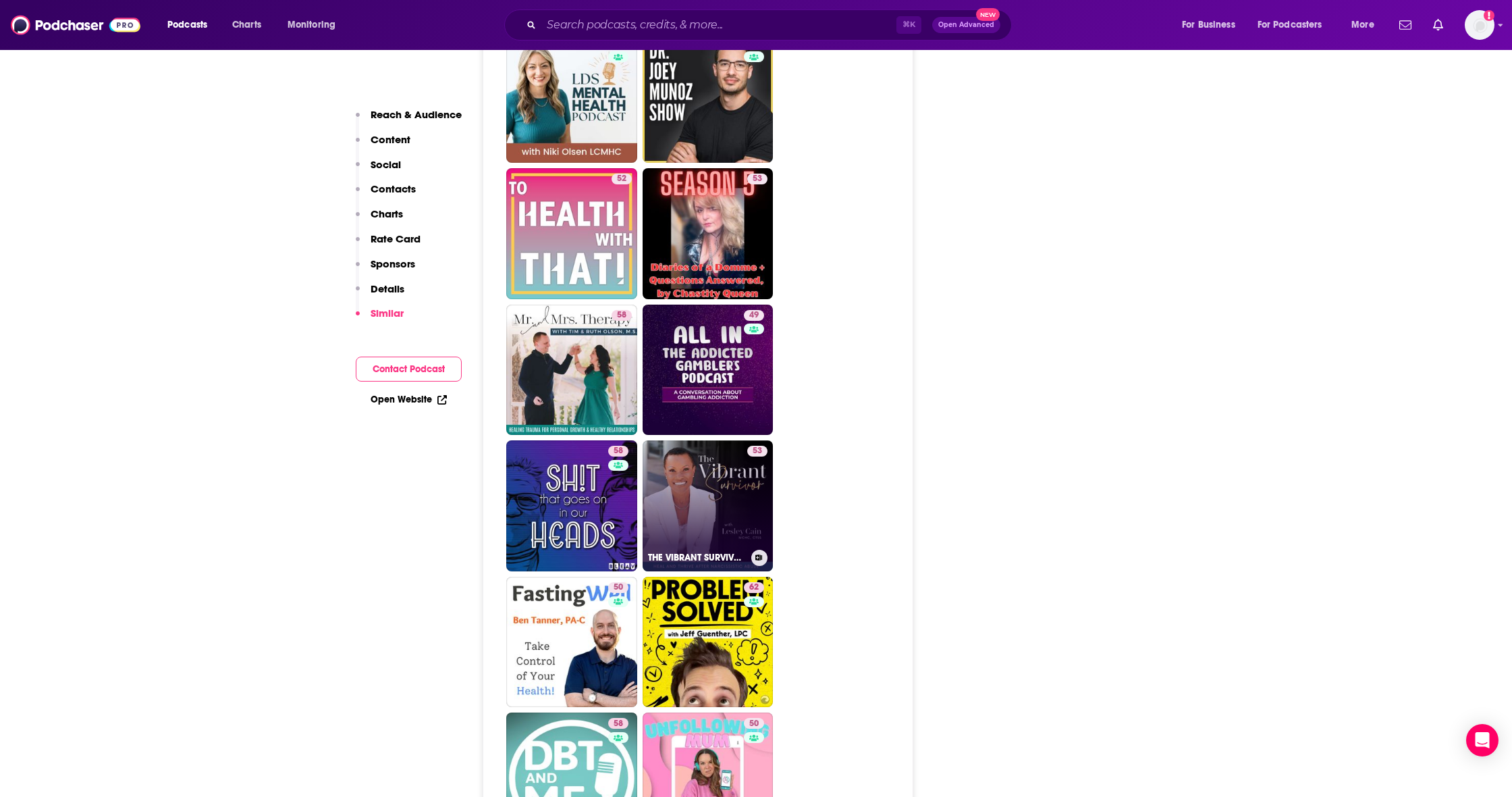
click at [677, 457] on link "53 THE VIBRANT SURVIVOR -How to Identify a Narcissist, Narcissistic Abuse, Toxi…" at bounding box center [708, 506] width 131 height 131
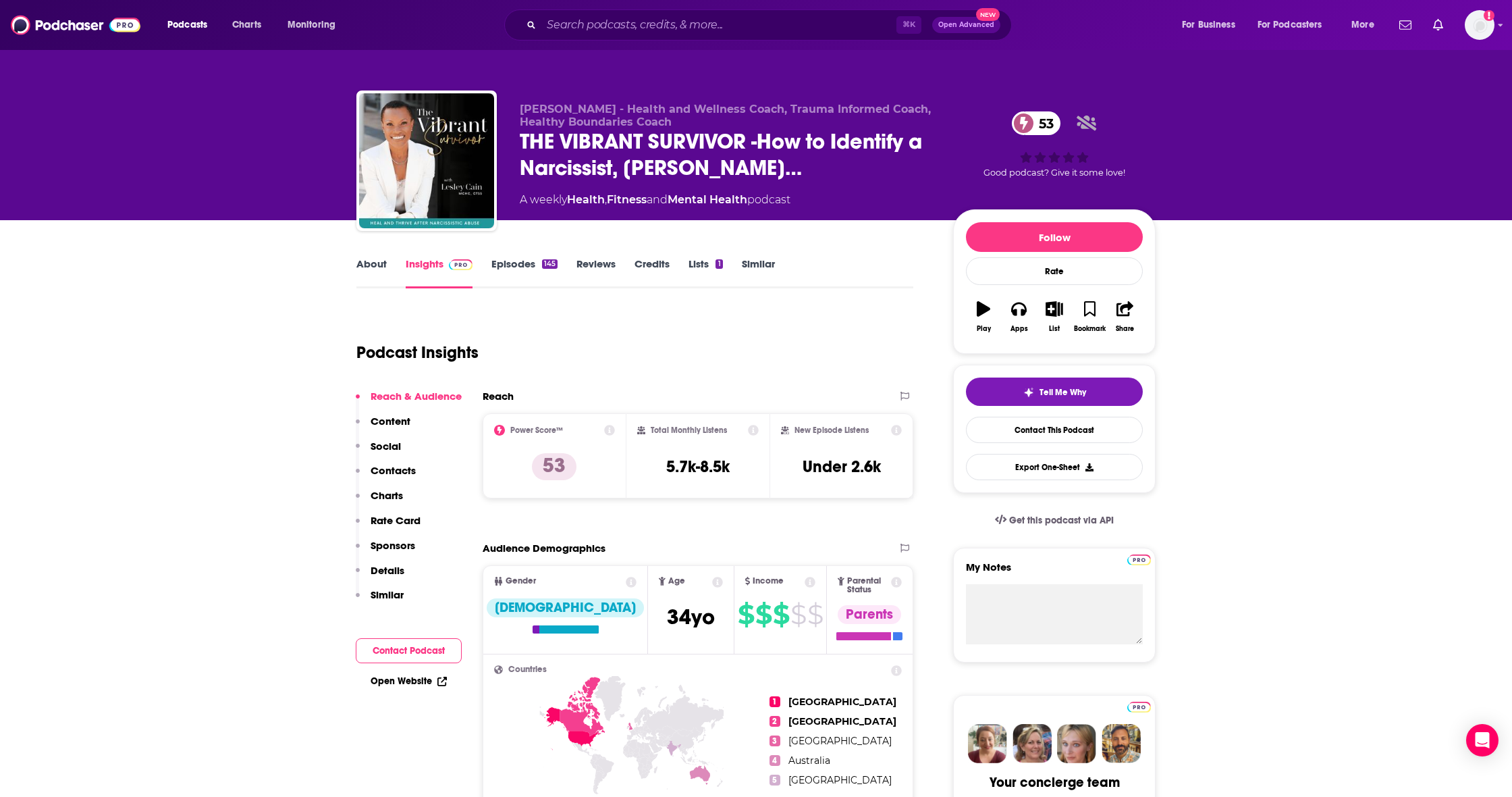
drag, startPoint x: 383, startPoint y: 474, endPoint x: 389, endPoint y: 468, distance: 8.5
click at [383, 474] on p "Contacts" at bounding box center [394, 470] width 45 height 13
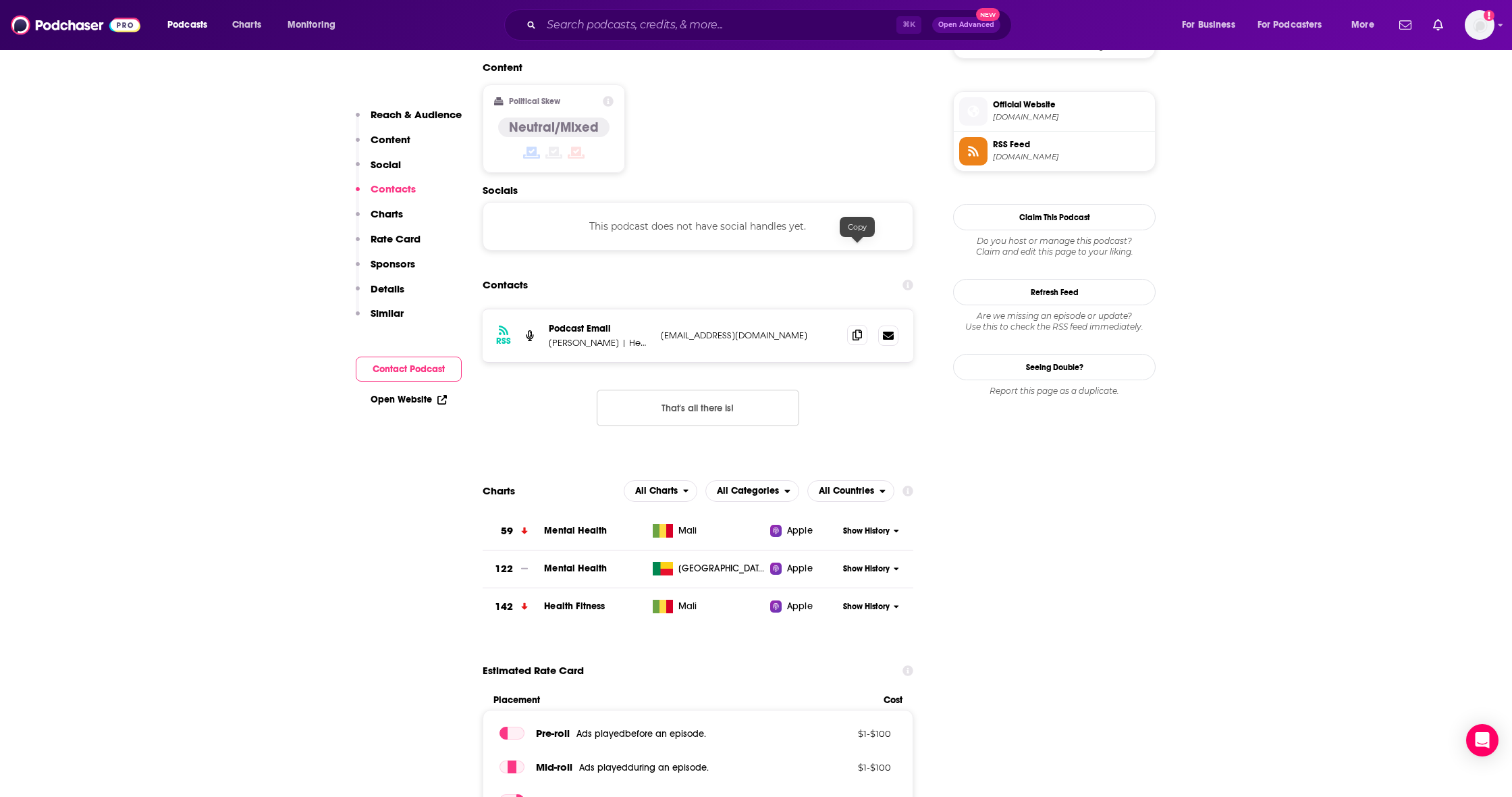
click at [855, 329] on icon at bounding box center [857, 334] width 10 height 10
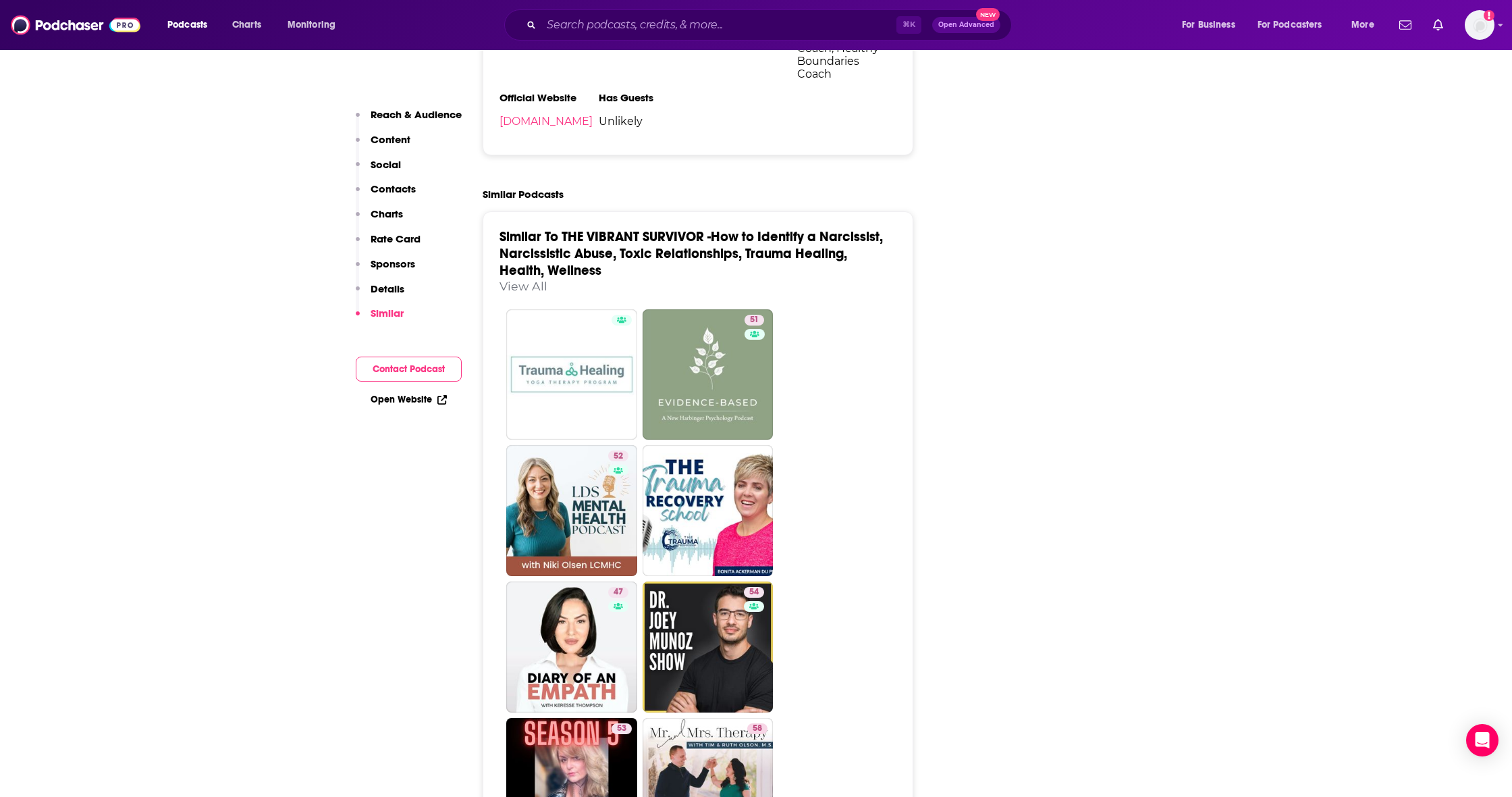
scroll to position [2389, 0]
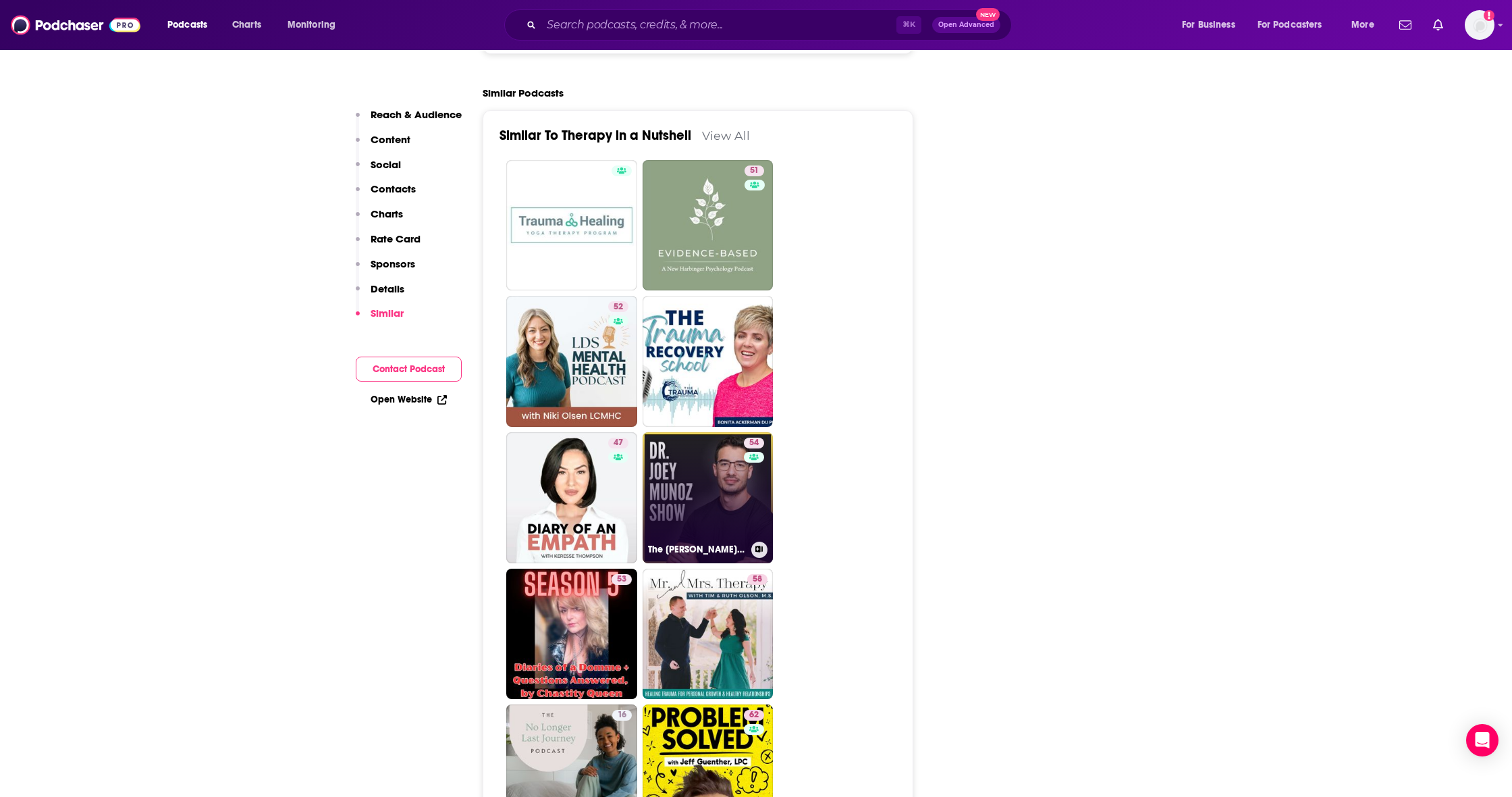
scroll to position [2696, 0]
click at [701, 438] on link "54 The [PERSON_NAME] Show" at bounding box center [708, 496] width 131 height 131
type input "[URL][DOMAIN_NAME]"
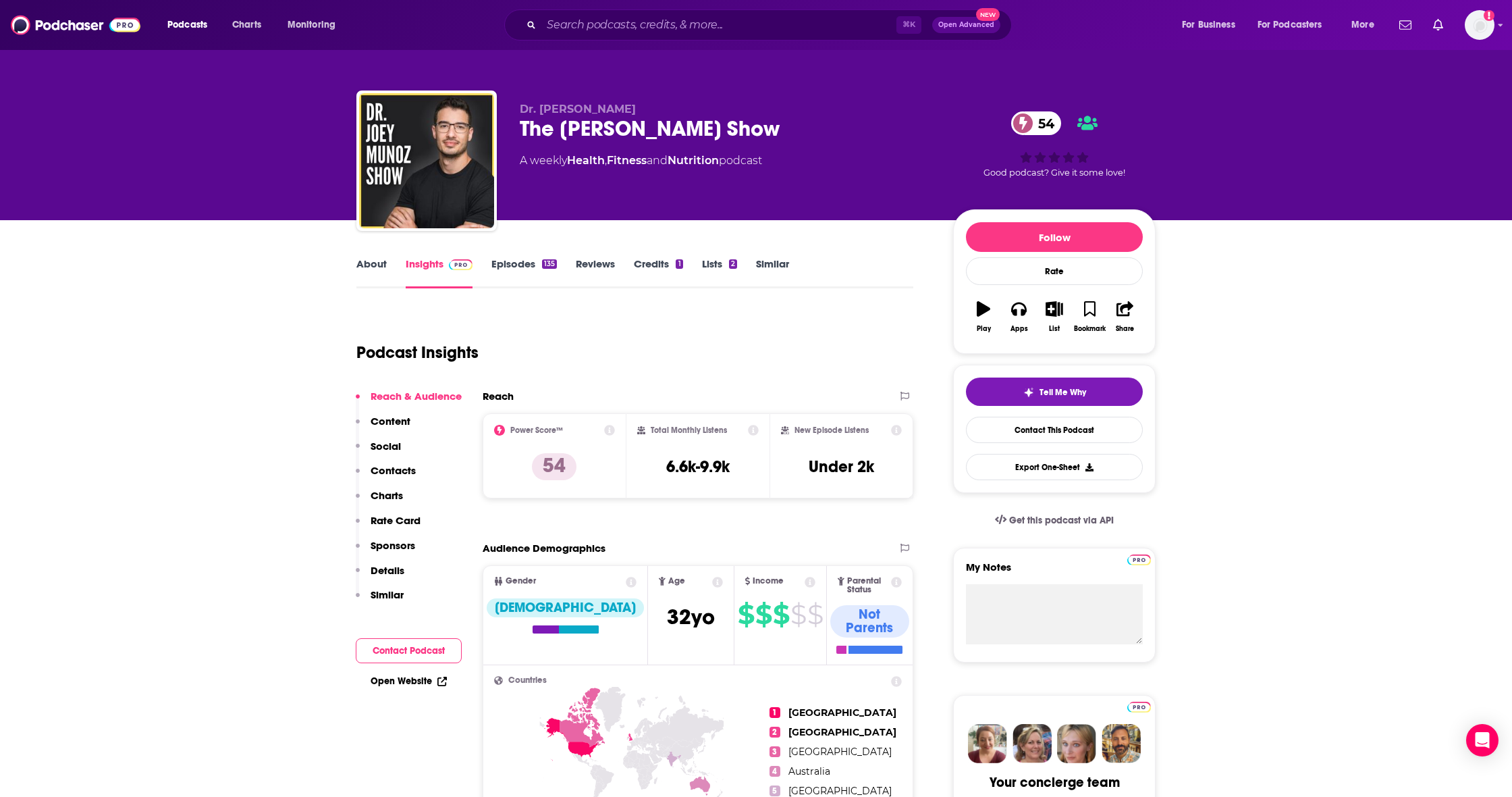
click at [389, 466] on p "Contacts" at bounding box center [394, 470] width 45 height 13
click at [32, 27] on img at bounding box center [75, 25] width 130 height 26
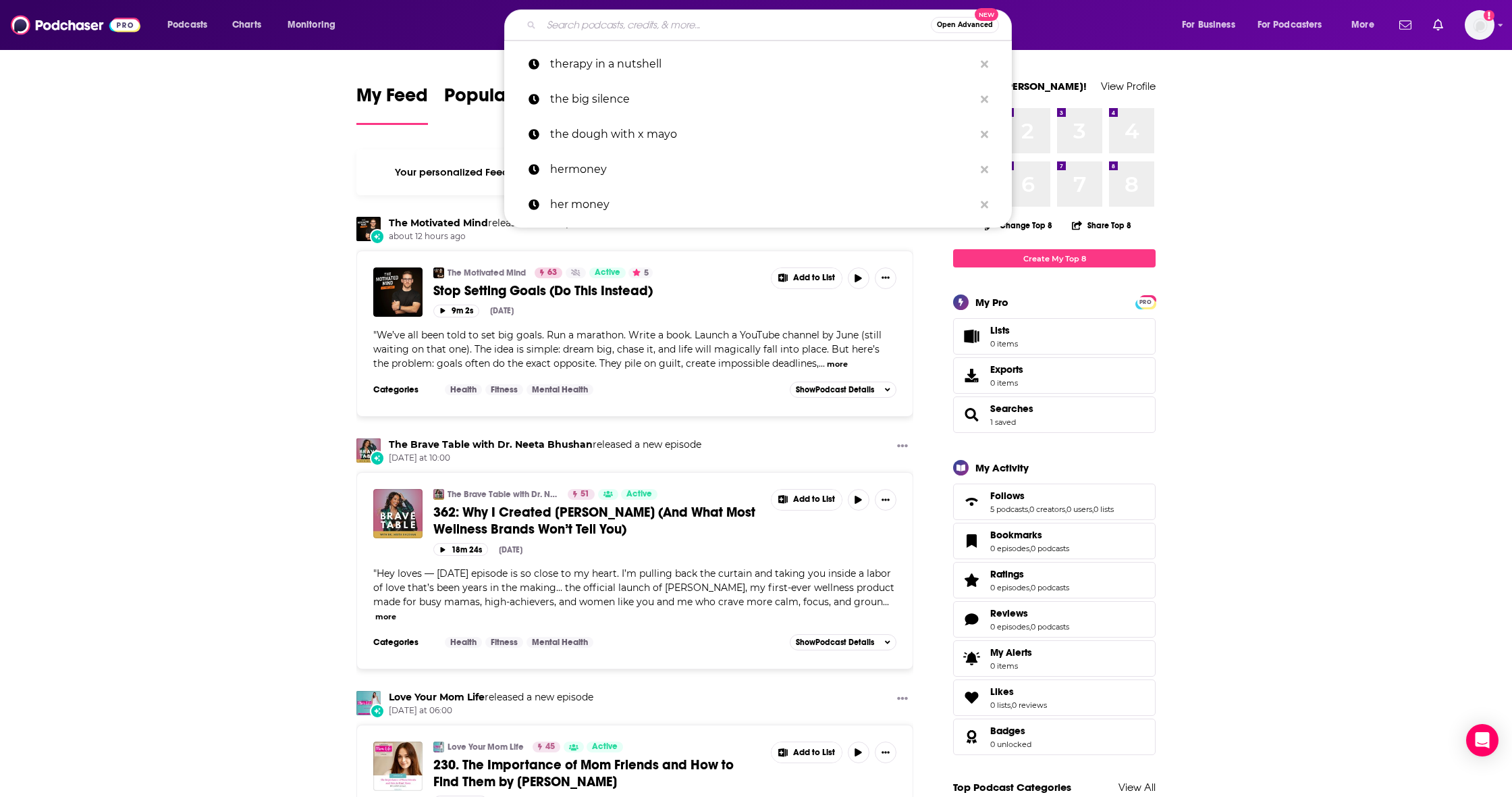
click at [587, 24] on input "Search podcasts, credits, & more..." at bounding box center [735, 25] width 389 height 22
click at [939, 23] on button "Open Advanced New" at bounding box center [964, 25] width 69 height 16
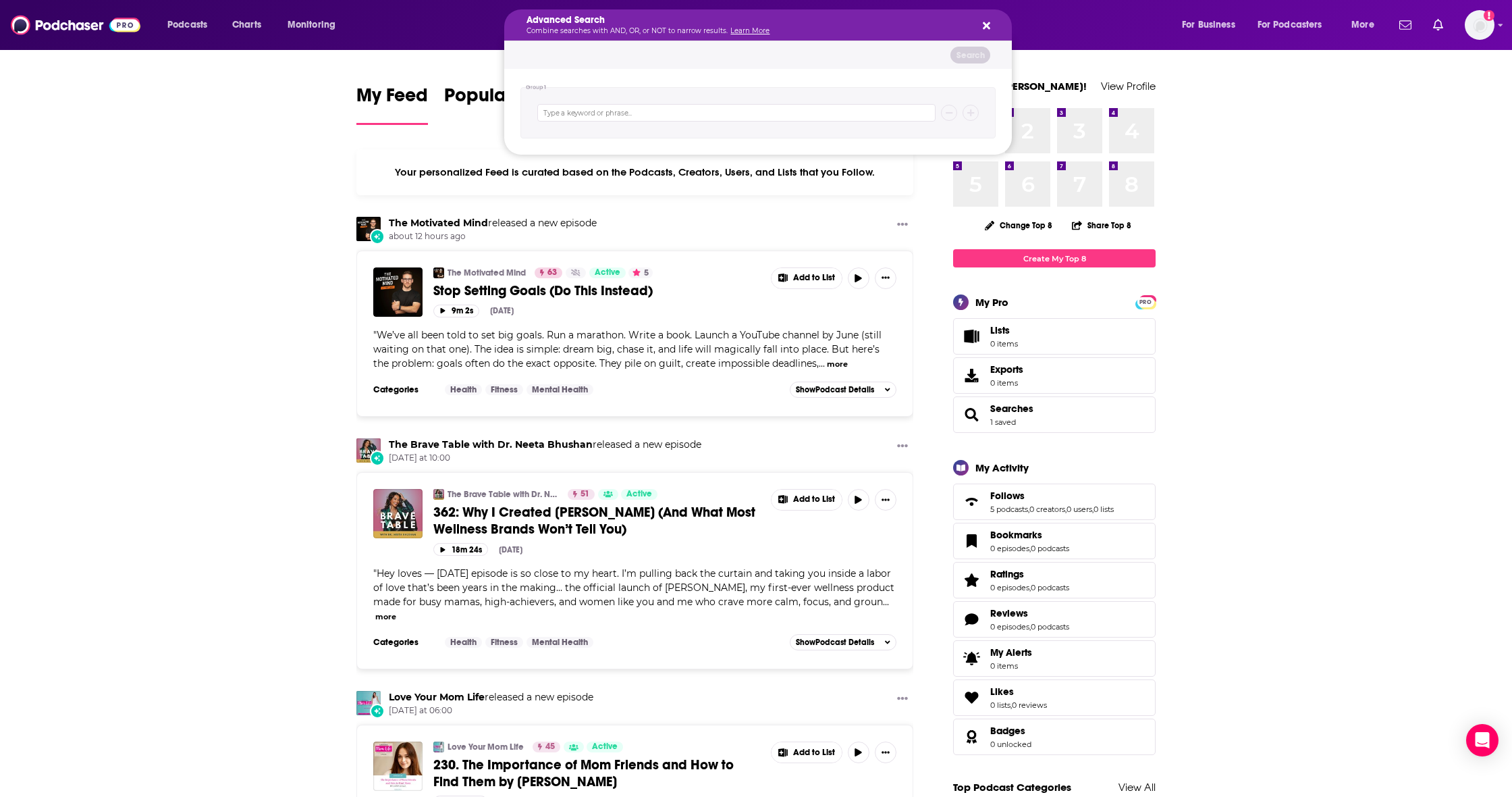
click at [983, 28] on icon "Search podcasts, credits, & more..." at bounding box center [986, 25] width 7 height 10
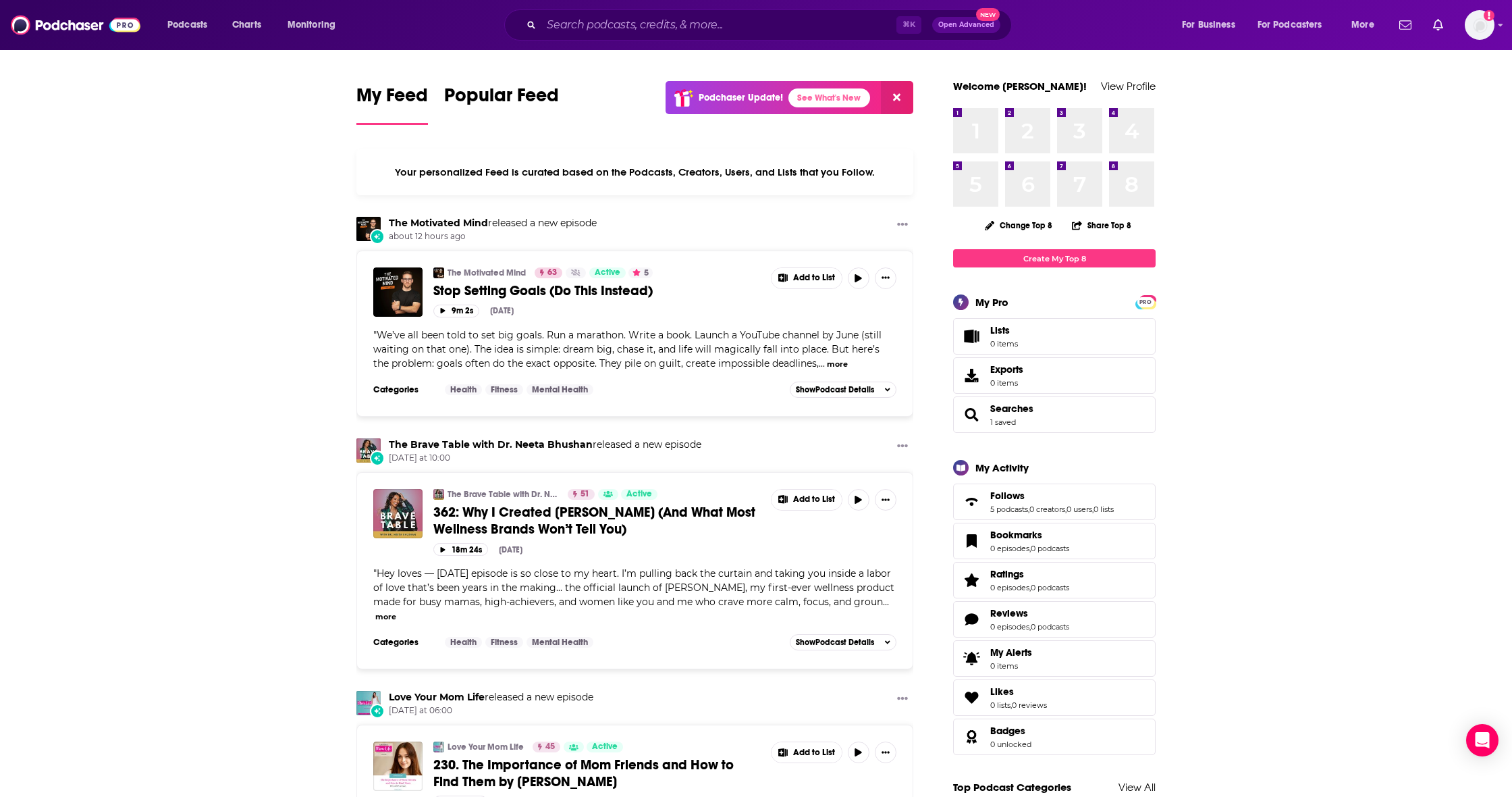
click at [15, 23] on img at bounding box center [75, 25] width 130 height 26
